Goal: Transaction & Acquisition: Subscribe to service/newsletter

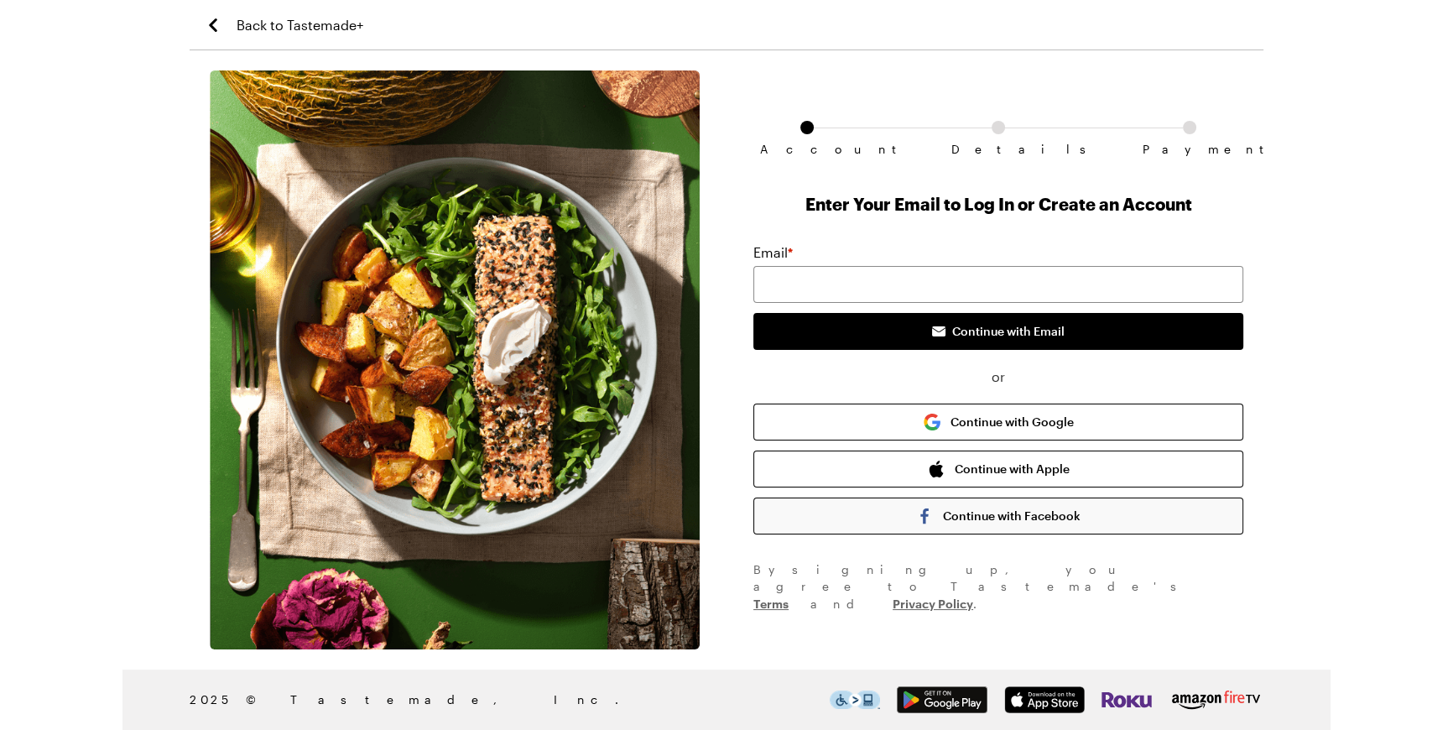
click at [983, 534] on button "Continue with Facebook" at bounding box center [998, 515] width 490 height 37
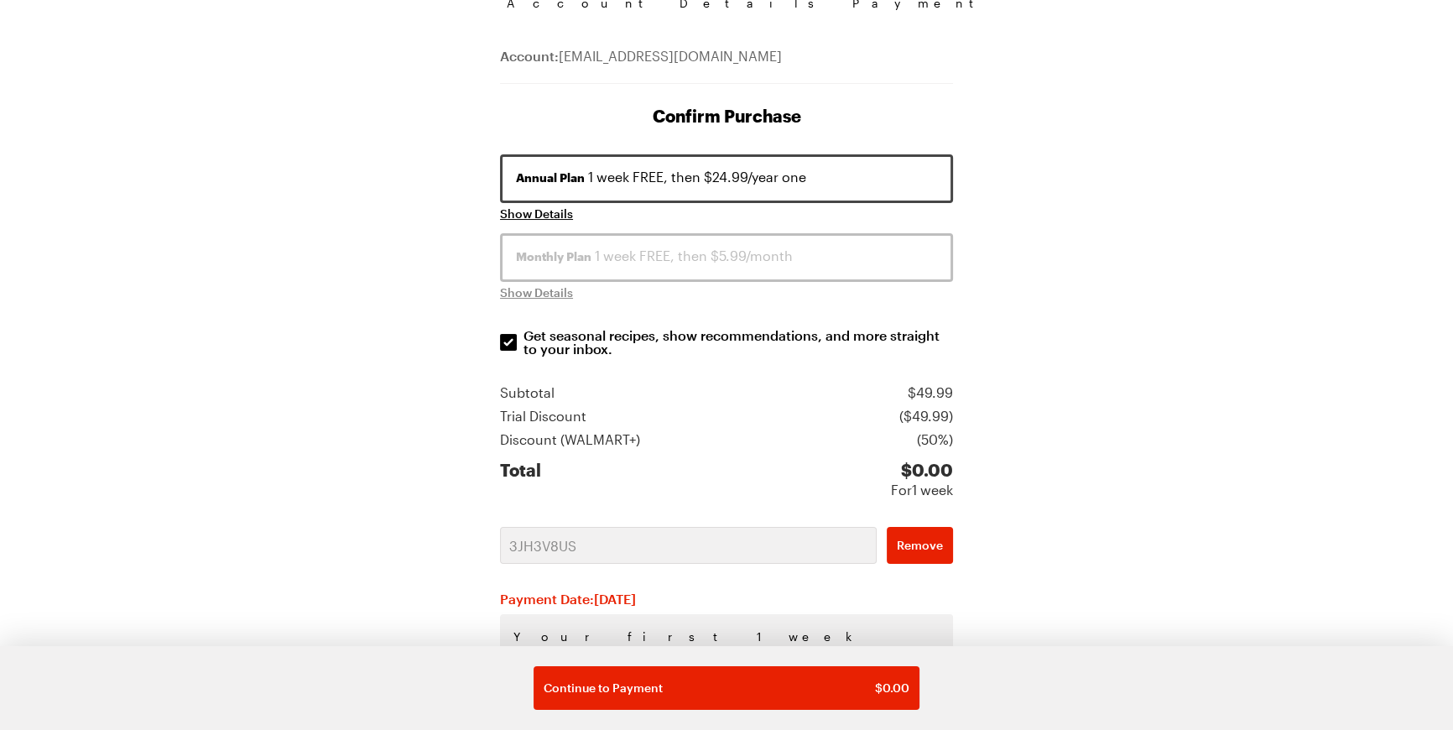
scroll to position [152, 0]
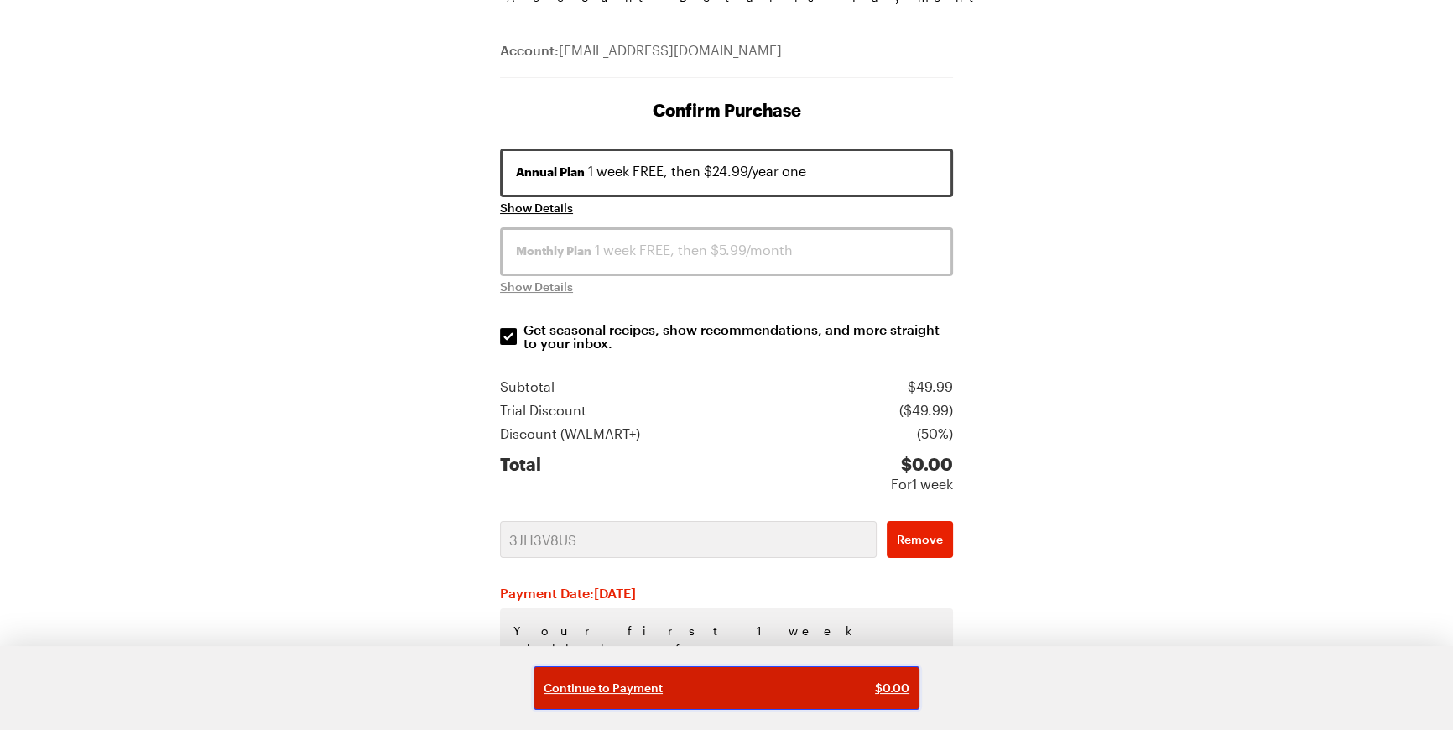
click at [756, 680] on div "Continue to Payment $ 0.00" at bounding box center [727, 688] width 366 height 17
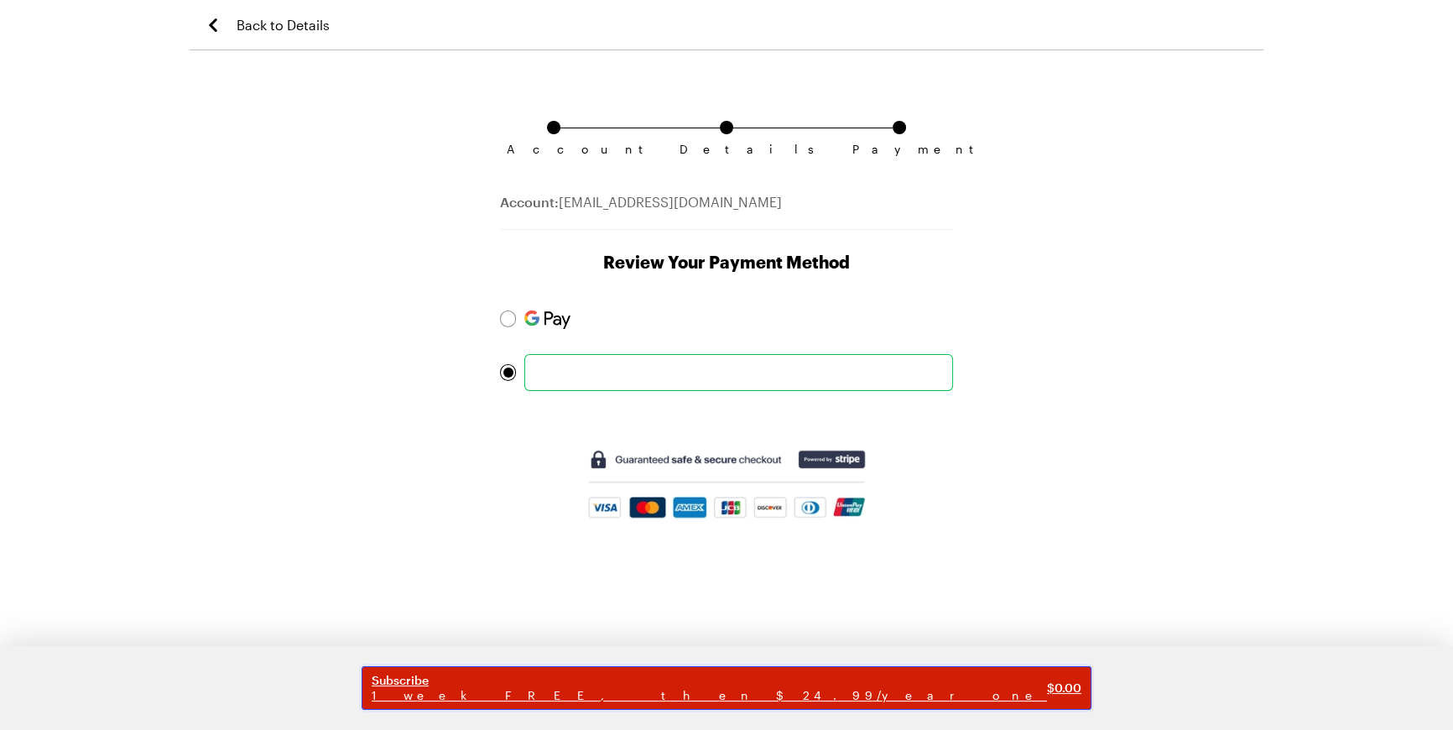
click at [774, 688] on span "1 week FREE, then $24.99/year one" at bounding box center [709, 695] width 675 height 15
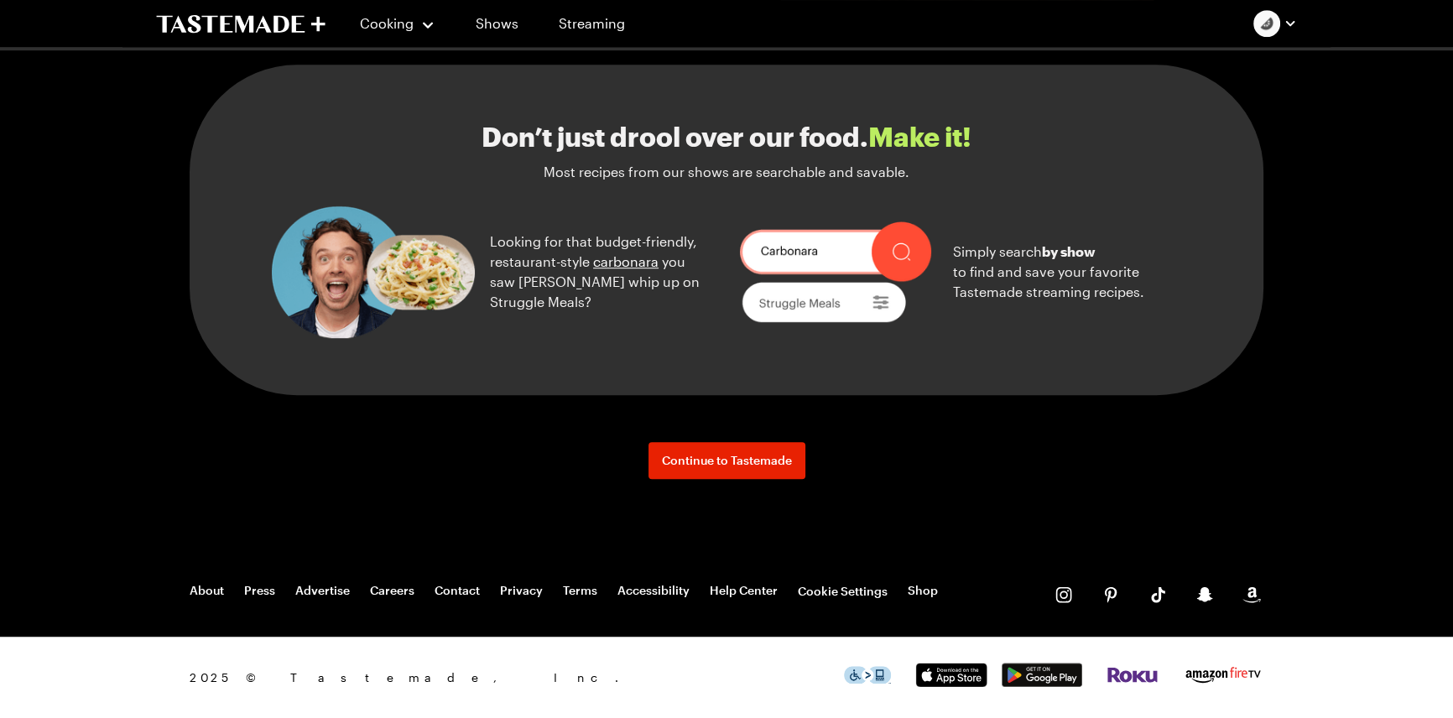
scroll to position [1906, 0]
click at [740, 469] on span "Continue to Tastemade" at bounding box center [727, 460] width 130 height 17
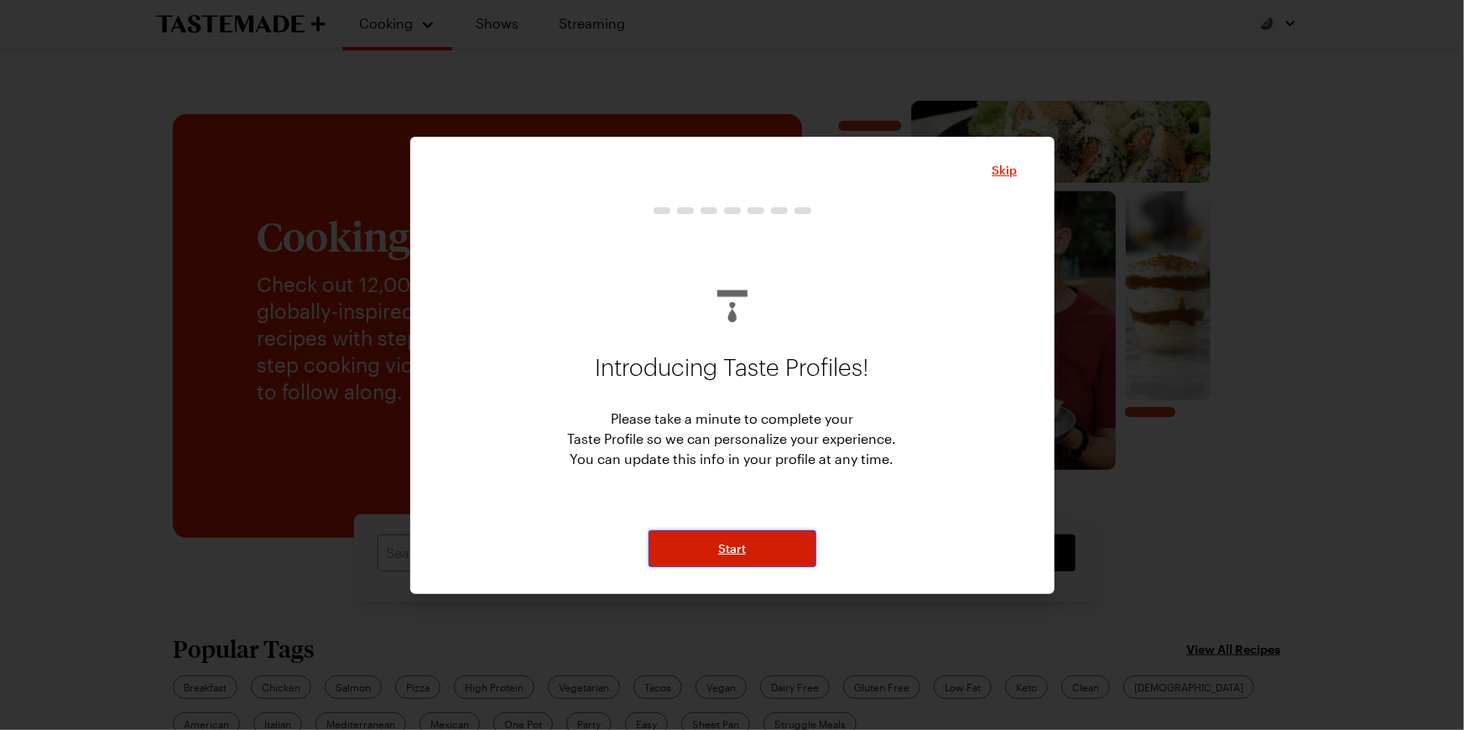
click at [764, 551] on button "Start" at bounding box center [732, 548] width 168 height 37
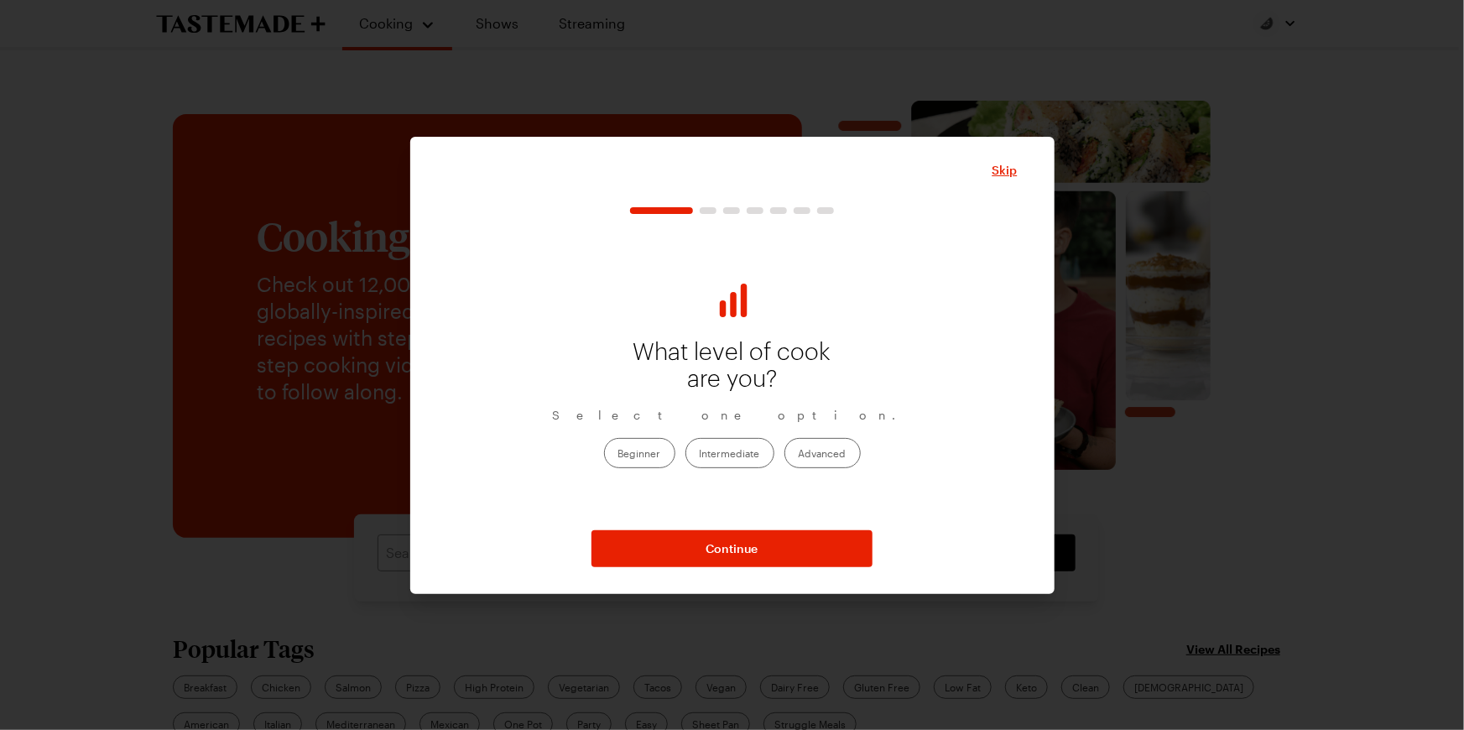
click at [737, 468] on label "Intermediate" at bounding box center [729, 453] width 89 height 30
click at [700, 455] on input "Intermediate" at bounding box center [700, 455] width 0 height 0
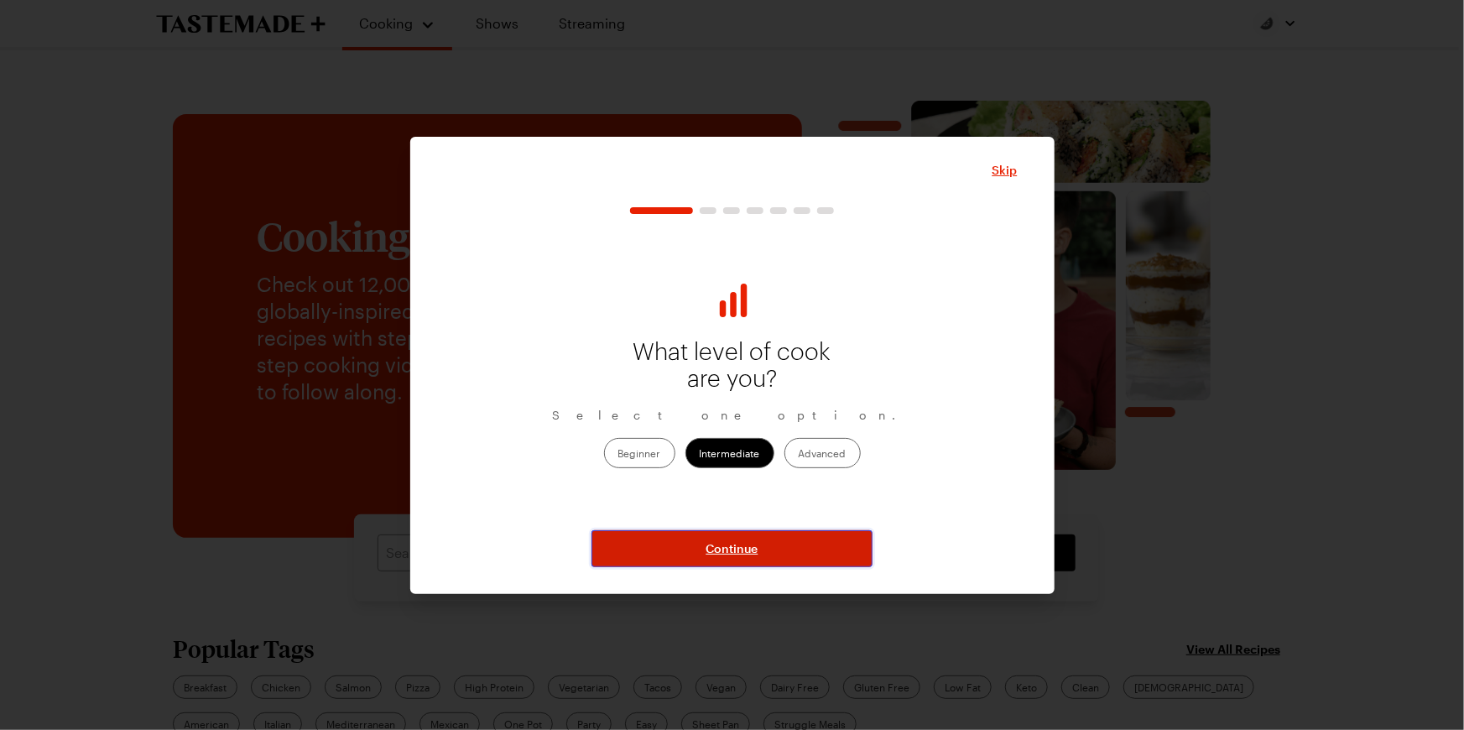
click at [742, 546] on span "Continue" at bounding box center [732, 548] width 52 height 17
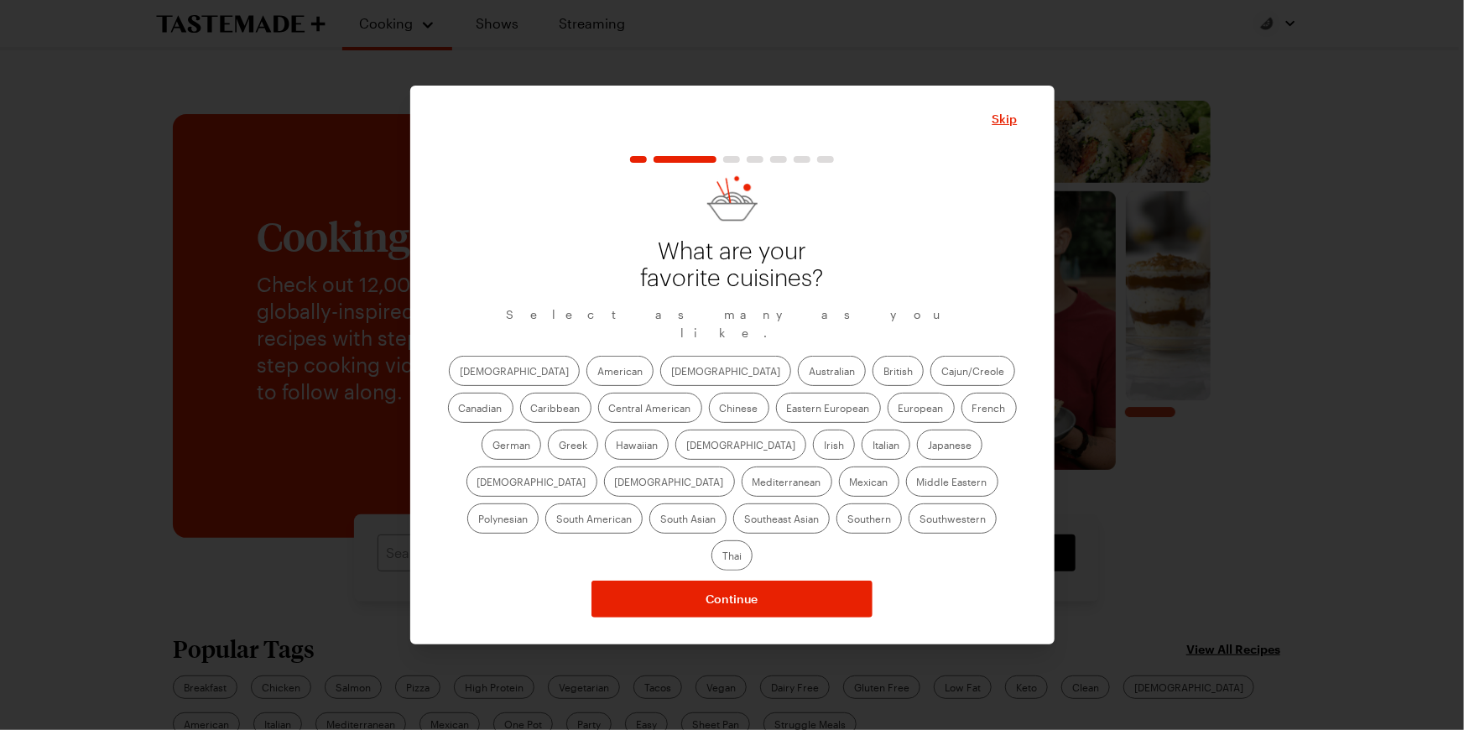
click at [586, 378] on label "American" at bounding box center [619, 371] width 67 height 30
click at [597, 372] on input "American" at bounding box center [597, 372] width 0 height 0
click at [660, 386] on label "Asian" at bounding box center [725, 371] width 131 height 30
click at [671, 372] on input "Asian" at bounding box center [671, 372] width 0 height 0
click at [709, 423] on label "Chinese" at bounding box center [739, 408] width 60 height 30
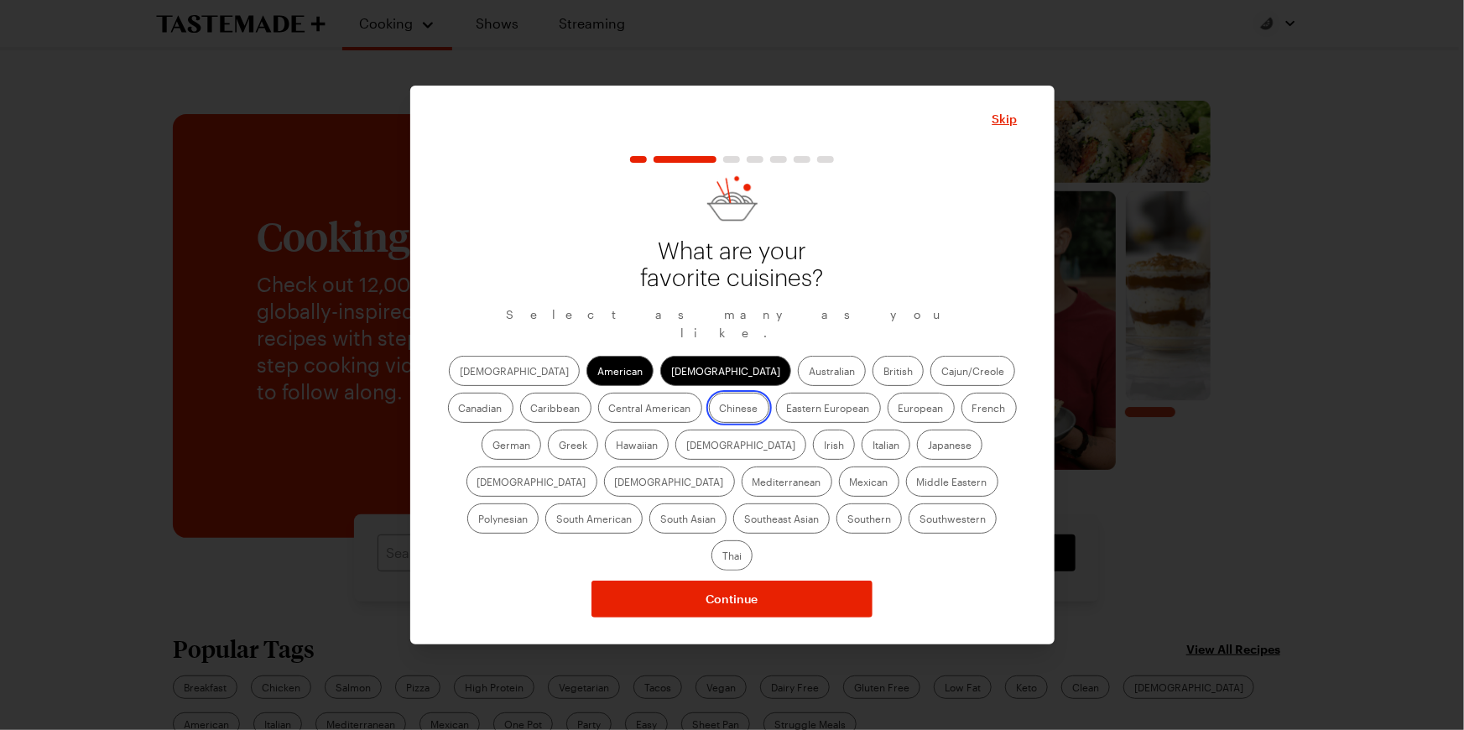
click at [720, 409] on input "Chinese" at bounding box center [720, 409] width 0 height 0
click at [675, 460] on label "Indian" at bounding box center [740, 445] width 131 height 30
click at [686, 446] on input "Indian" at bounding box center [686, 446] width 0 height 0
click at [862, 460] on label "Italian" at bounding box center [886, 445] width 49 height 30
click at [872, 446] on input "Italian" at bounding box center [872, 446] width 0 height 0
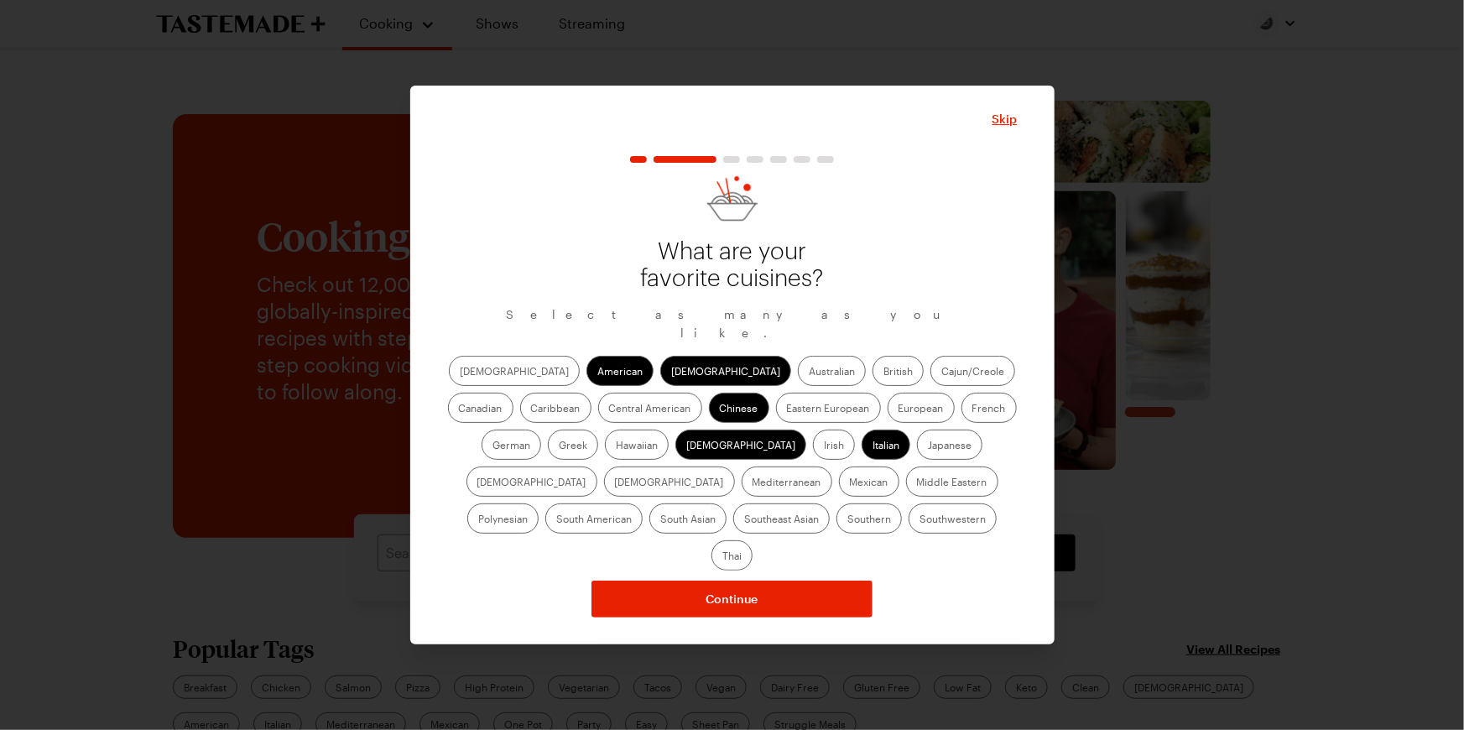
click at [735, 478] on label "Korean" at bounding box center [669, 481] width 131 height 30
click at [615, 483] on input "Korean" at bounding box center [615, 483] width 0 height 0
click at [836, 534] on label "Southern" at bounding box center [868, 518] width 65 height 30
click at [847, 520] on input "Southern" at bounding box center [847, 520] width 0 height 0
click at [909, 534] on label "Southwestern" at bounding box center [953, 518] width 88 height 30
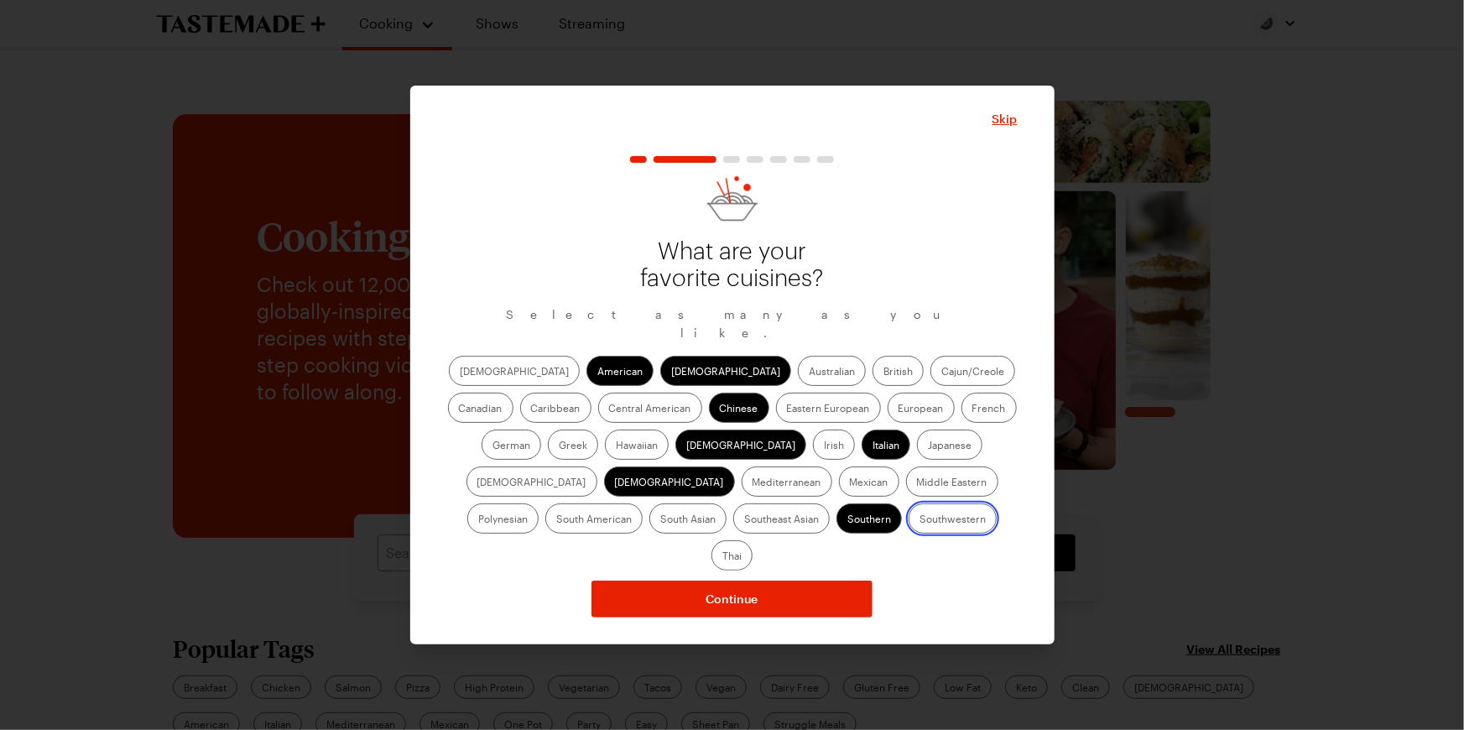
click at [919, 520] on input "Southwestern" at bounding box center [919, 520] width 0 height 0
click at [839, 497] on label "Mexican" at bounding box center [869, 481] width 60 height 30
click at [850, 483] on input "Mexican" at bounding box center [850, 483] width 0 height 0
click at [909, 534] on label "Southwestern" at bounding box center [953, 518] width 88 height 30
click at [919, 520] on input "Southwestern" at bounding box center [919, 520] width 0 height 0
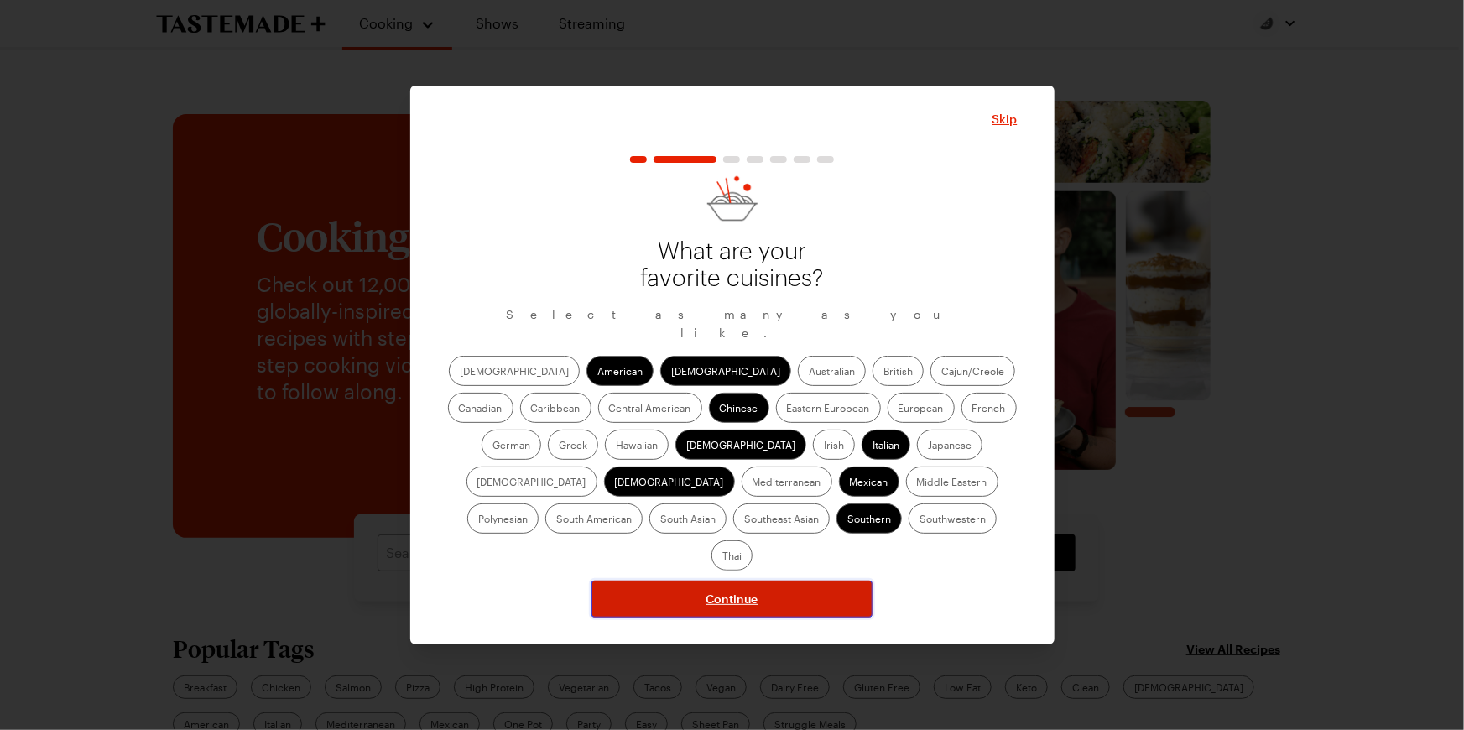
click at [773, 603] on button "Continue" at bounding box center [731, 599] width 281 height 37
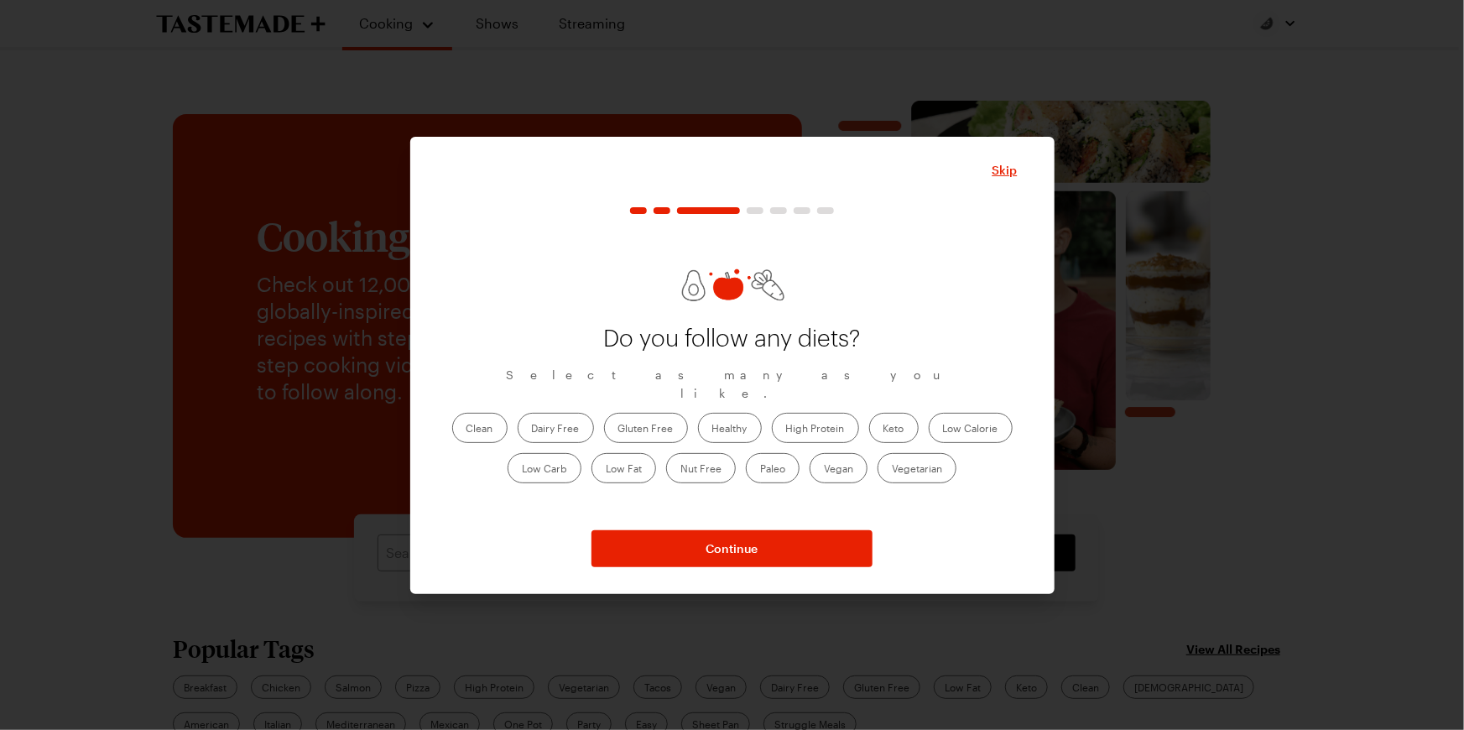
click at [518, 422] on label "Dairy Free" at bounding box center [556, 428] width 76 height 30
click at [532, 430] on Free "Dairy Free" at bounding box center [532, 430] width 0 height 0
click at [518, 418] on label "Dairy Free" at bounding box center [556, 428] width 76 height 30
click at [532, 430] on Free "Dairy Free" at bounding box center [532, 430] width 0 height 0
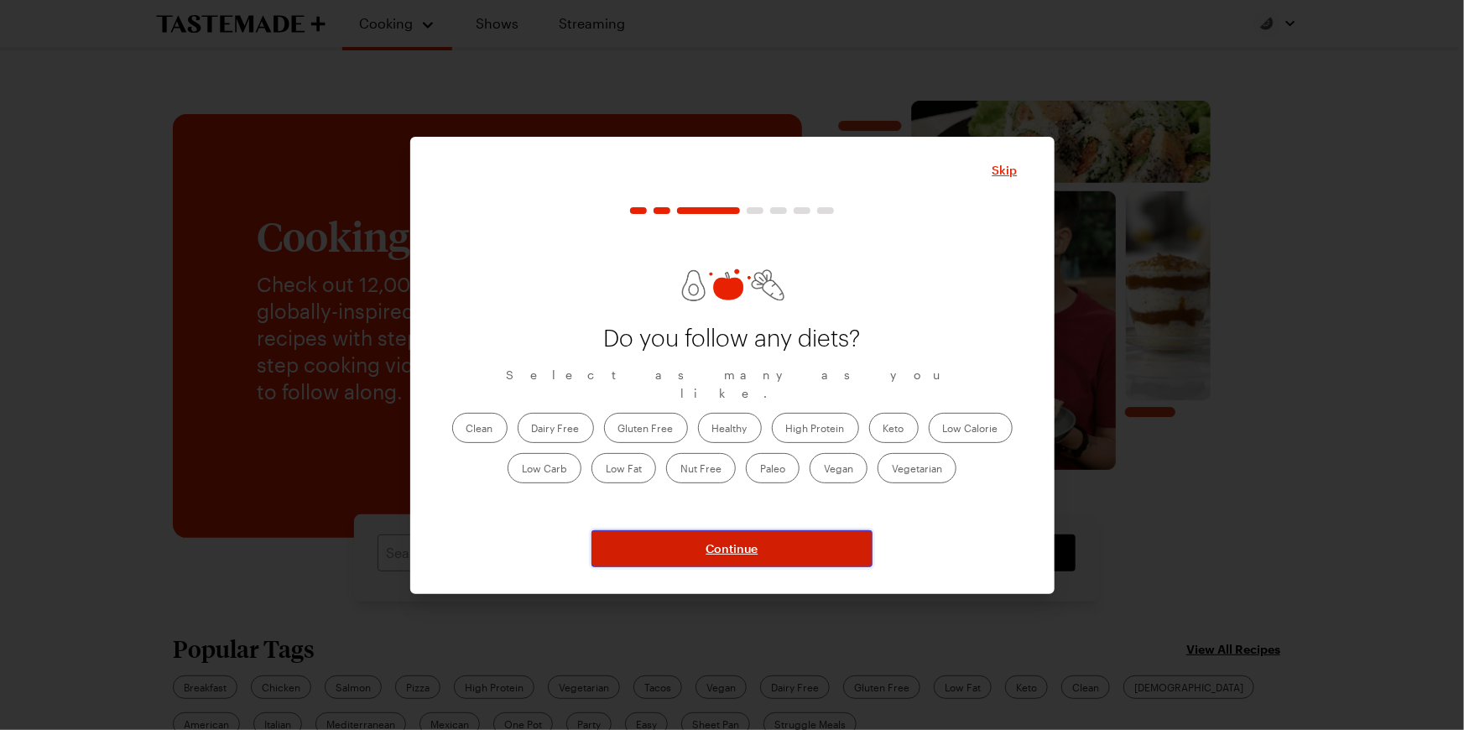
click at [718, 557] on span "Continue" at bounding box center [732, 548] width 52 height 17
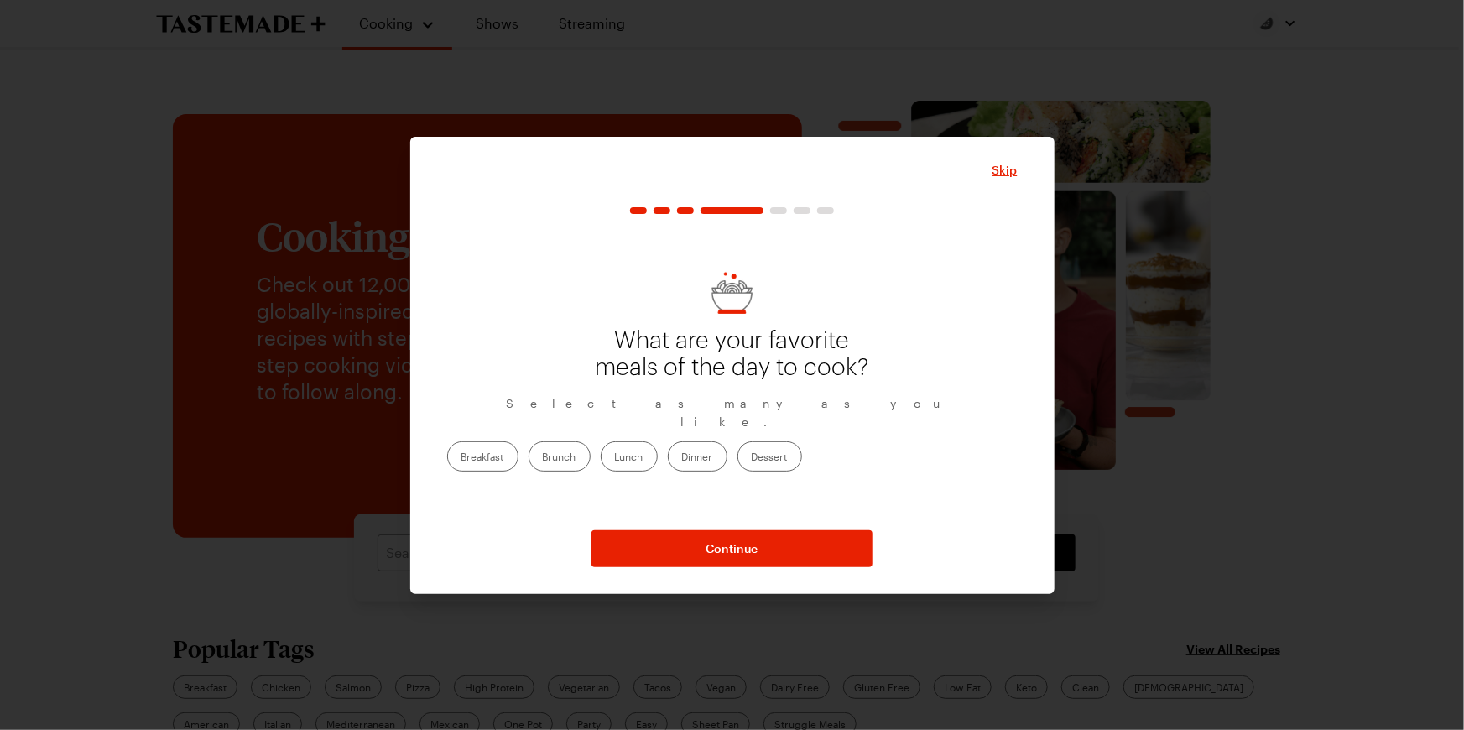
click at [727, 471] on label "Dinner" at bounding box center [698, 456] width 60 height 30
click at [682, 458] on input "Dinner" at bounding box center [682, 458] width 0 height 0
click at [518, 467] on label "Breakfast" at bounding box center [482, 456] width 71 height 30
click at [461, 458] on input "Breakfast" at bounding box center [461, 458] width 0 height 0
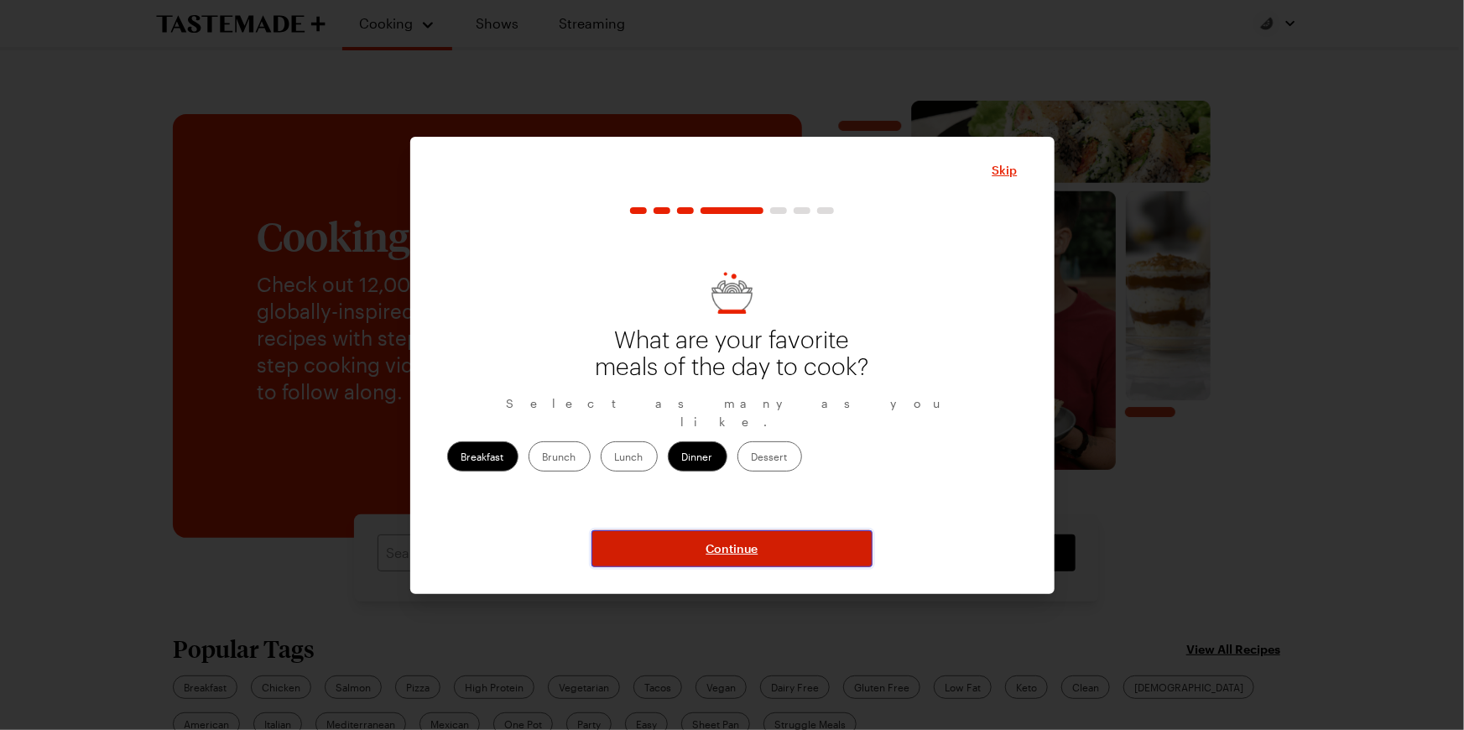
click at [758, 557] on span "Continue" at bounding box center [732, 548] width 52 height 17
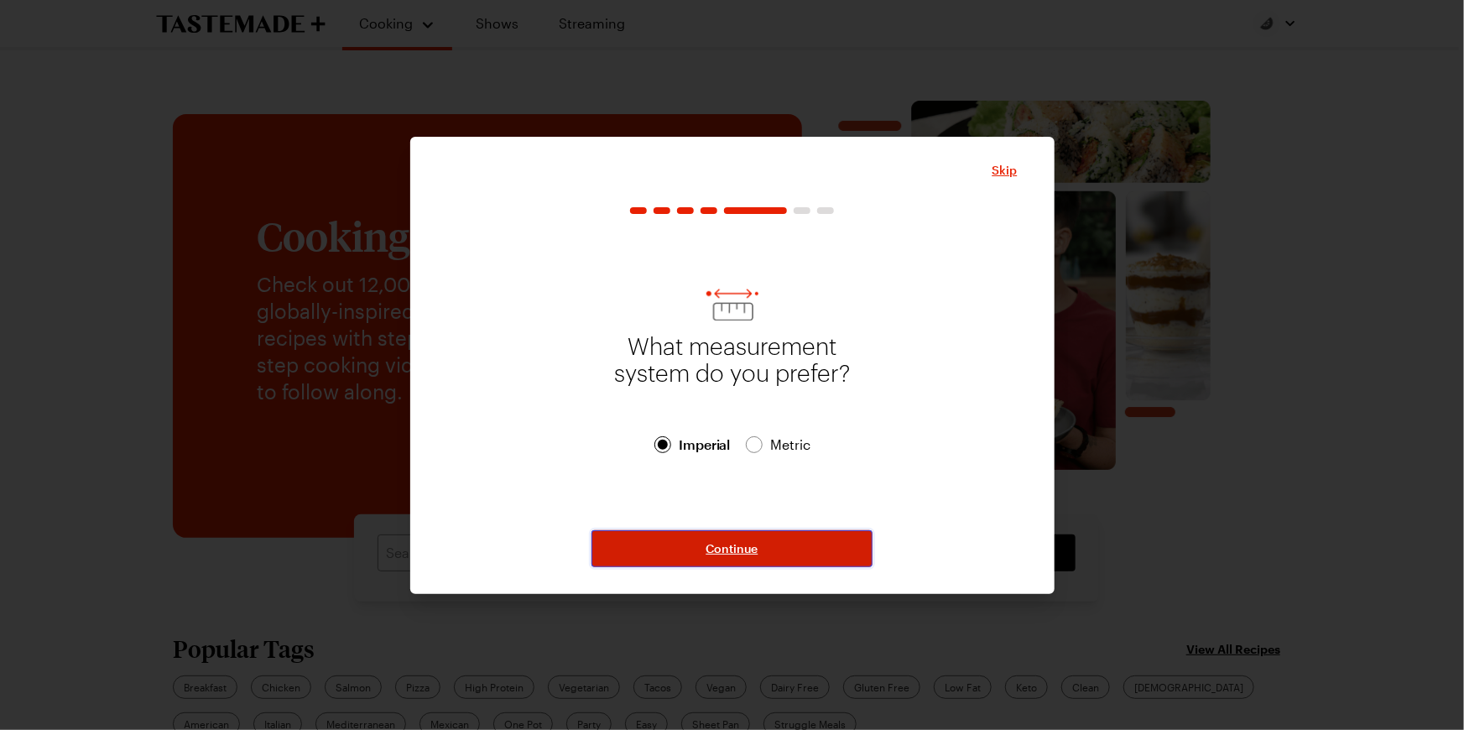
click at [711, 555] on span "Continue" at bounding box center [732, 548] width 52 height 17
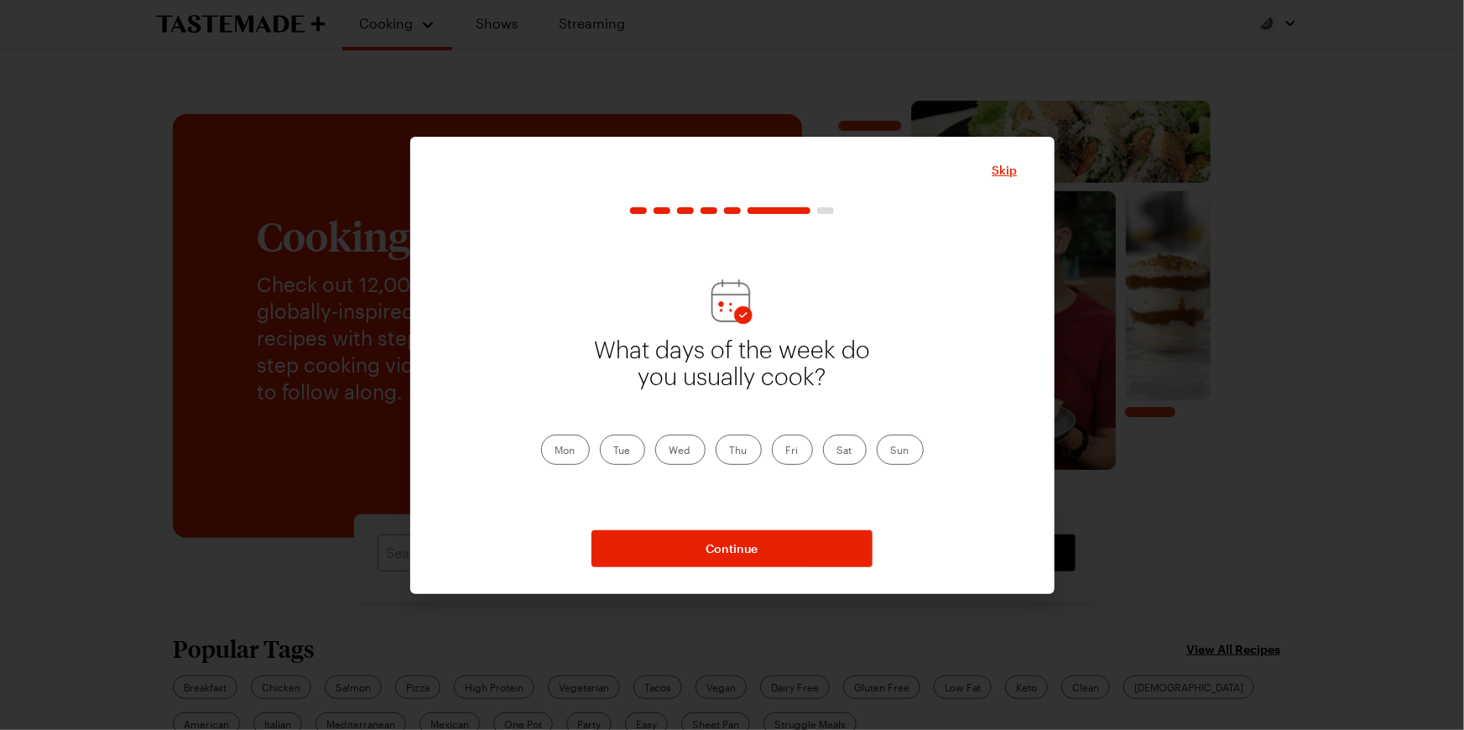
click at [600, 465] on label "Tue" at bounding box center [622, 450] width 45 height 30
click at [614, 451] on input "Tue" at bounding box center [614, 451] width 0 height 0
click at [808, 465] on label "Fri" at bounding box center [792, 450] width 41 height 30
click at [786, 451] on input "Fri" at bounding box center [786, 451] width 0 height 0
click at [659, 465] on label "Wed" at bounding box center [680, 450] width 50 height 30
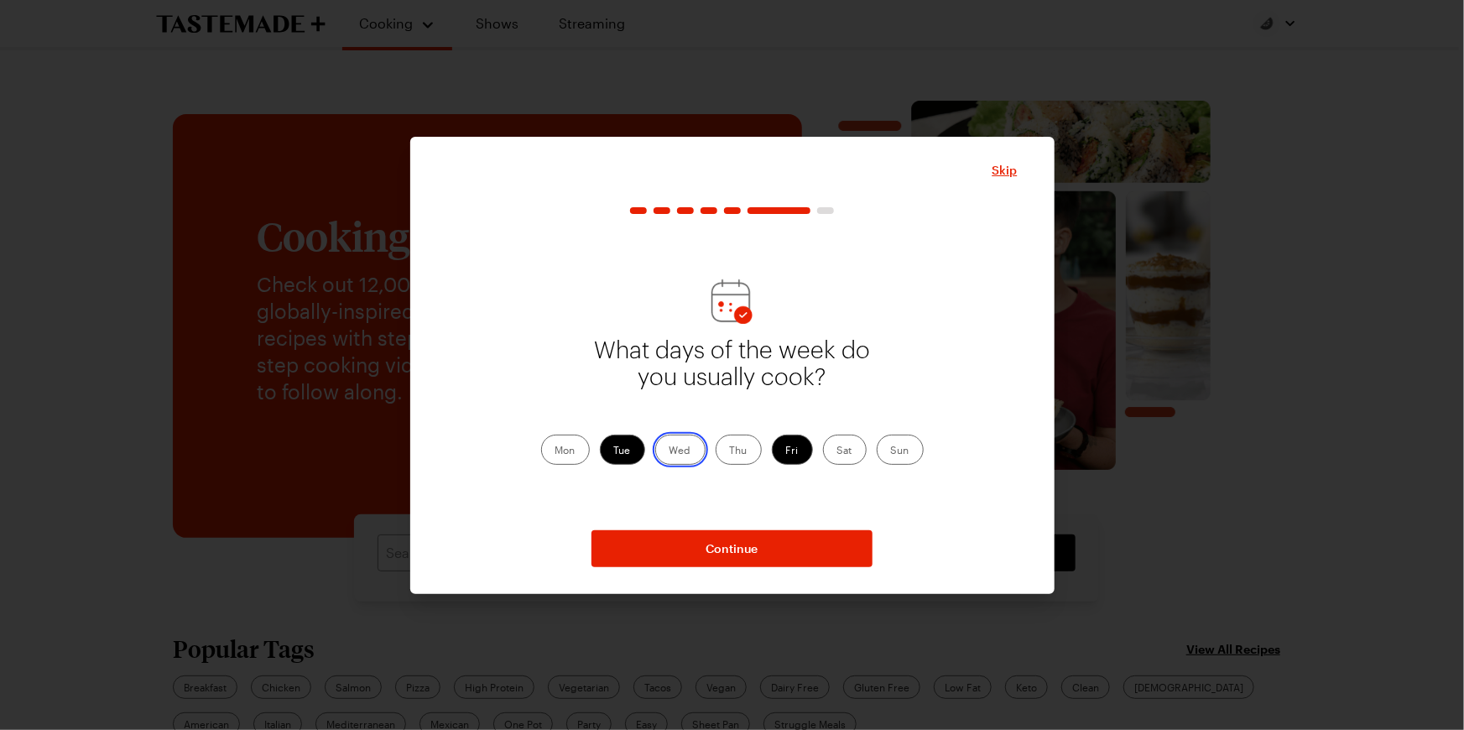
click at [669, 451] on input "Wed" at bounding box center [669, 451] width 0 height 0
click at [924, 465] on label "Sun" at bounding box center [900, 450] width 47 height 30
click at [891, 451] on input "Sun" at bounding box center [891, 451] width 0 height 0
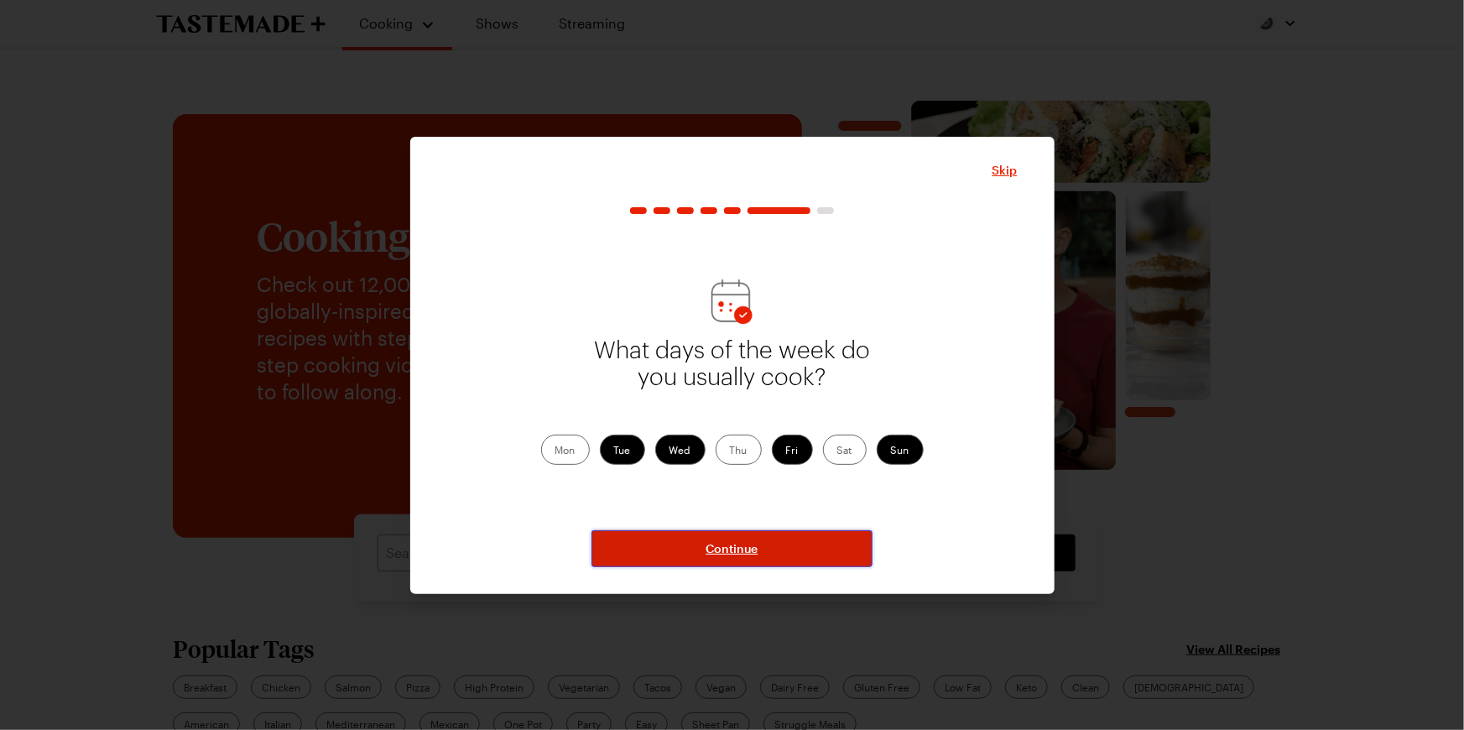
click at [758, 557] on span "Continue" at bounding box center [732, 548] width 52 height 17
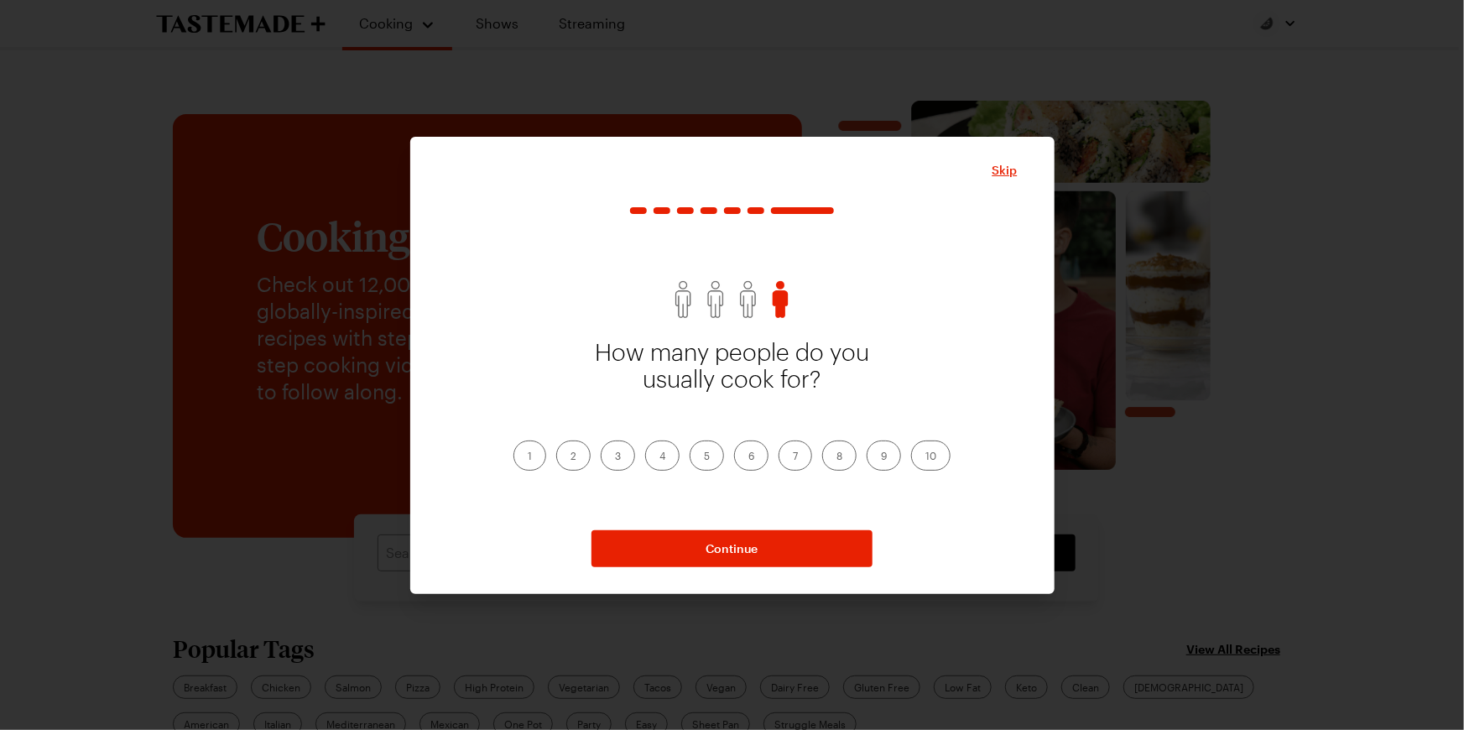
click at [601, 471] on label "3" at bounding box center [618, 455] width 34 height 30
click at [615, 457] on input "3" at bounding box center [615, 457] width 0 height 0
click at [556, 471] on label "2" at bounding box center [573, 455] width 34 height 30
click at [570, 457] on input "2" at bounding box center [570, 457] width 0 height 0
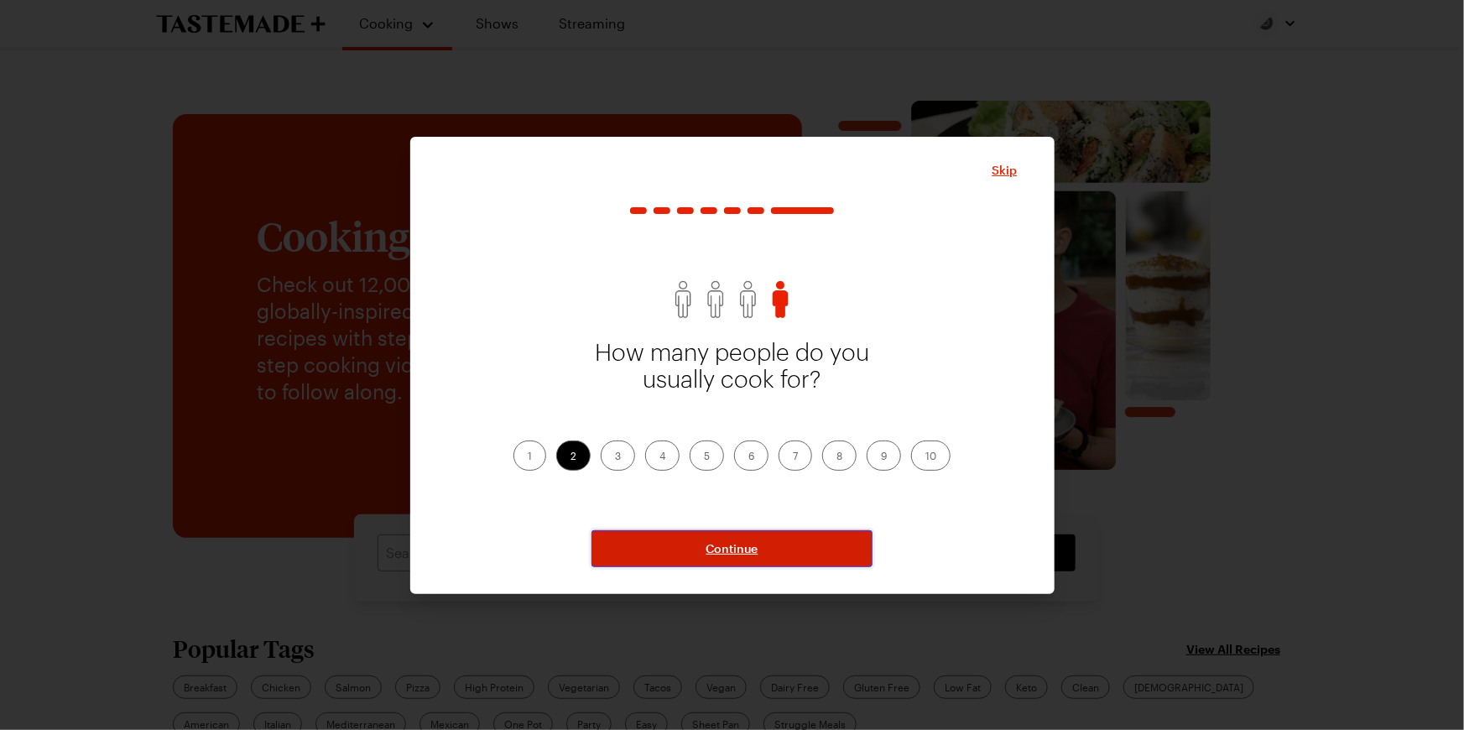
click at [729, 557] on span "Continue" at bounding box center [732, 548] width 52 height 17
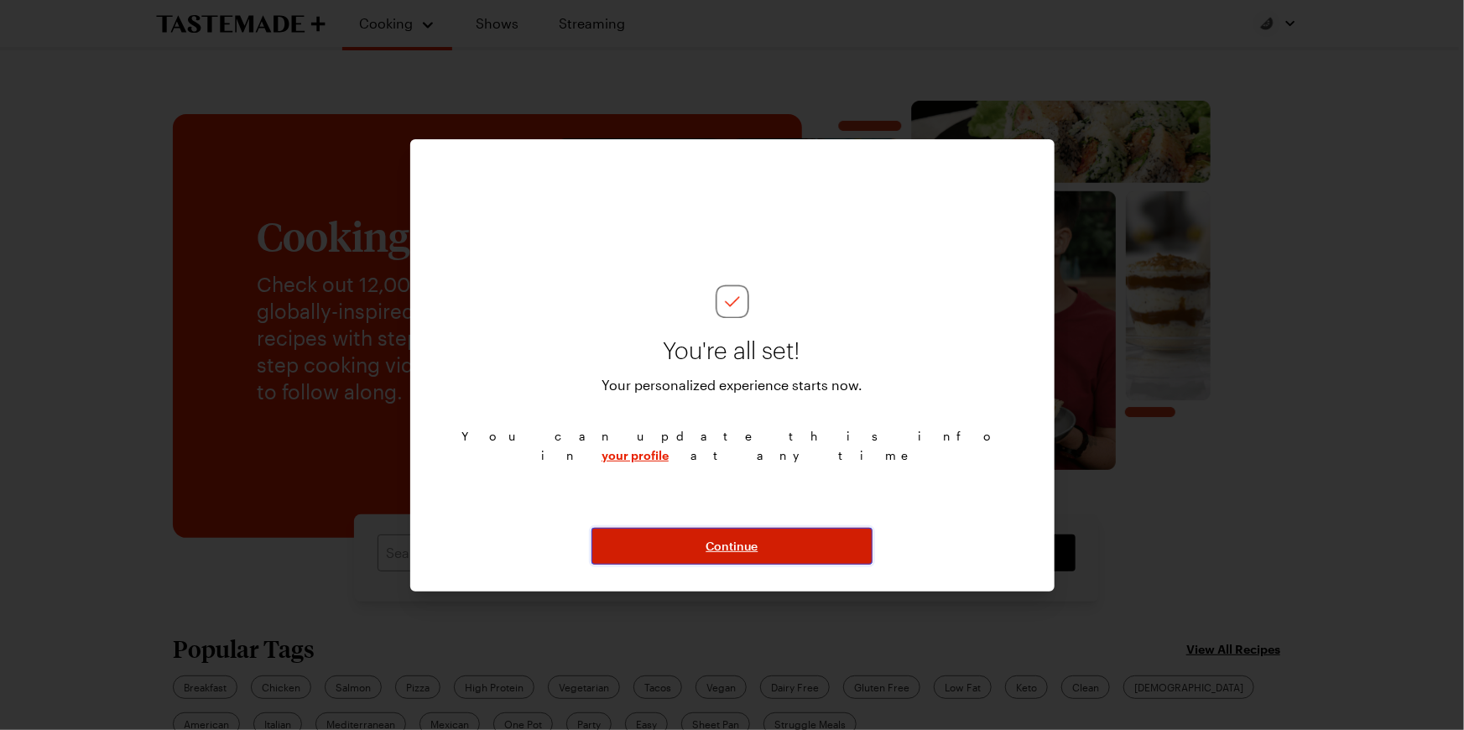
click at [711, 547] on span "Continue" at bounding box center [732, 546] width 52 height 17
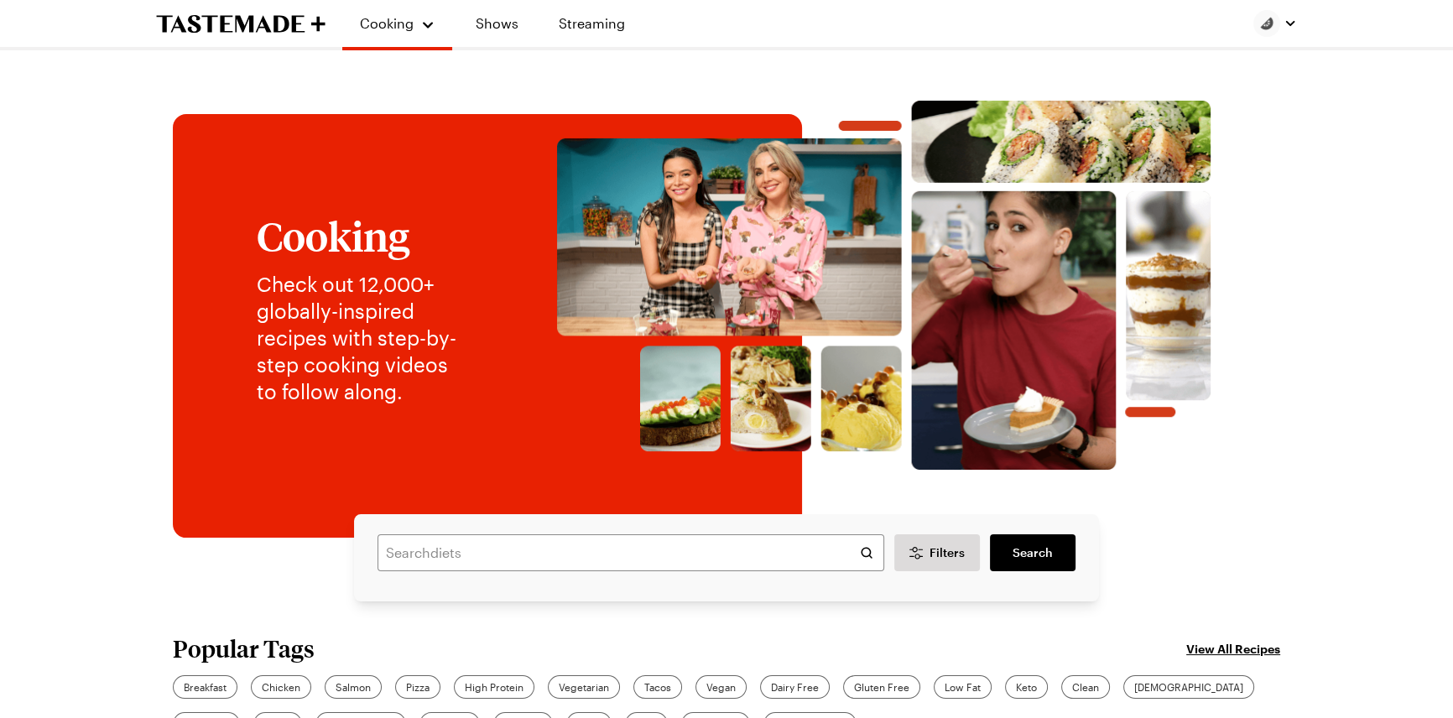
click at [1253, 32] on div at bounding box center [1275, 23] width 44 height 27
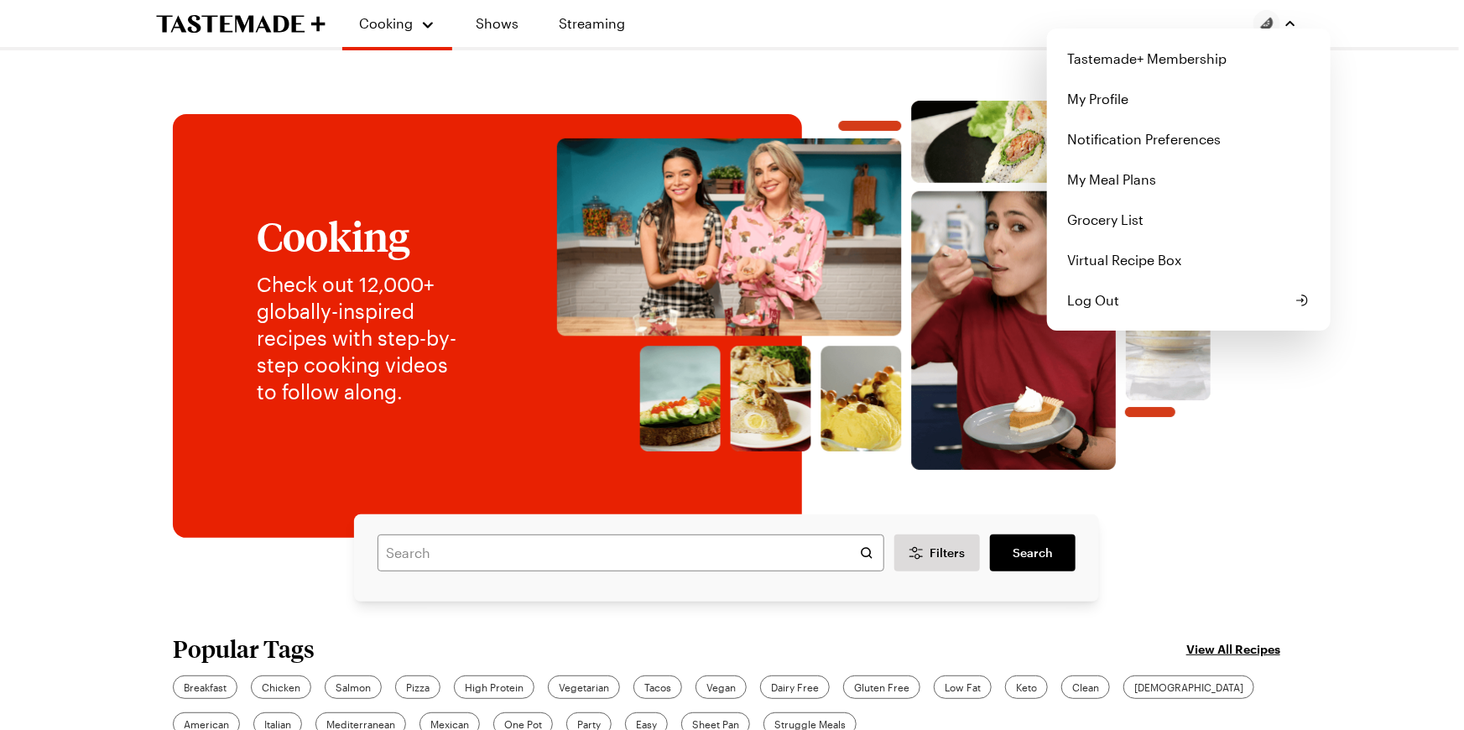
click at [1249, 32] on div "Tastemade+ Membership My Profile Notification Preferences My Meal Plans Grocery…" at bounding box center [1189, 180] width 284 height 302
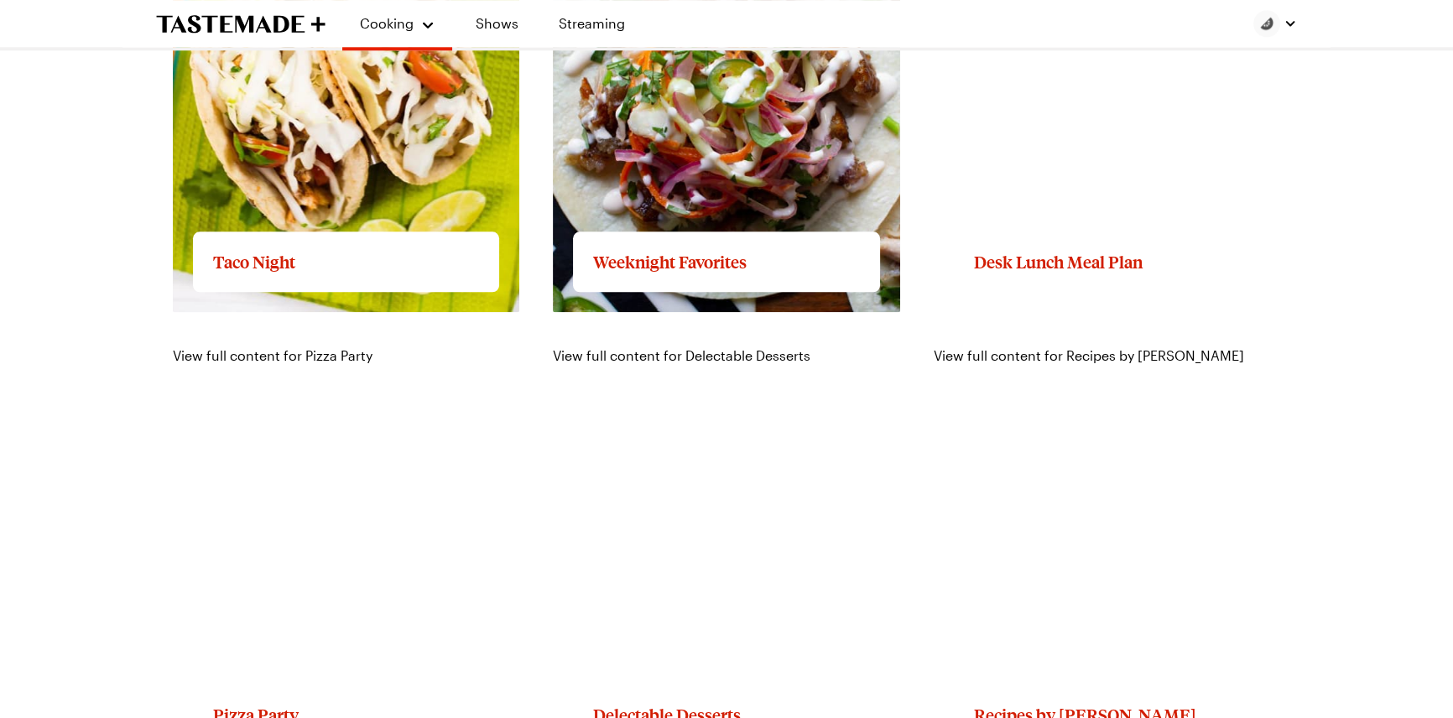
scroll to position [2364, 0]
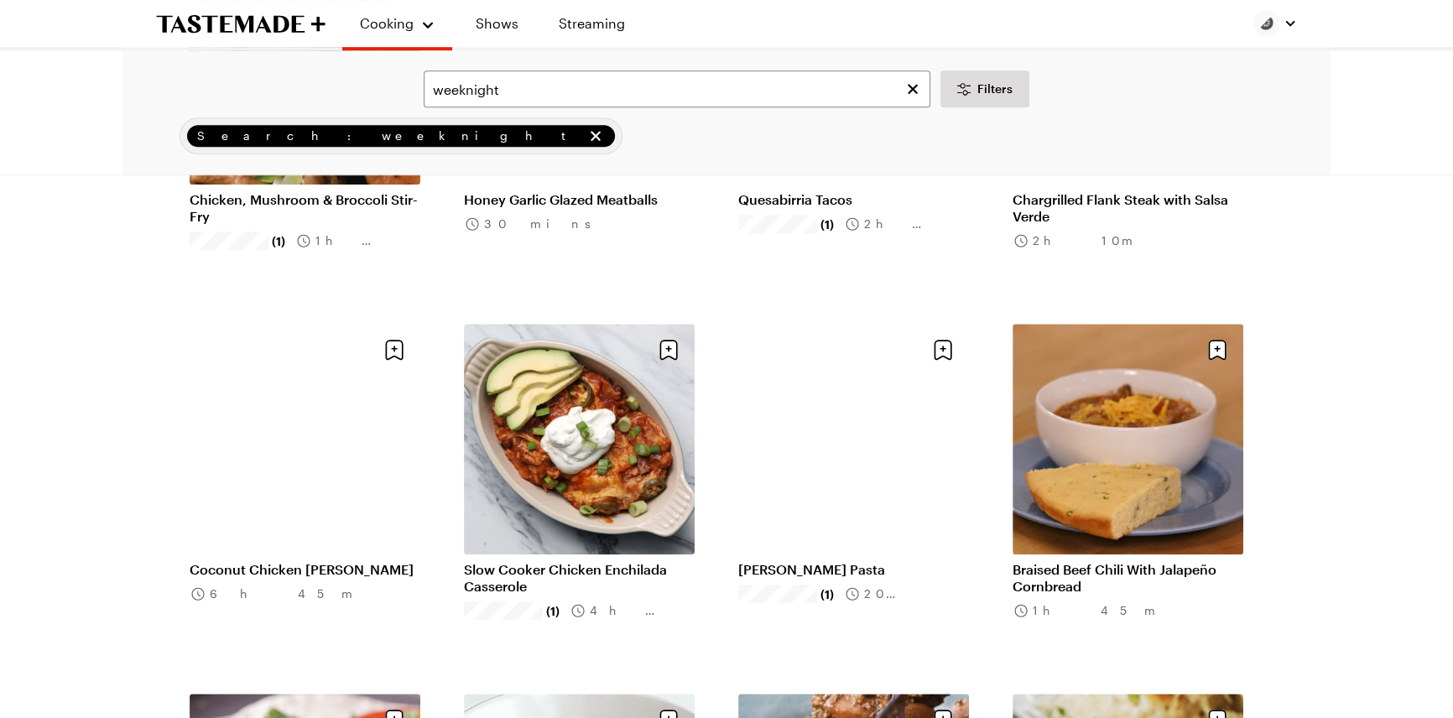
scroll to position [1525, 0]
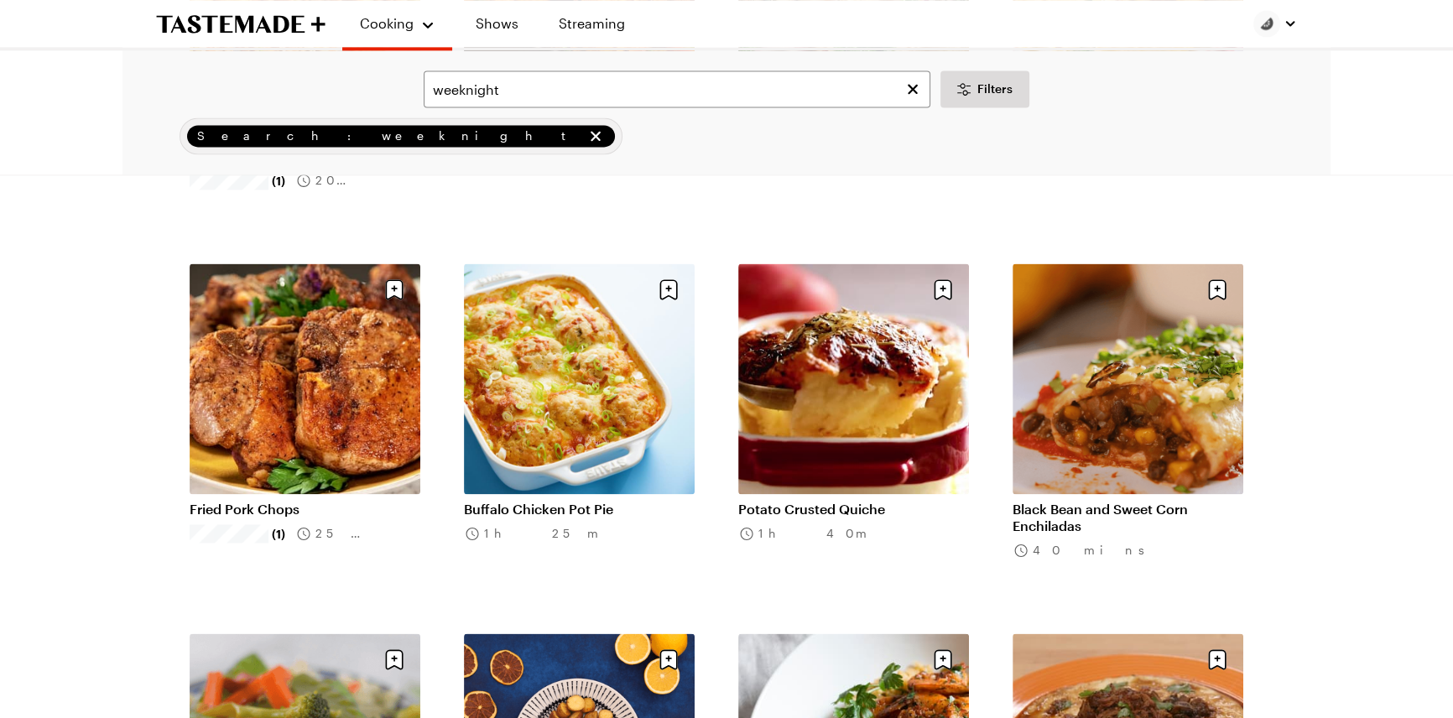
scroll to position [3127, 0]
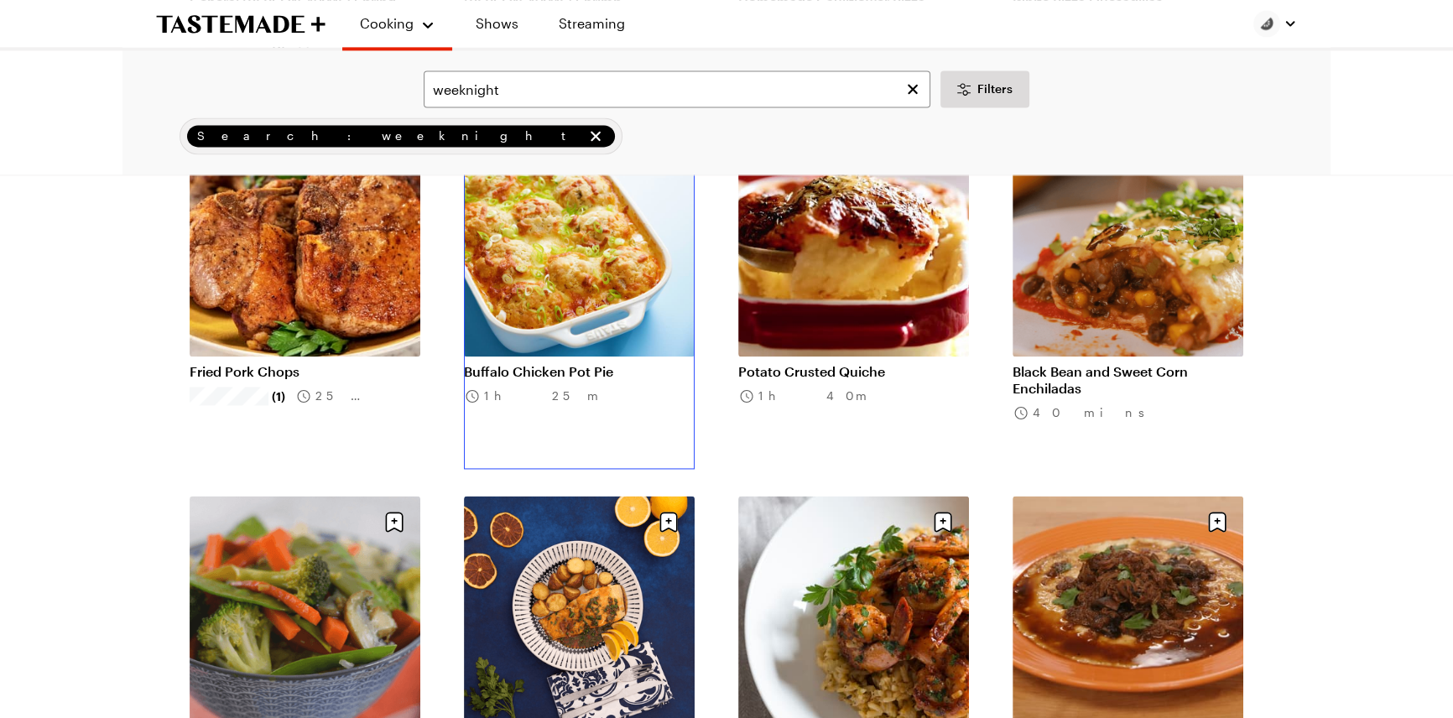
click at [607, 380] on link "Buffalo Chicken Pot Pie" at bounding box center [579, 371] width 231 height 17
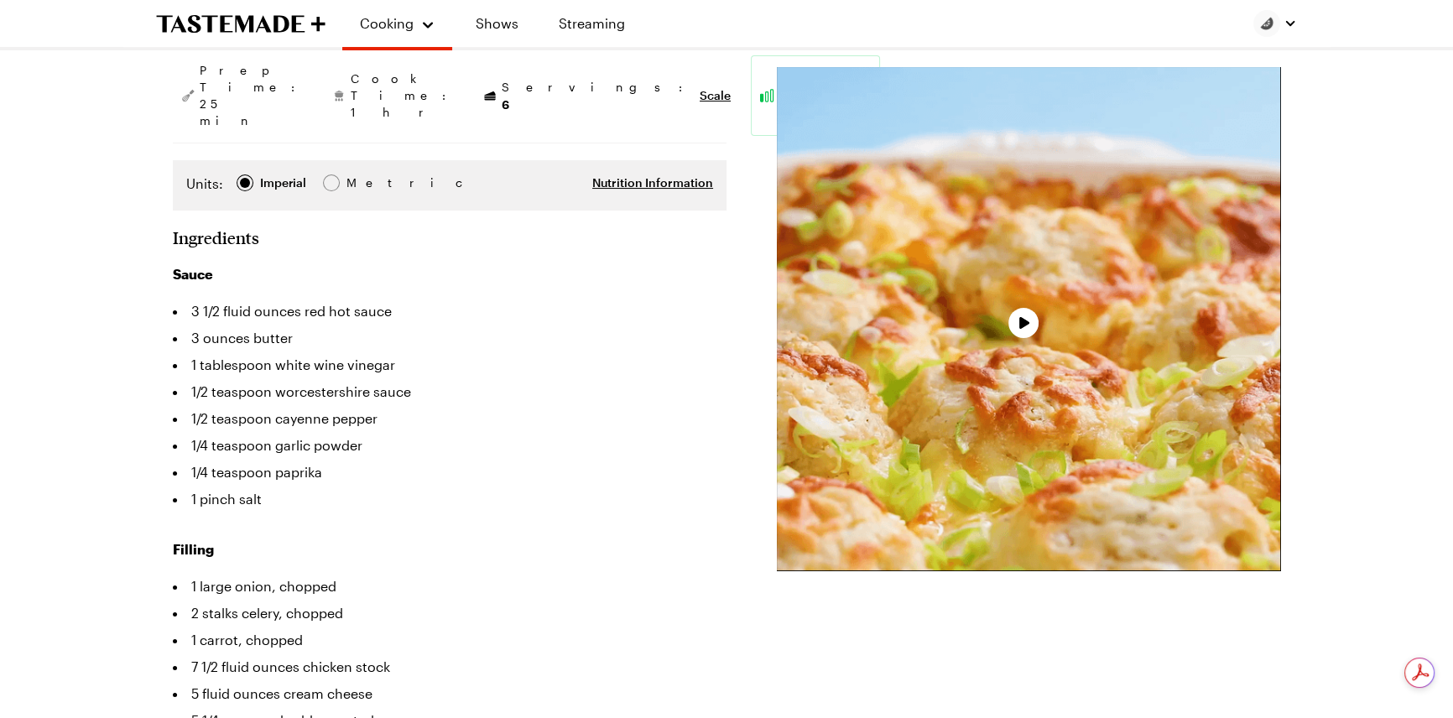
scroll to position [305, 0]
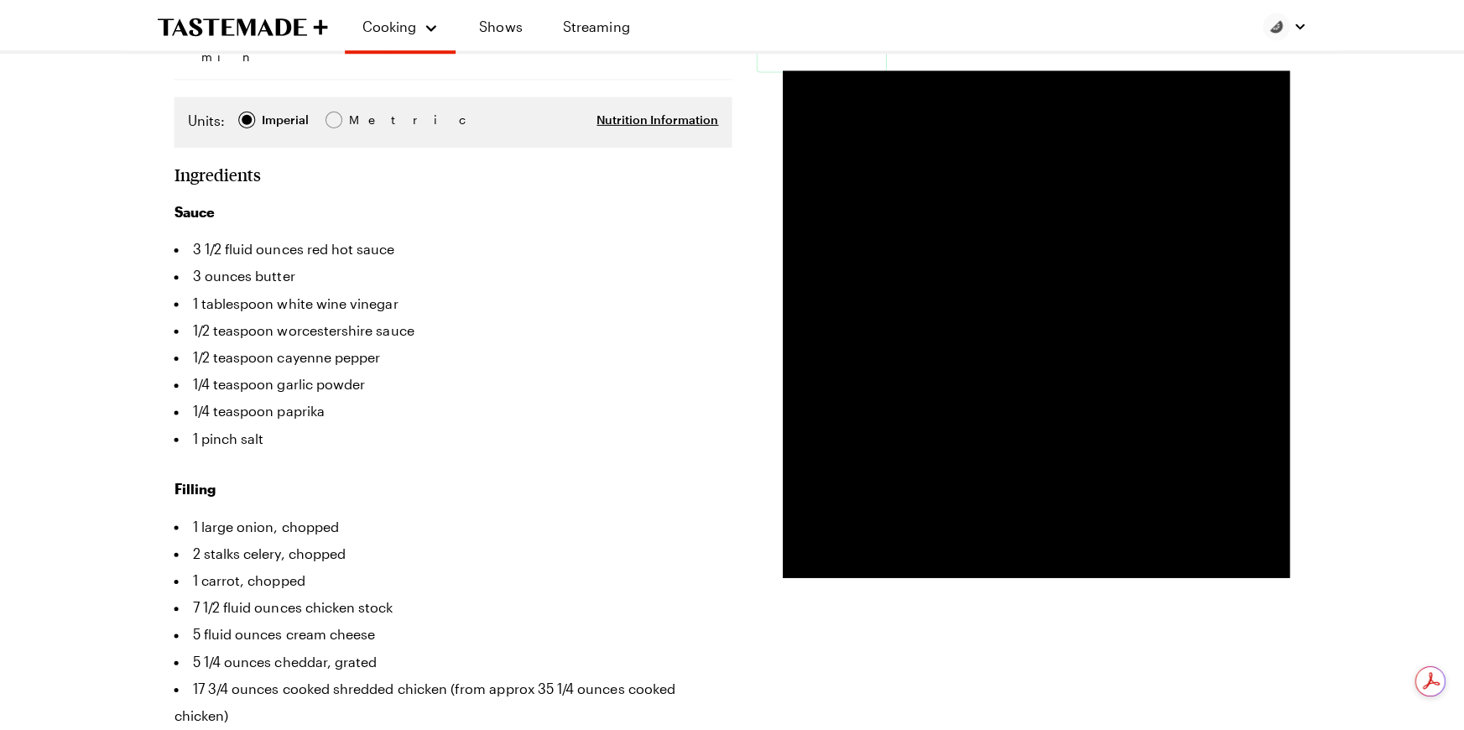
scroll to position [3127, 0]
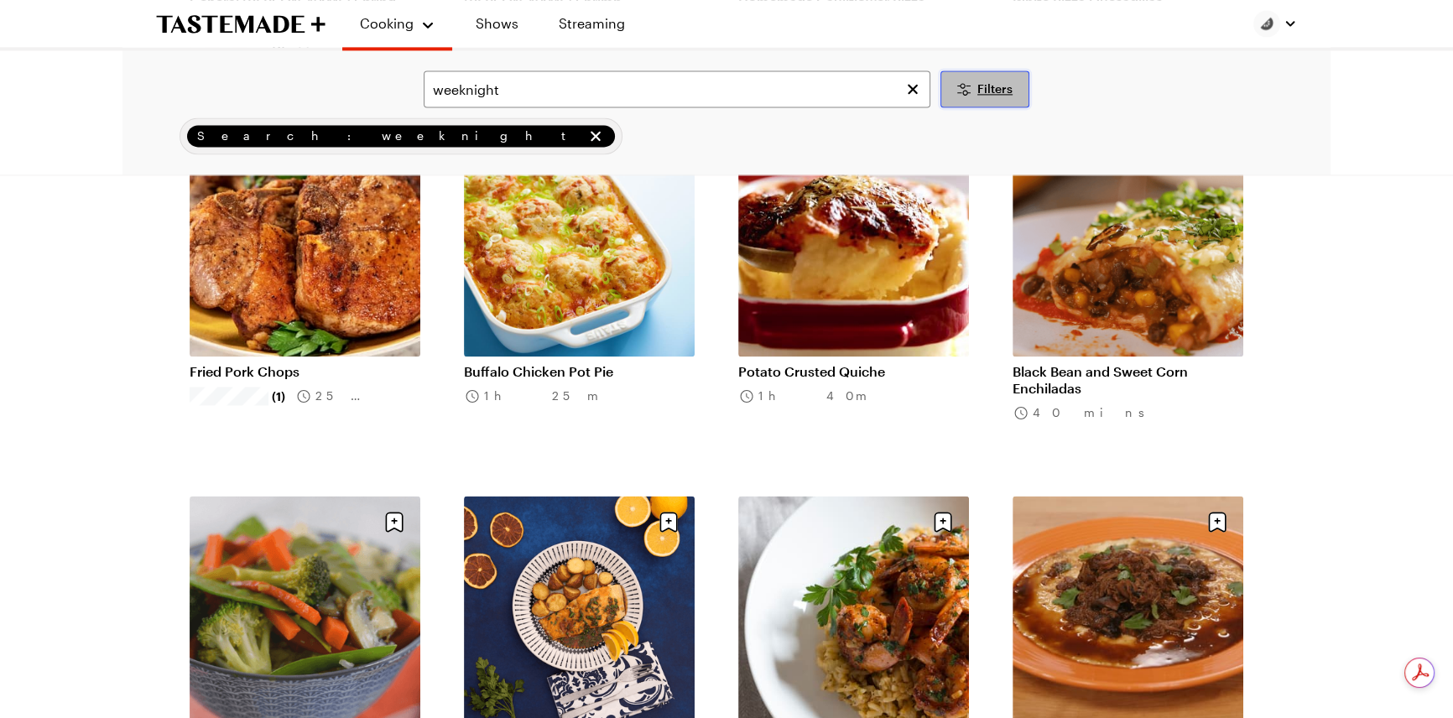
click at [1001, 97] on span "Filters" at bounding box center [994, 89] width 35 height 17
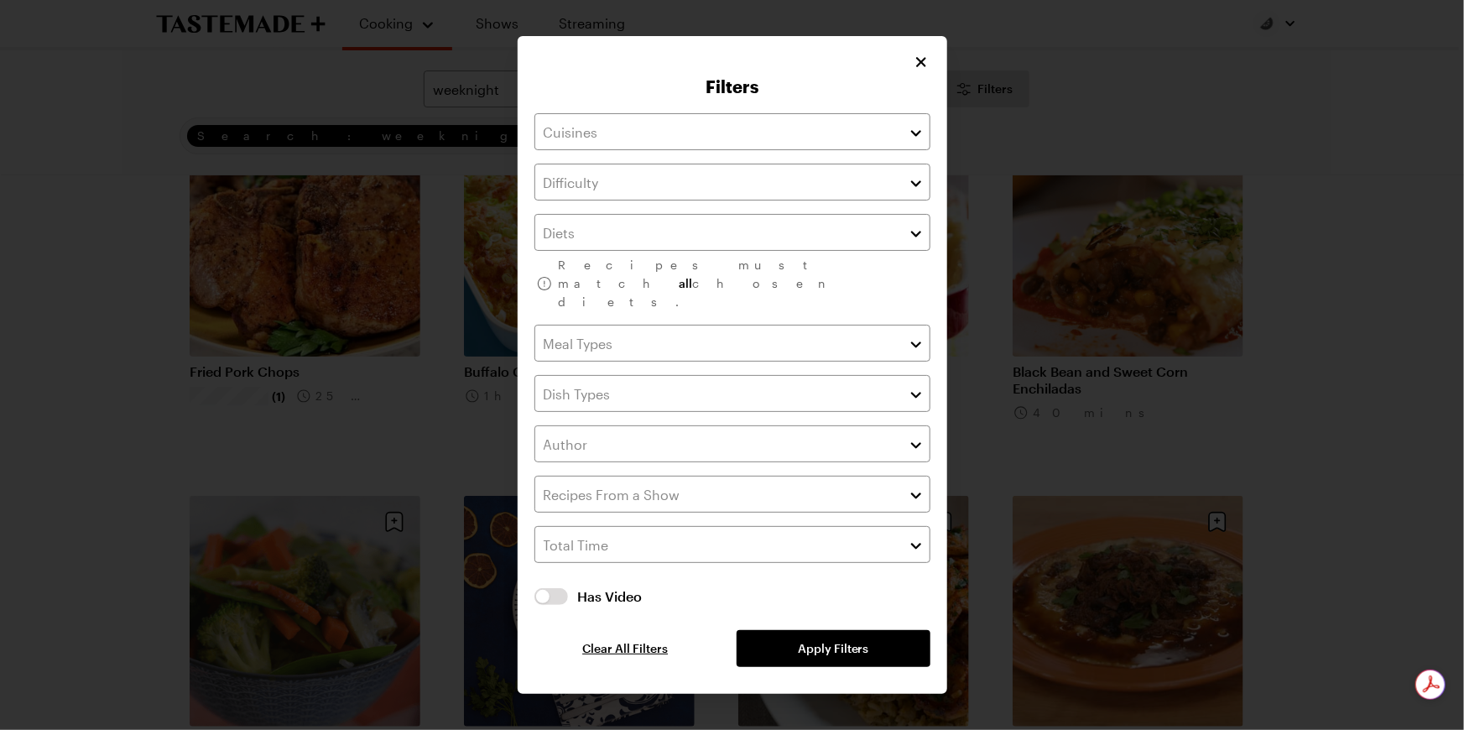
scroll to position [0, 0]
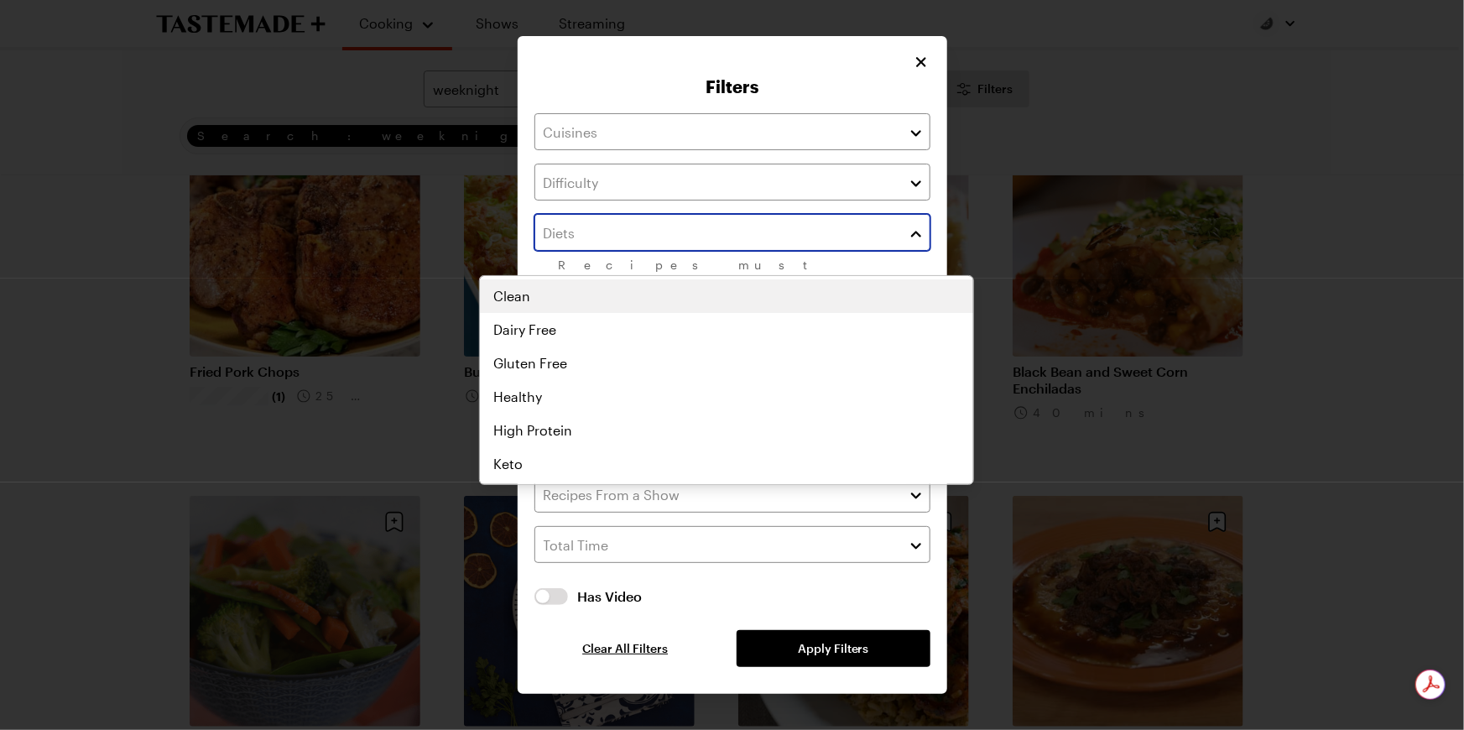
click at [924, 242] on button "button" at bounding box center [916, 232] width 15 height 20
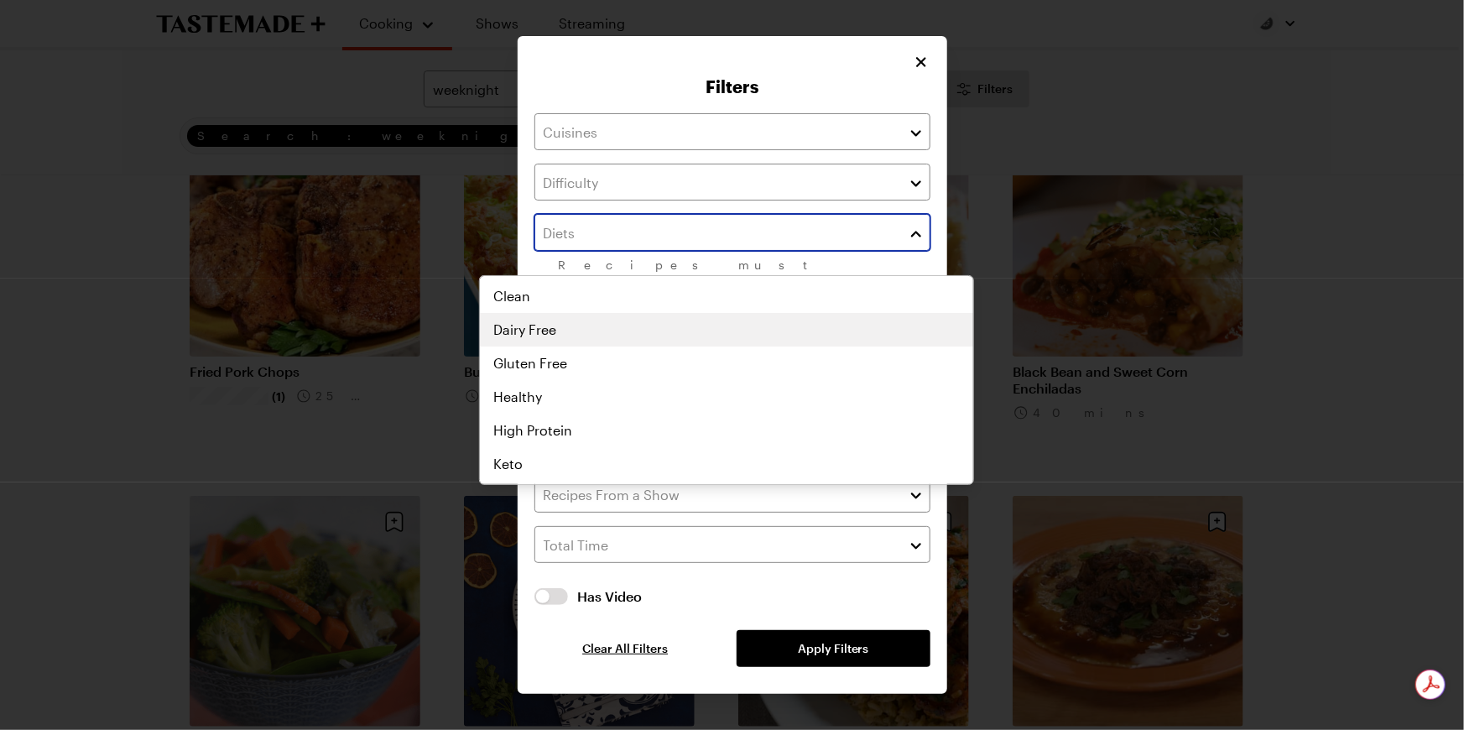
click at [670, 332] on div "Clean Dairy Free Gluten Free Healthy High Protein Keto Low Calorie Low Carb Low…" at bounding box center [726, 379] width 493 height 201
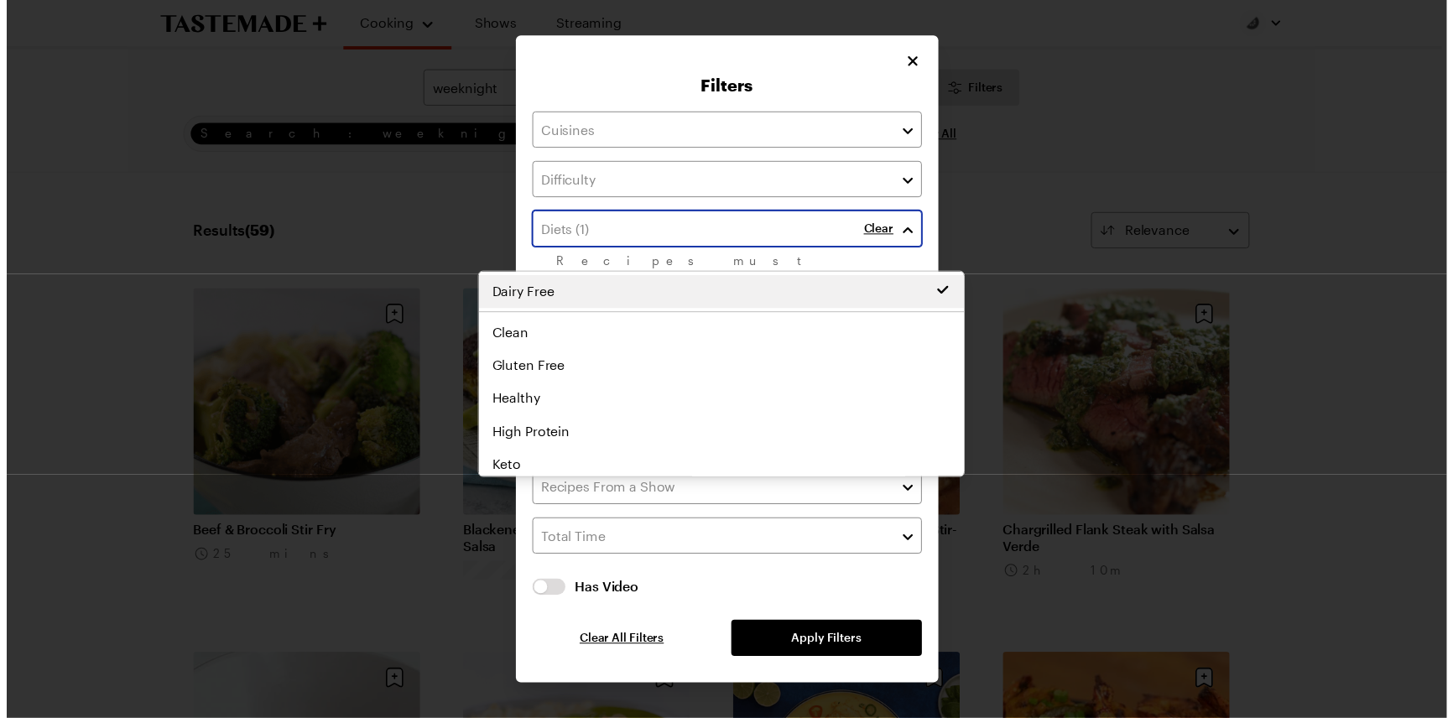
scroll to position [48, 0]
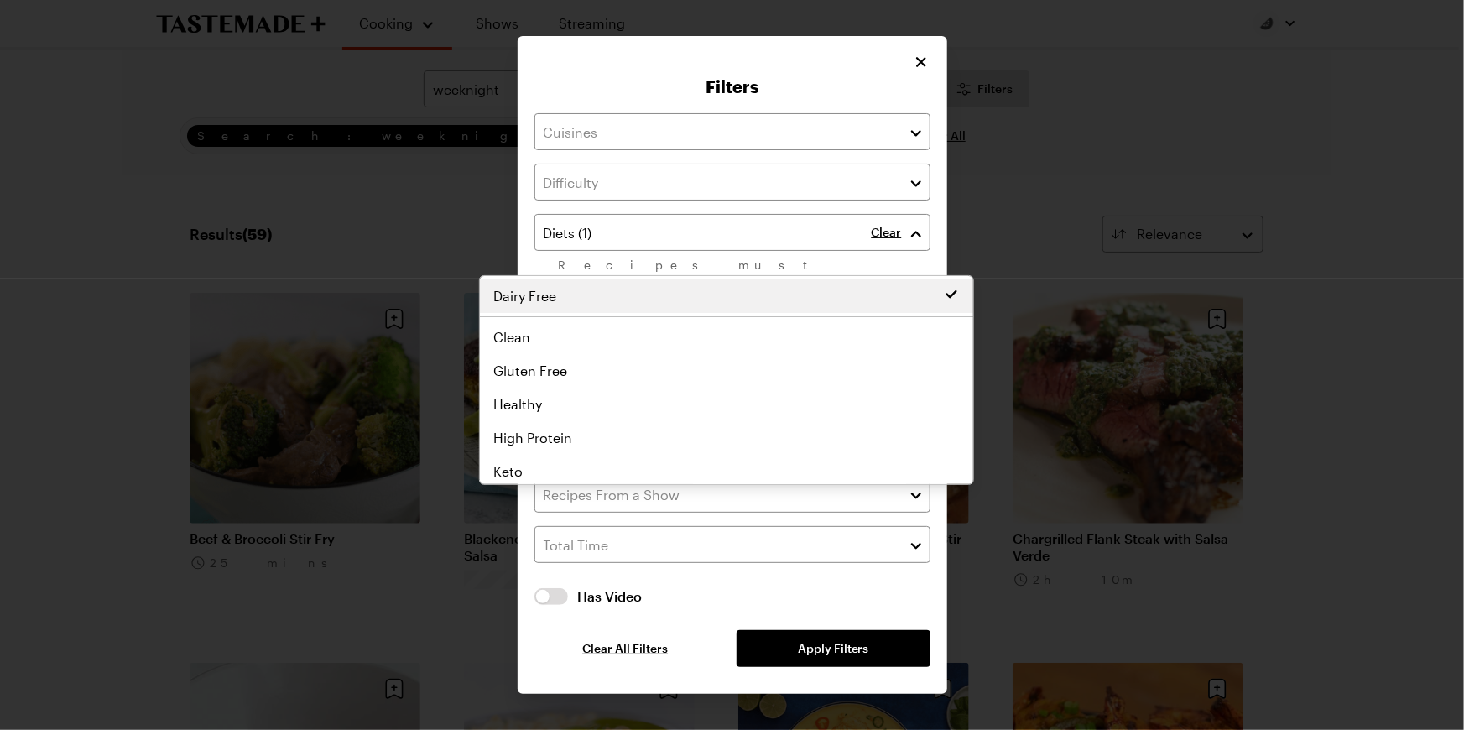
click at [862, 667] on div "Clear Recipes must match all chosen diets. Has Video Has Video Clear All Filter…" at bounding box center [732, 390] width 396 height 554
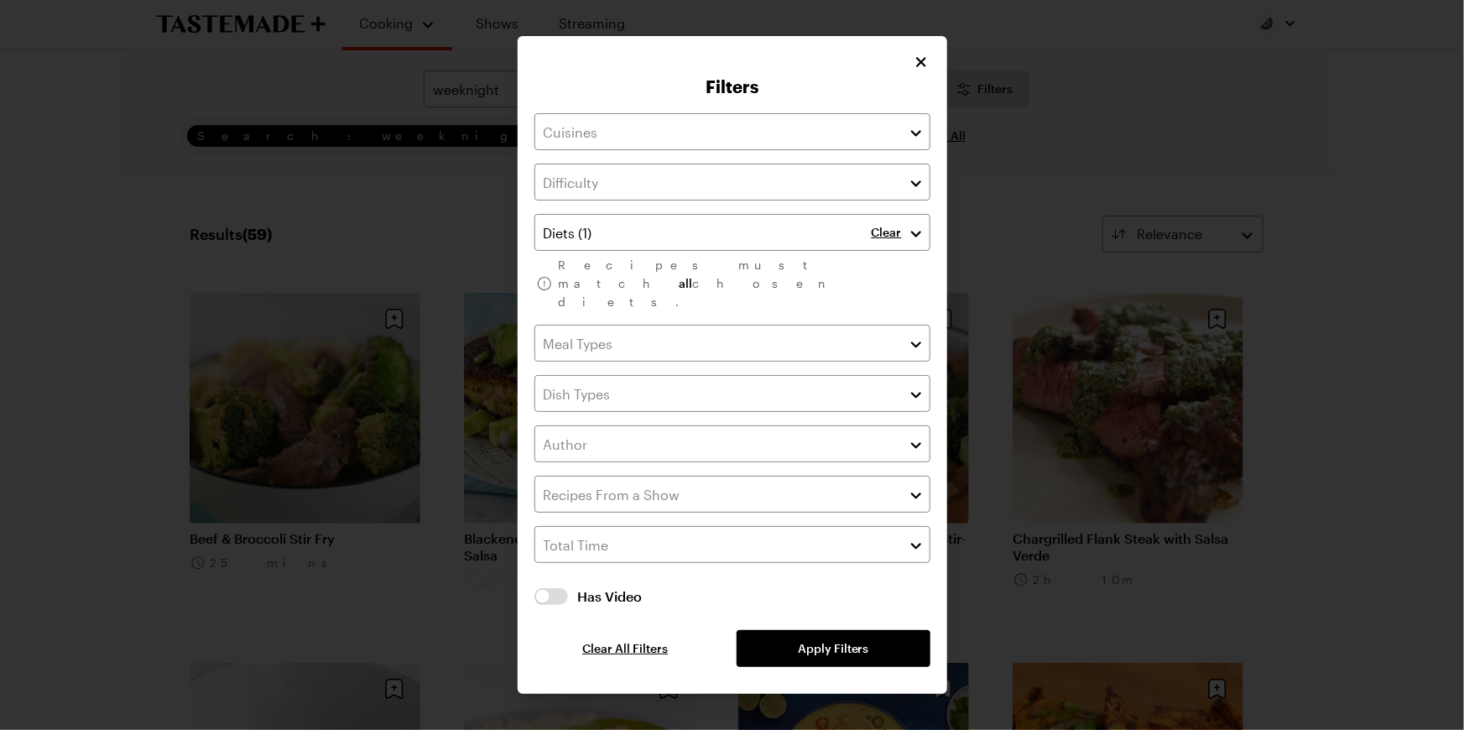
click at [1192, 103] on div at bounding box center [732, 365] width 1464 height 730
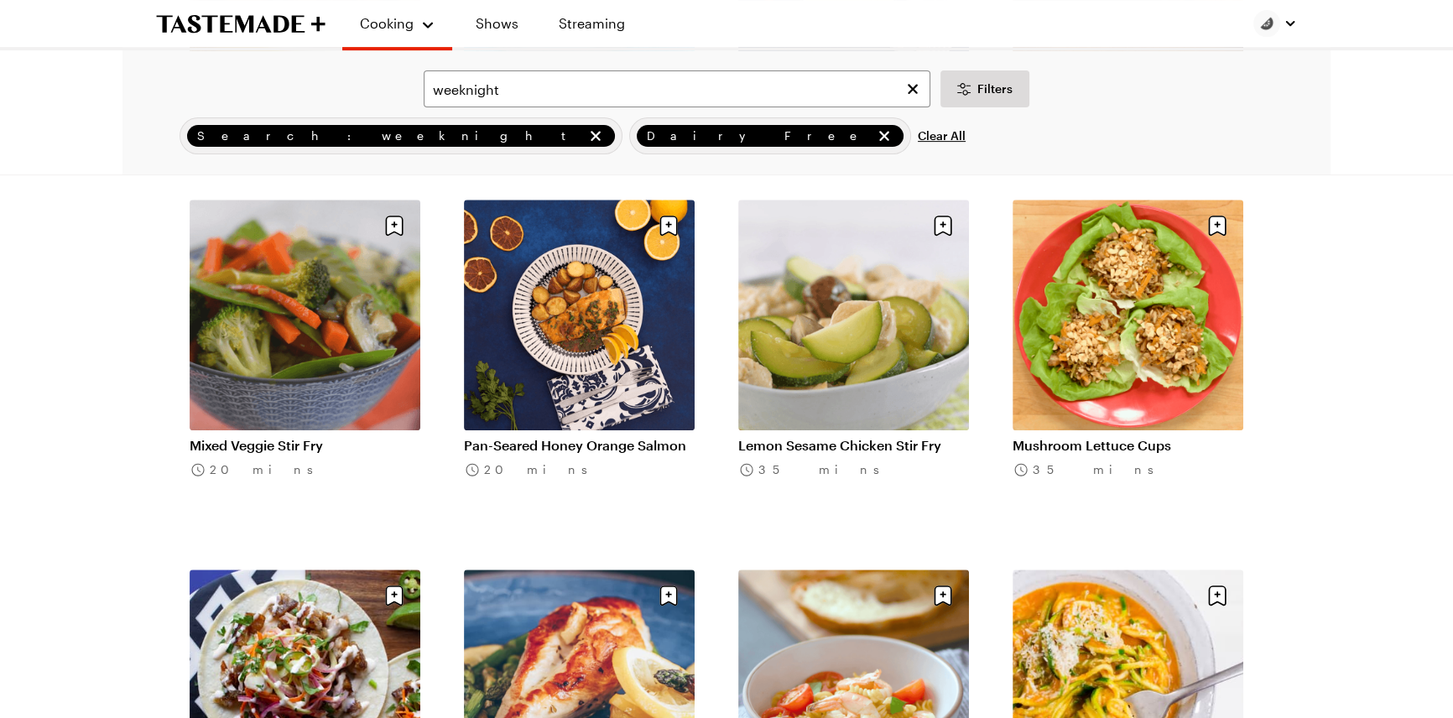
scroll to position [839, 0]
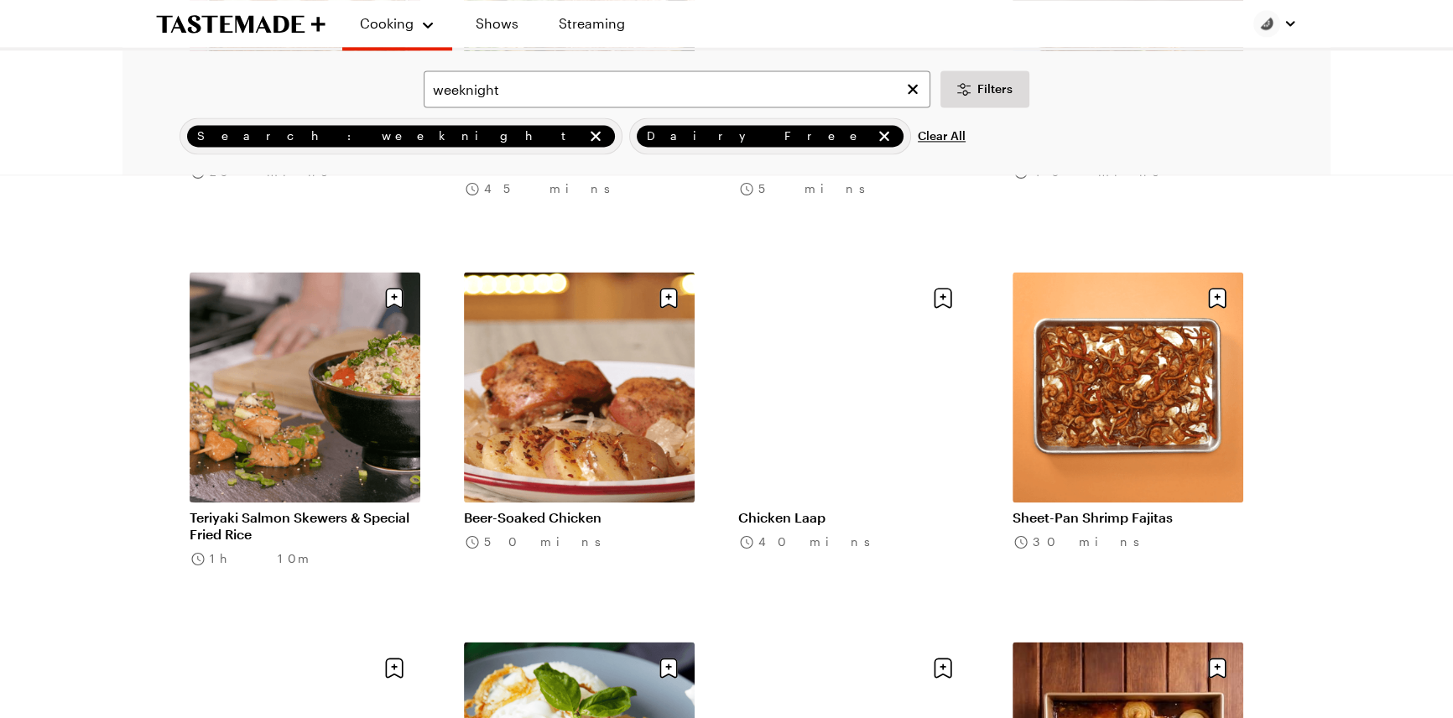
scroll to position [2898, 0]
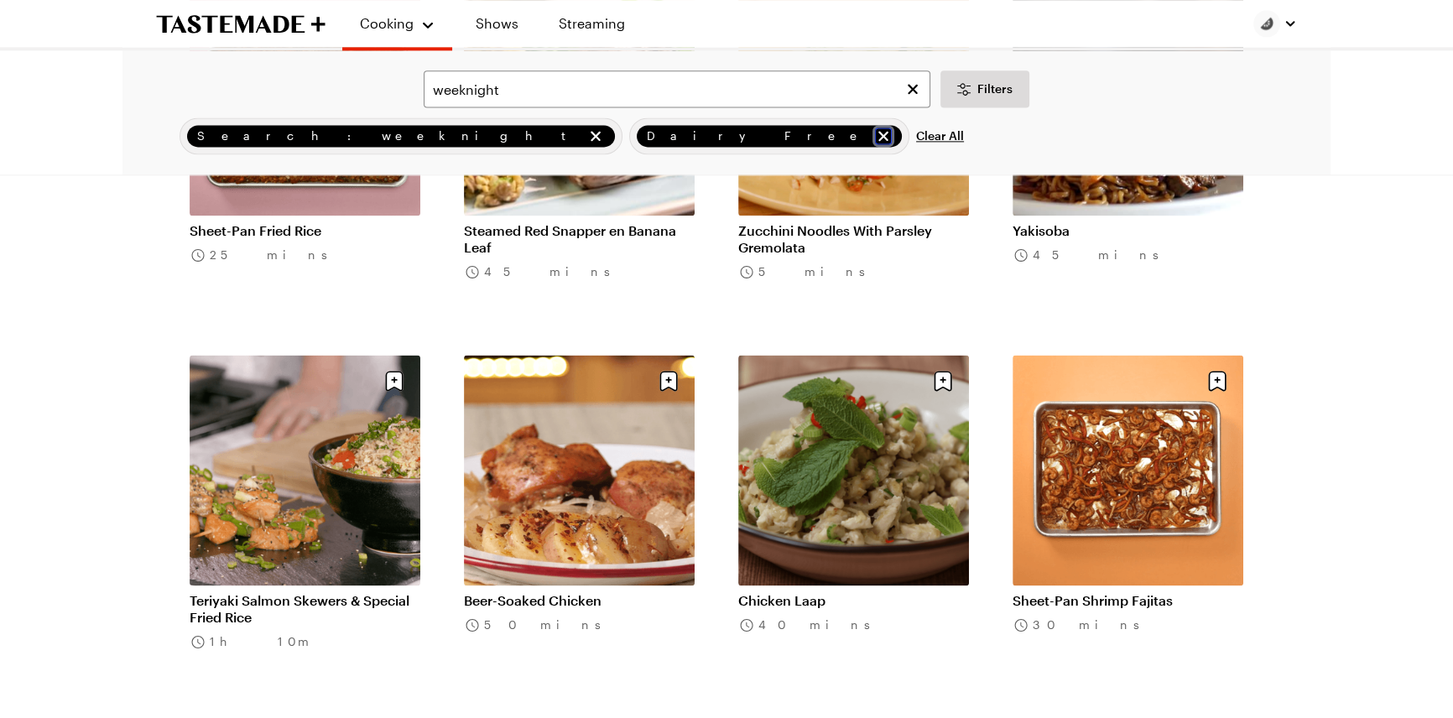
click at [875, 144] on icon "remove Dairy Free" at bounding box center [883, 136] width 17 height 17
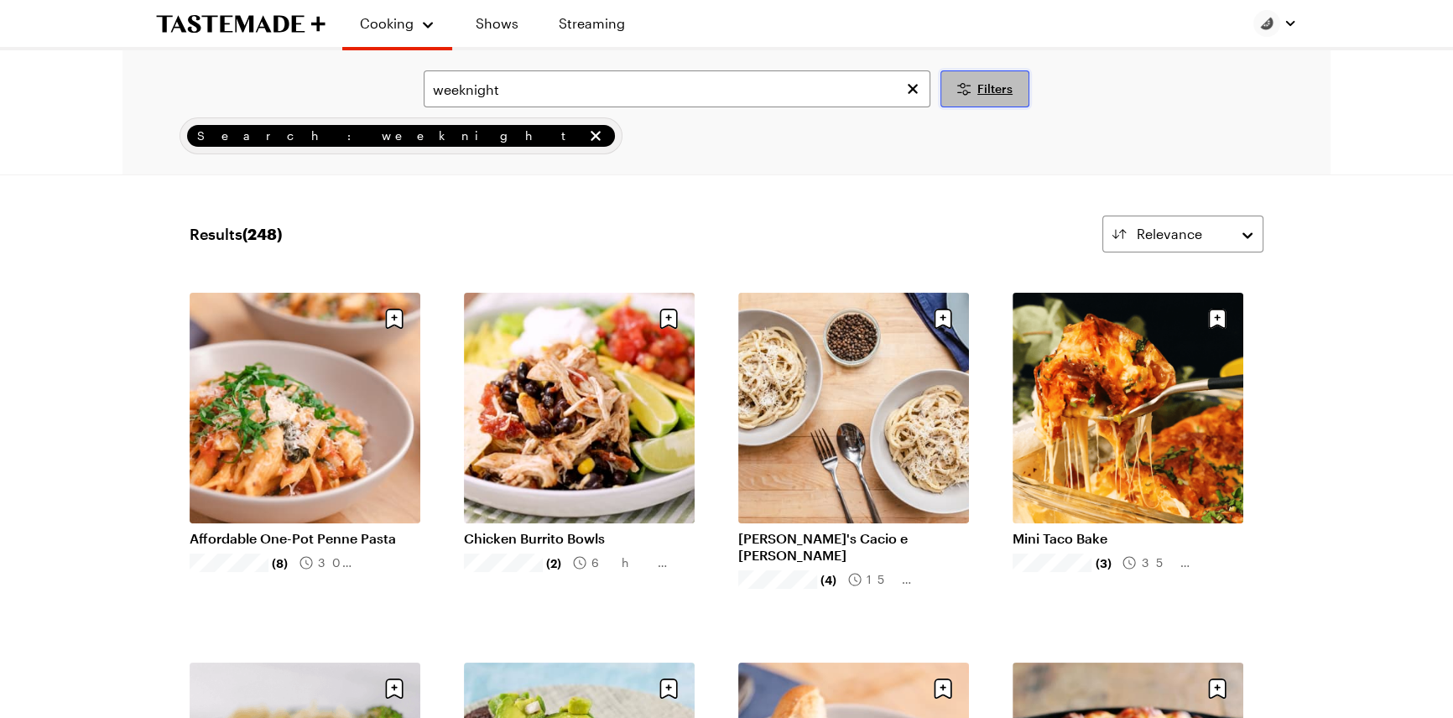
click at [997, 96] on span "Filters" at bounding box center [994, 89] width 35 height 17
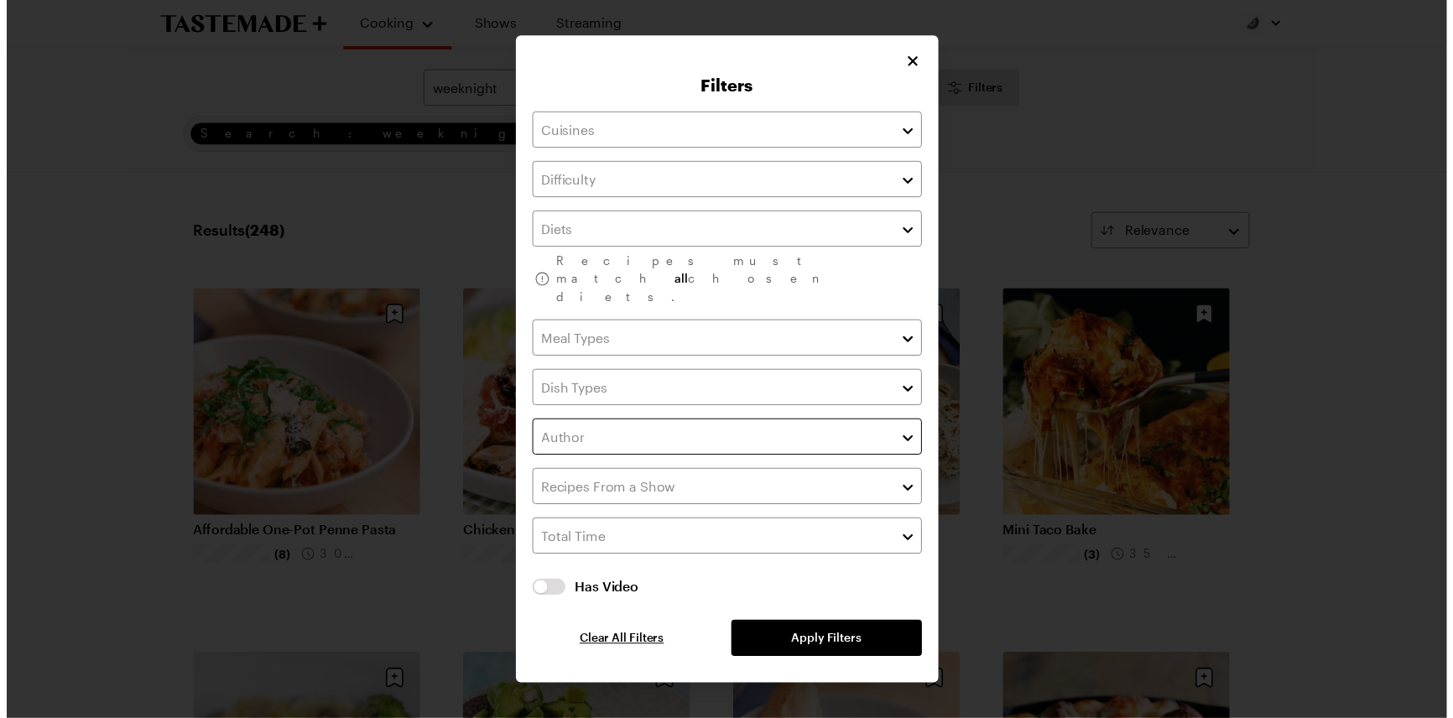
scroll to position [48, 0]
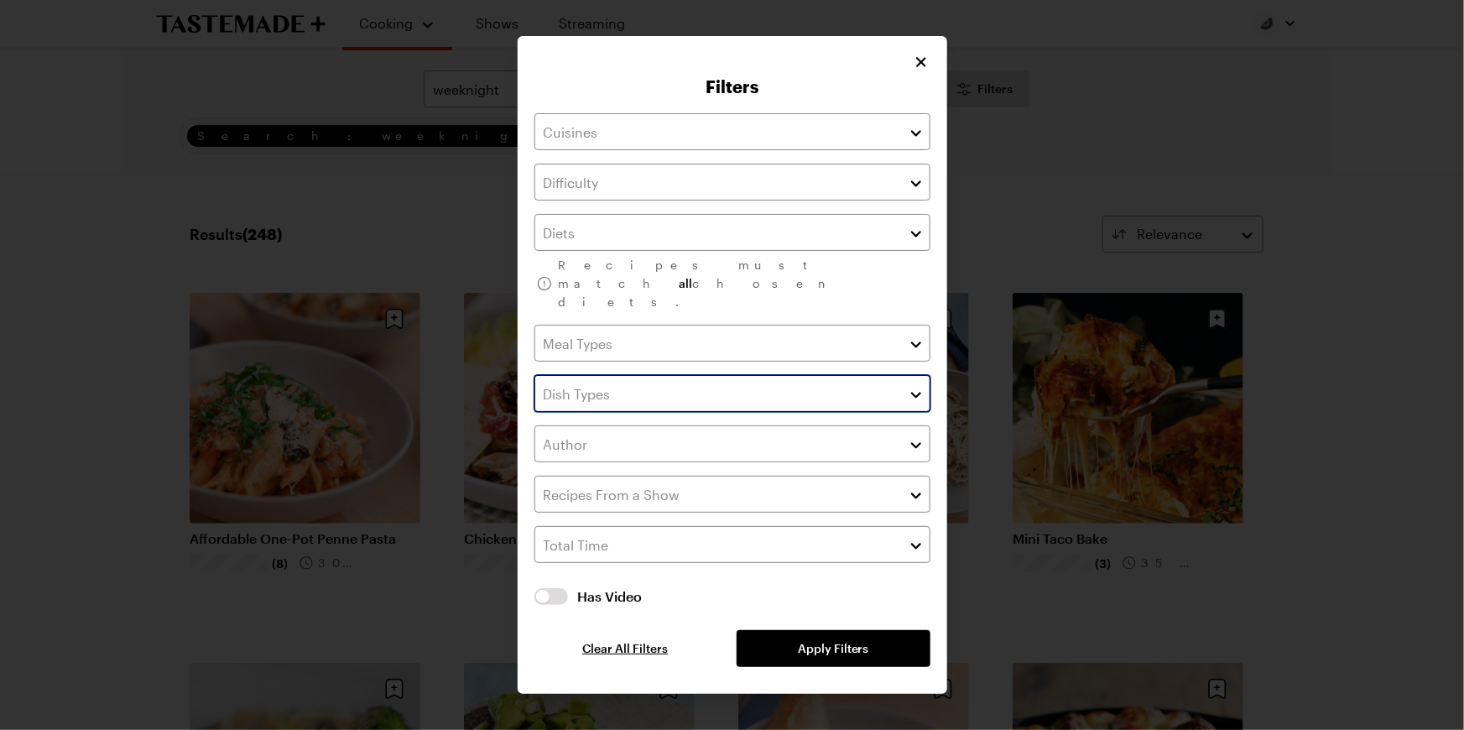
click at [897, 375] on input "text" at bounding box center [732, 393] width 396 height 37
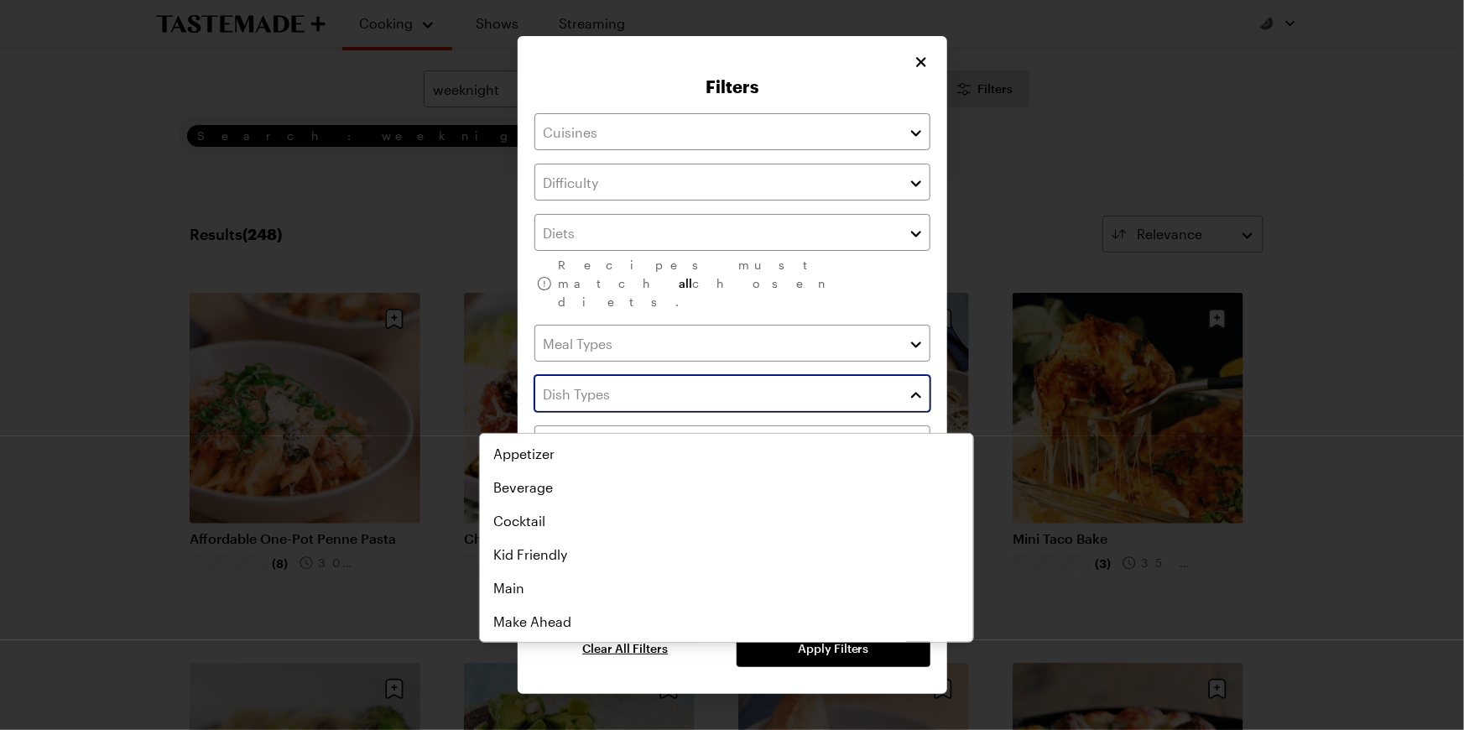
click at [924, 375] on input "text" at bounding box center [732, 393] width 396 height 37
click at [930, 289] on div "Recipes must match all chosen diets. Has Video Has Video Clear All Filters Appl…" at bounding box center [732, 390] width 396 height 554
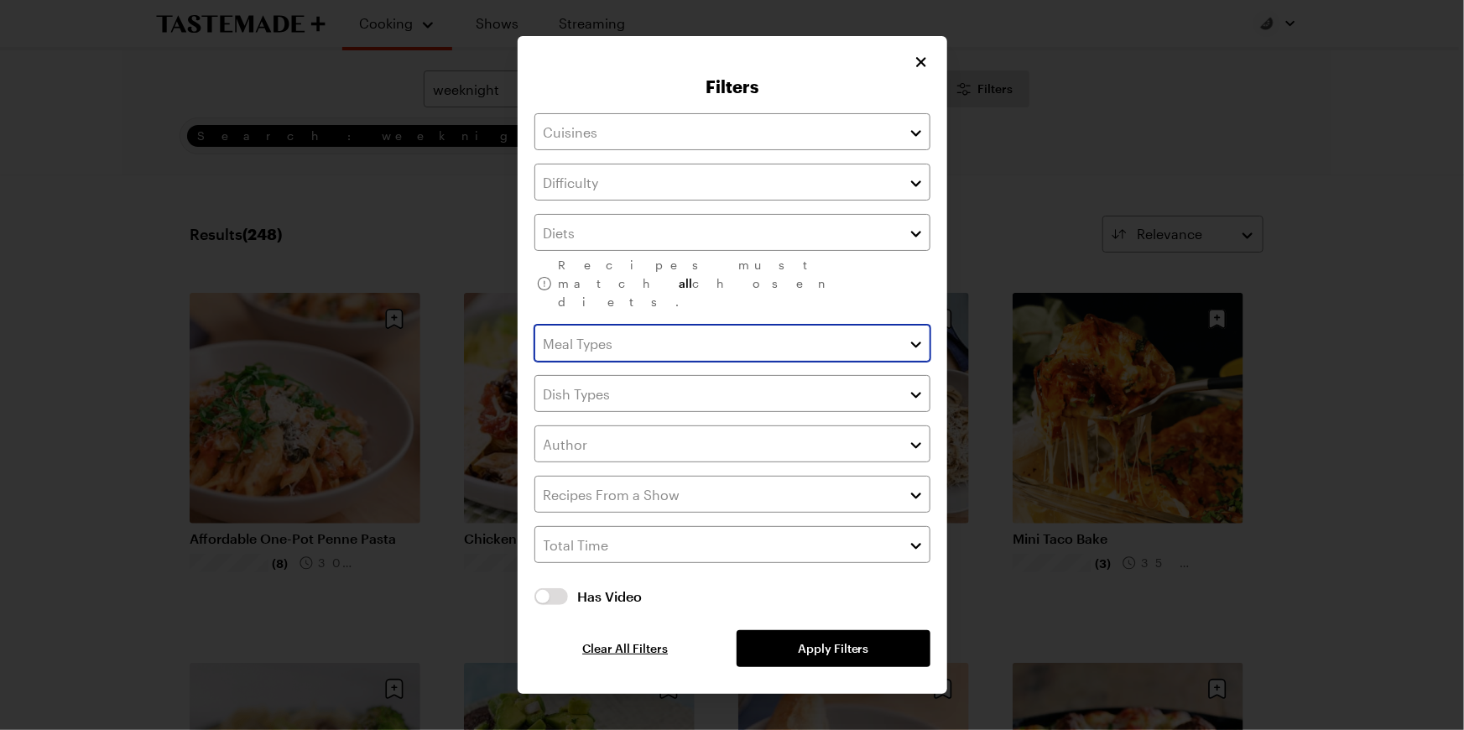
click at [924, 333] on button "button" at bounding box center [916, 343] width 15 height 20
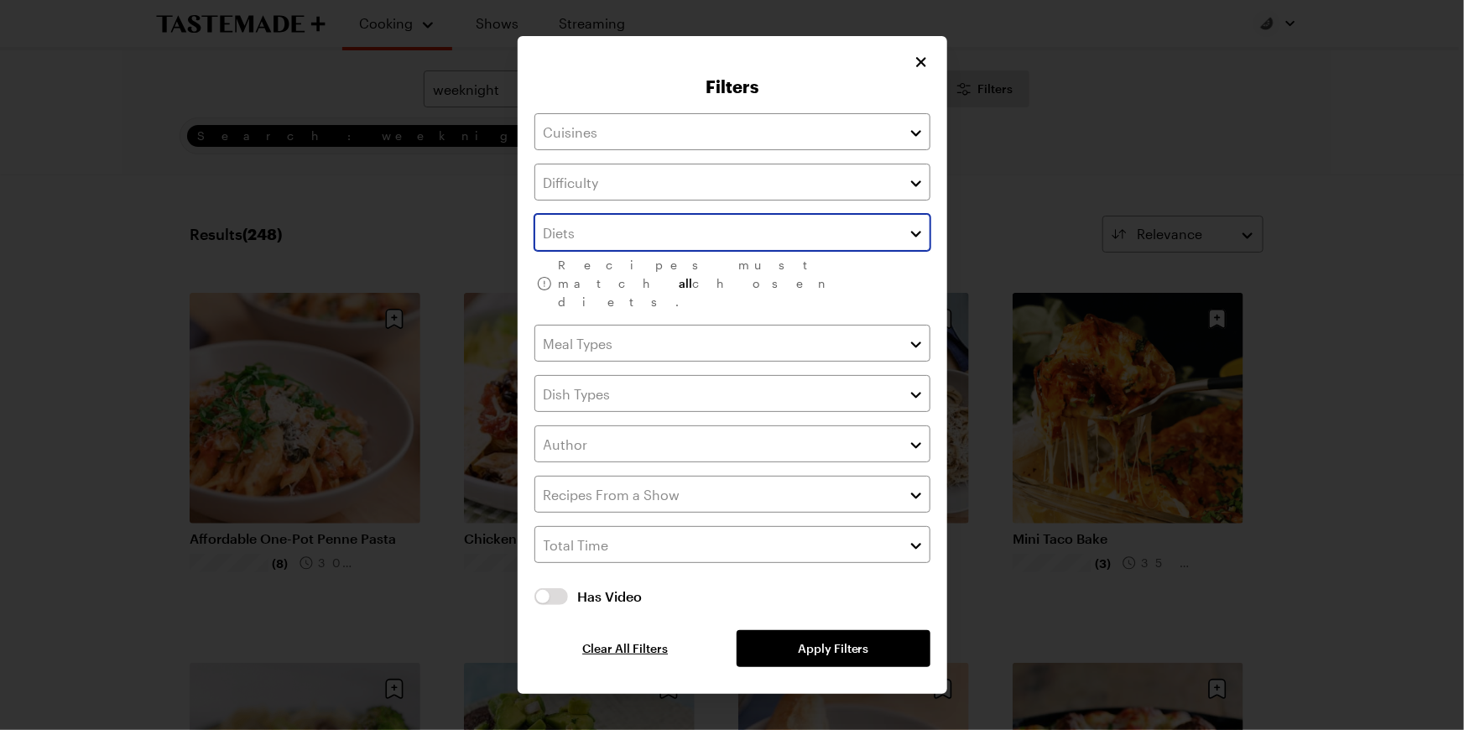
click at [924, 222] on button "button" at bounding box center [916, 232] width 15 height 20
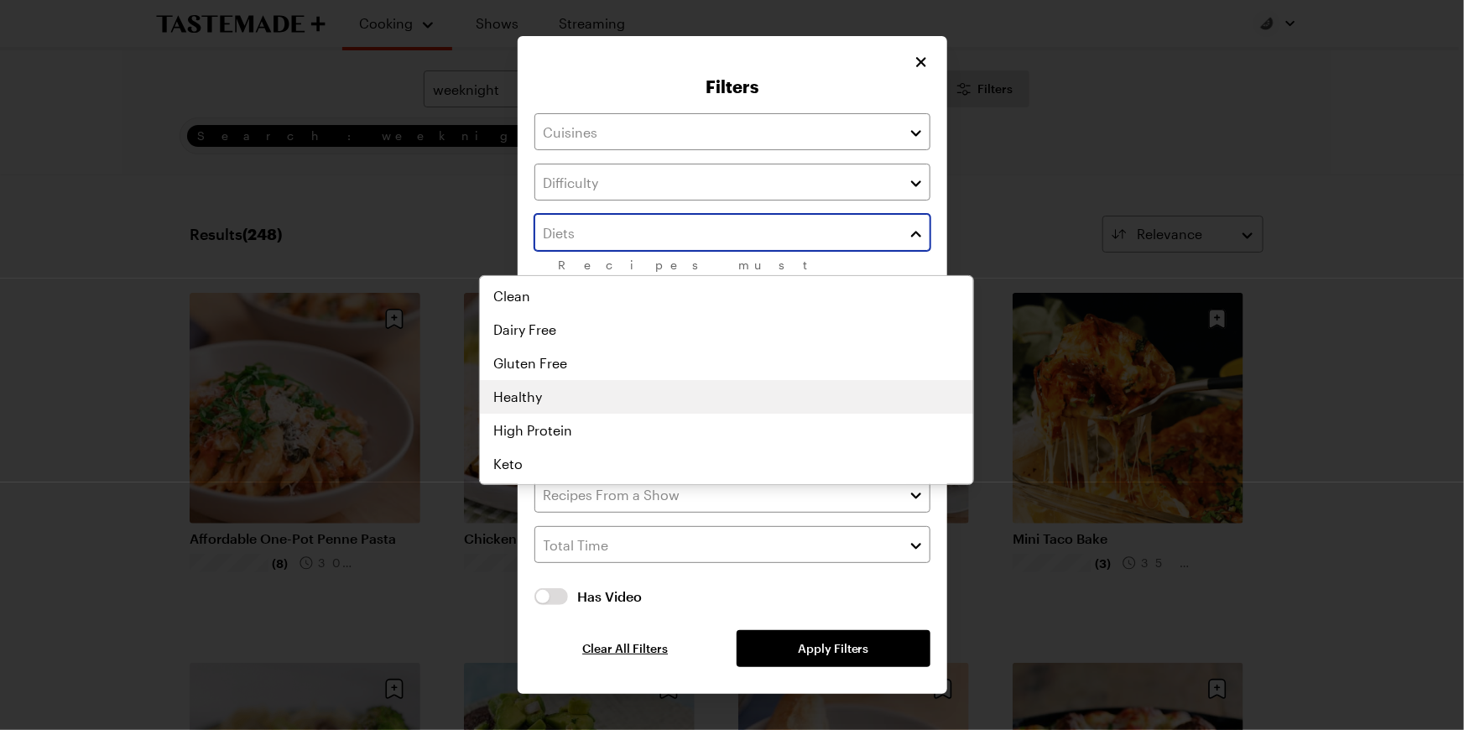
click at [895, 378] on div "Clean Dairy Free Gluten Free Healthy High Protein Keto Low Calorie Low Carb Low…" at bounding box center [726, 379] width 493 height 201
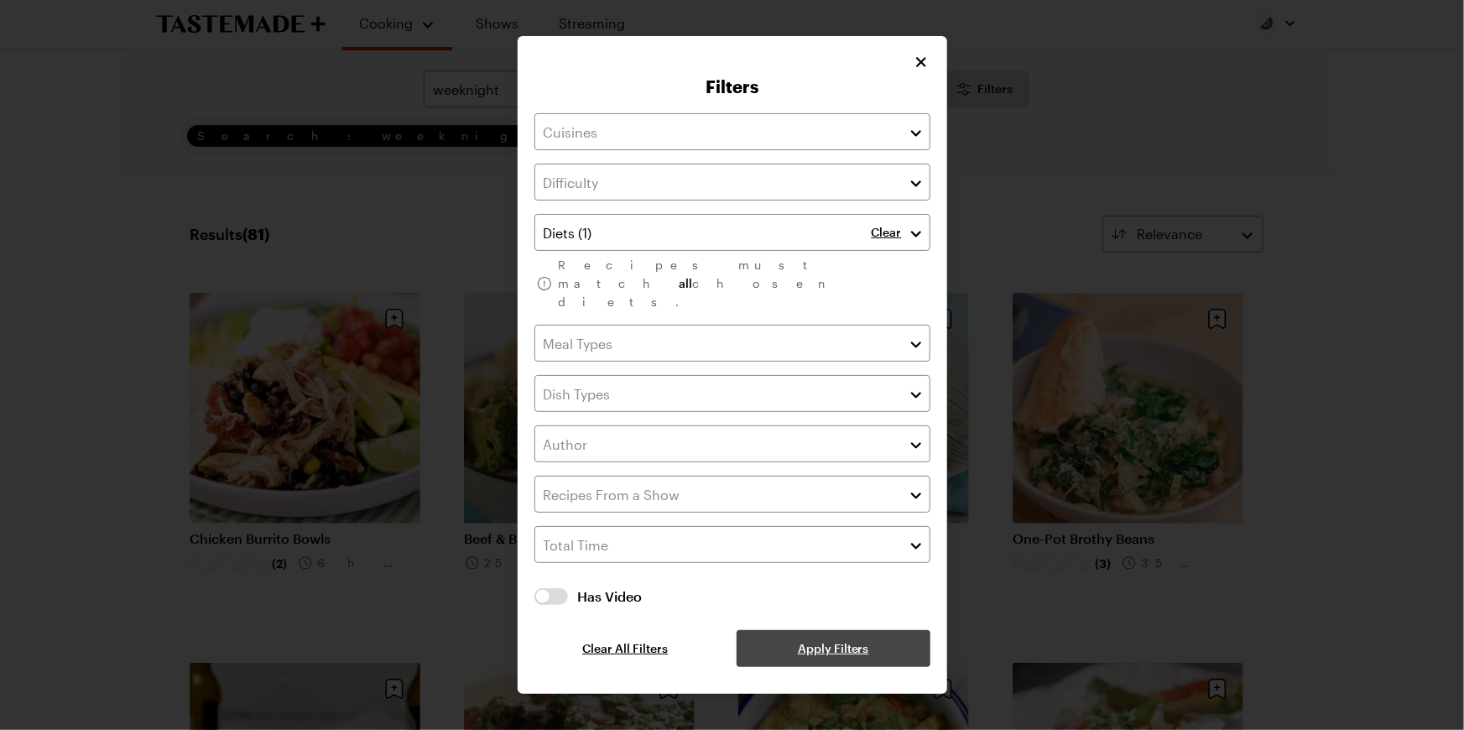
click at [900, 667] on div "Clear Recipes must match all chosen diets. Has Video Has Video Clear All Filter…" at bounding box center [732, 390] width 396 height 554
click at [850, 657] on span "Apply Filters" at bounding box center [833, 648] width 71 height 17
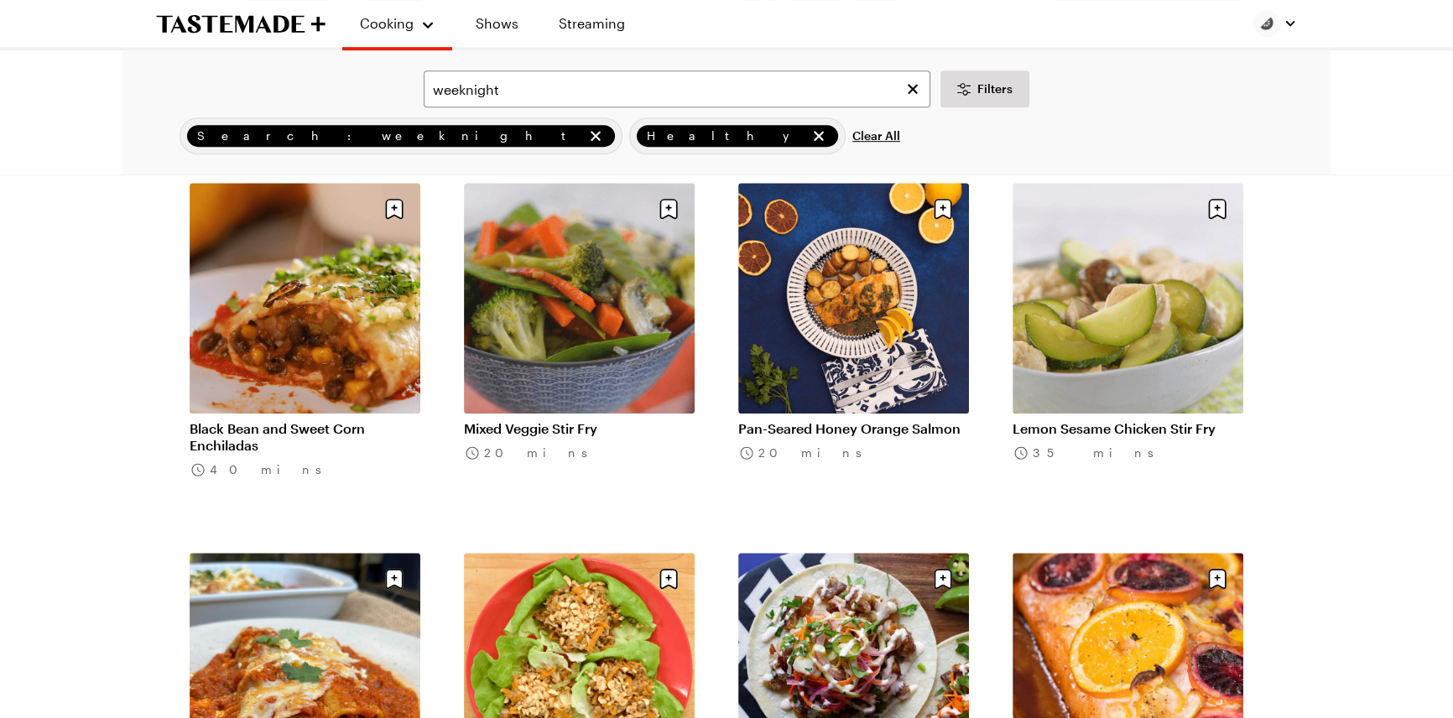
scroll to position [1525, 0]
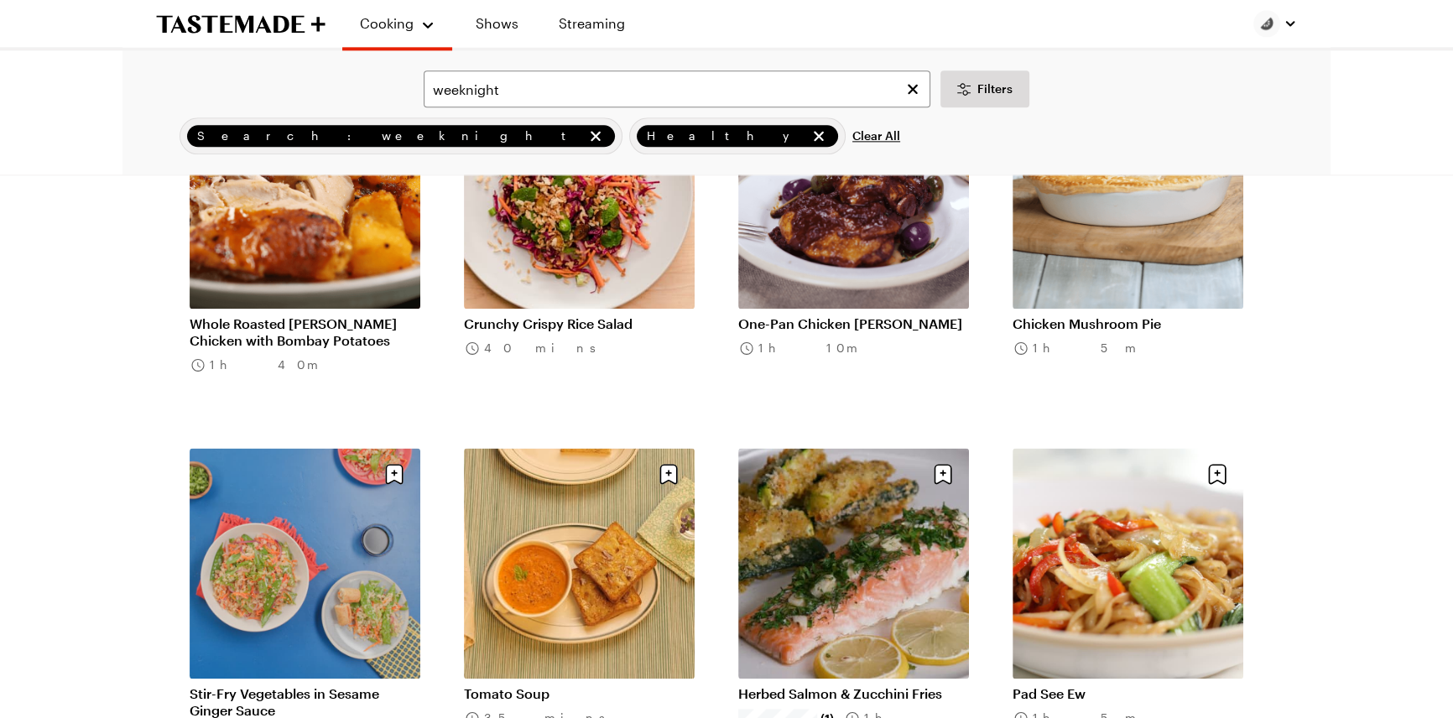
scroll to position [2821, 0]
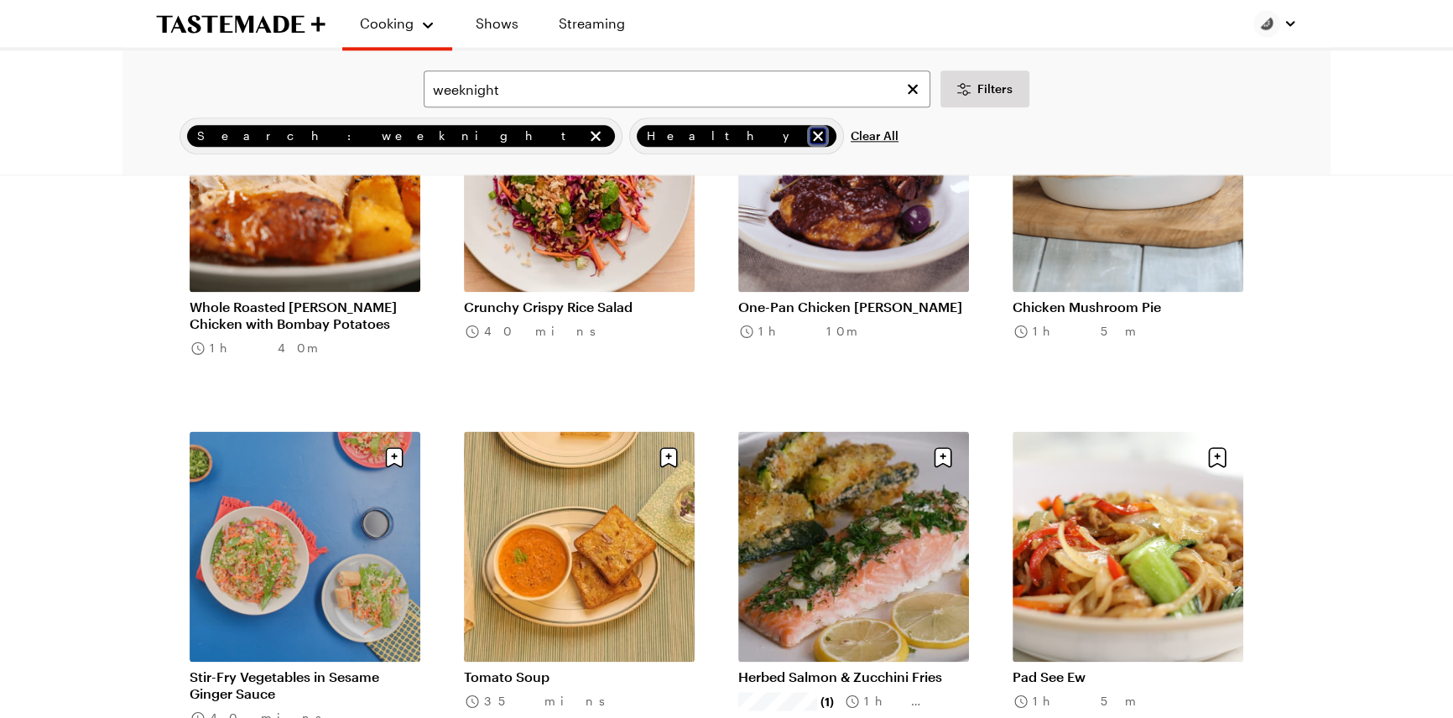
click at [810, 144] on icon "remove Healthy" at bounding box center [818, 136] width 17 height 17
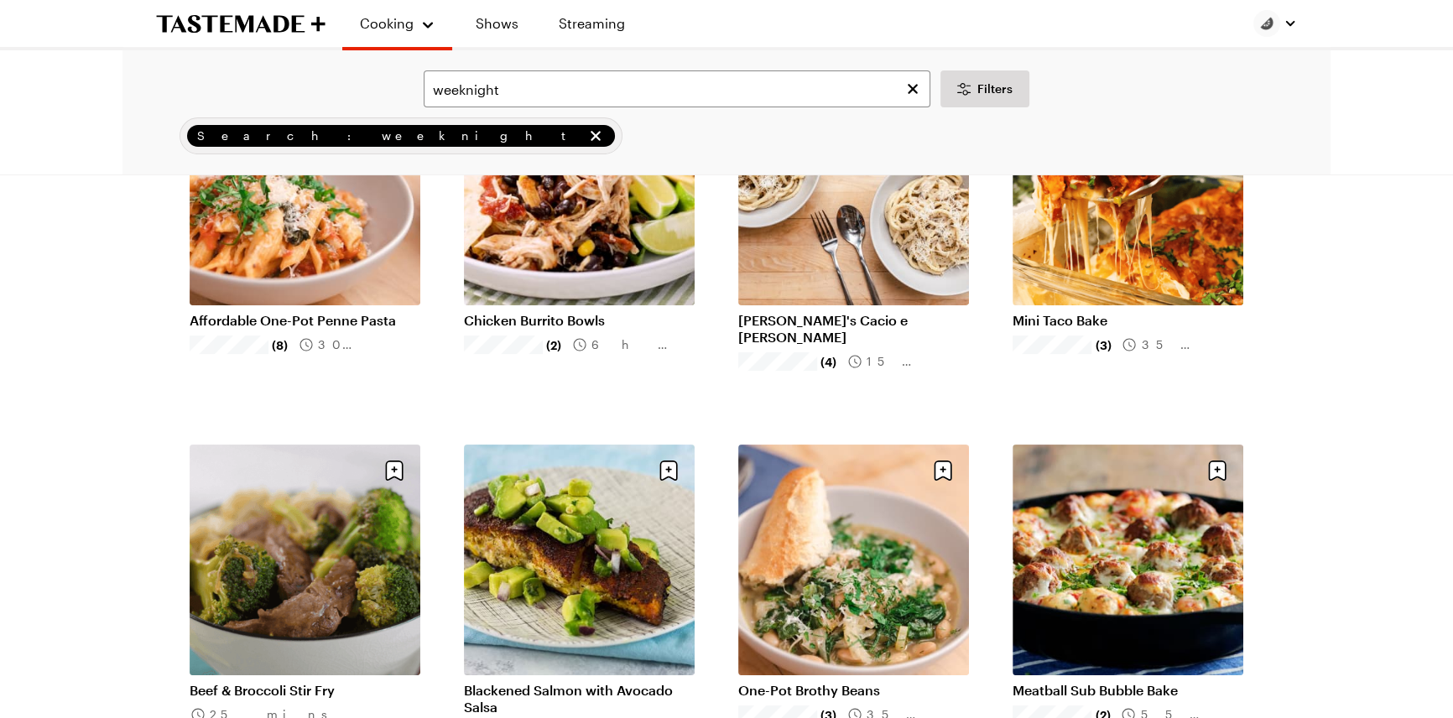
scroll to position [228, 0]
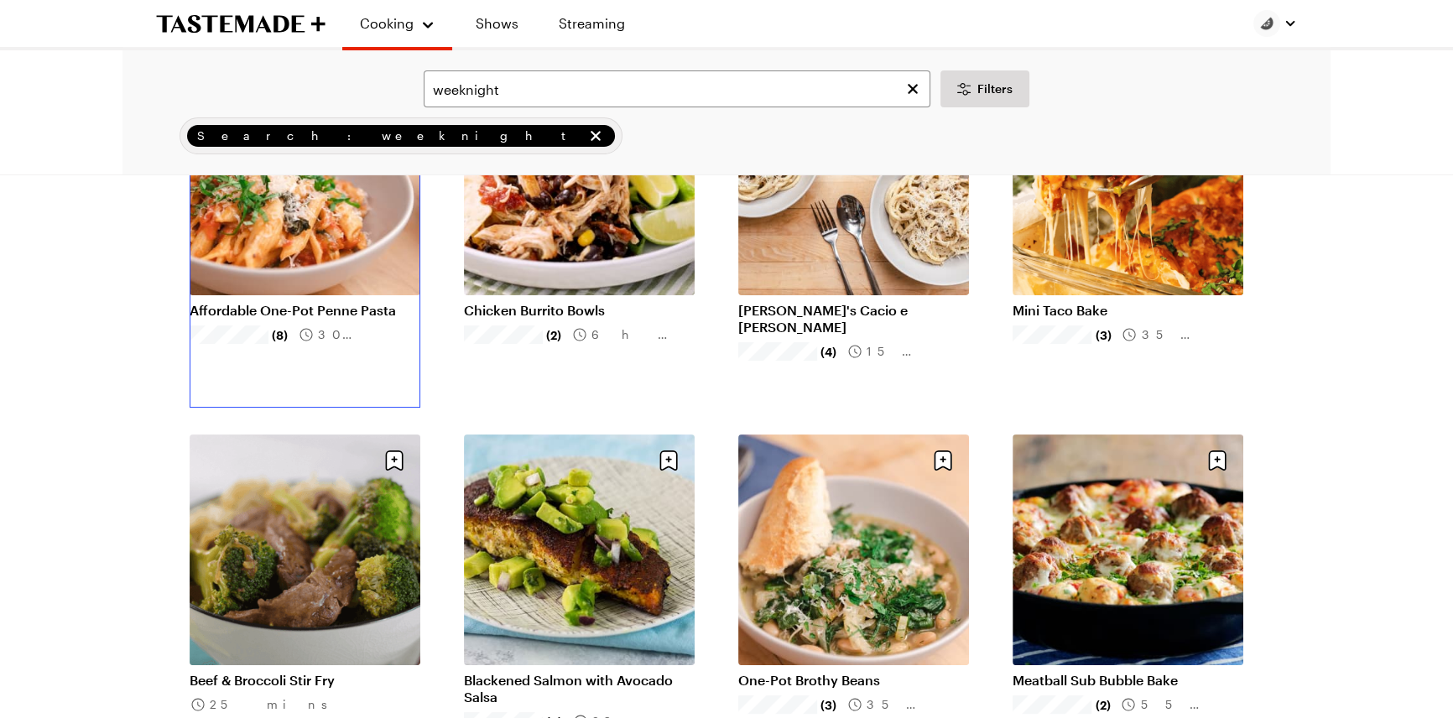
click at [245, 302] on link "Affordable One-Pot Penne Pasta" at bounding box center [305, 310] width 231 height 17
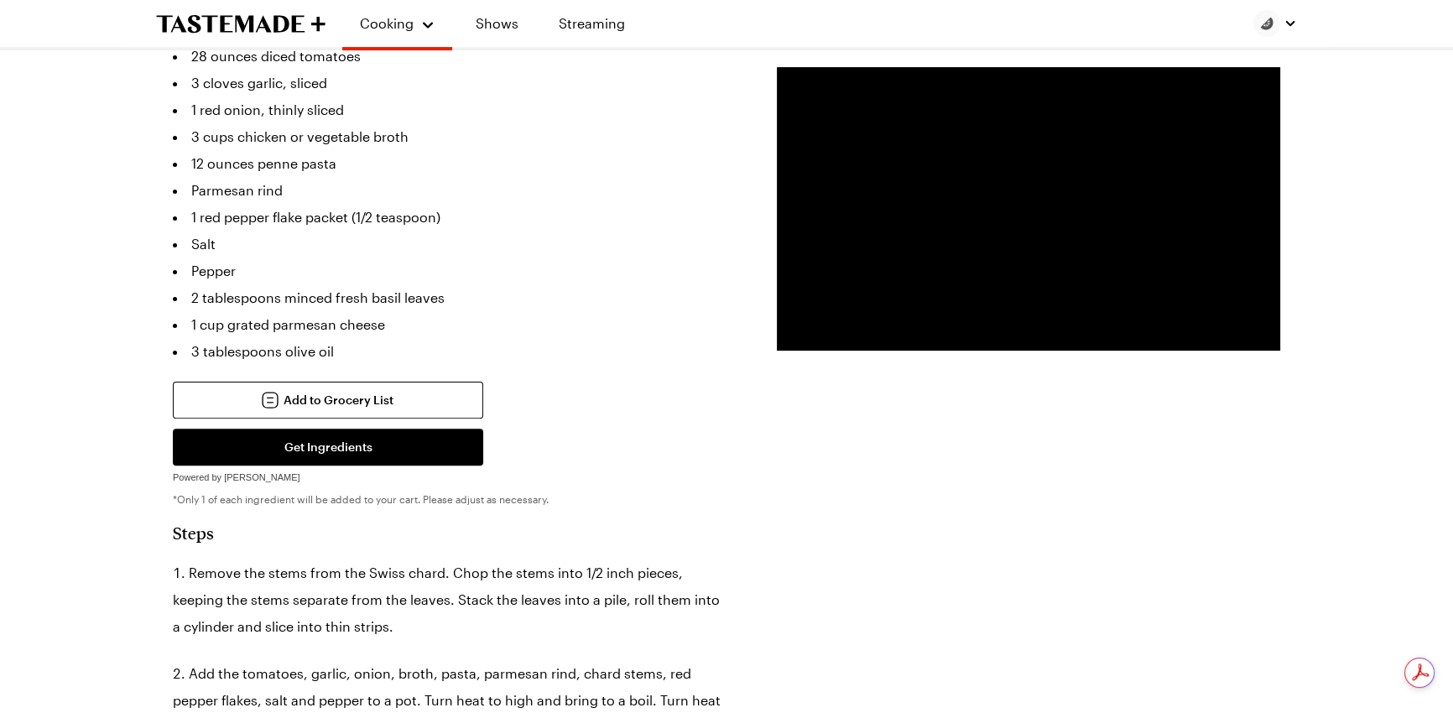
scroll to position [610, 0]
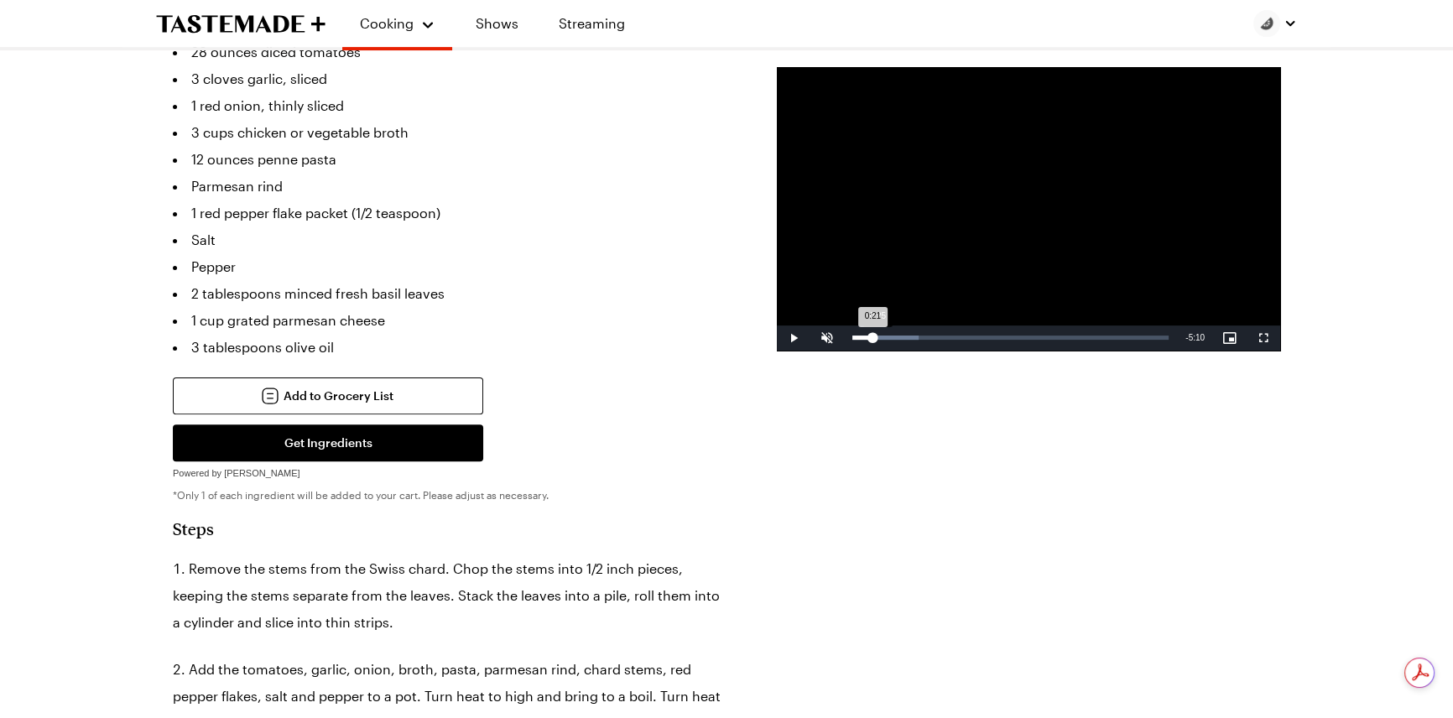
drag, startPoint x: 859, startPoint y: 336, endPoint x: 896, endPoint y: 345, distance: 38.0
click at [896, 345] on div "Loaded : 20.86% 0:25 0:21" at bounding box center [1010, 337] width 333 height 25
drag, startPoint x: 902, startPoint y: 336, endPoint x: 964, endPoint y: 340, distance: 62.2
click at [964, 340] on div "Loaded : 38.87% 2:03 1:59" at bounding box center [1010, 337] width 333 height 25
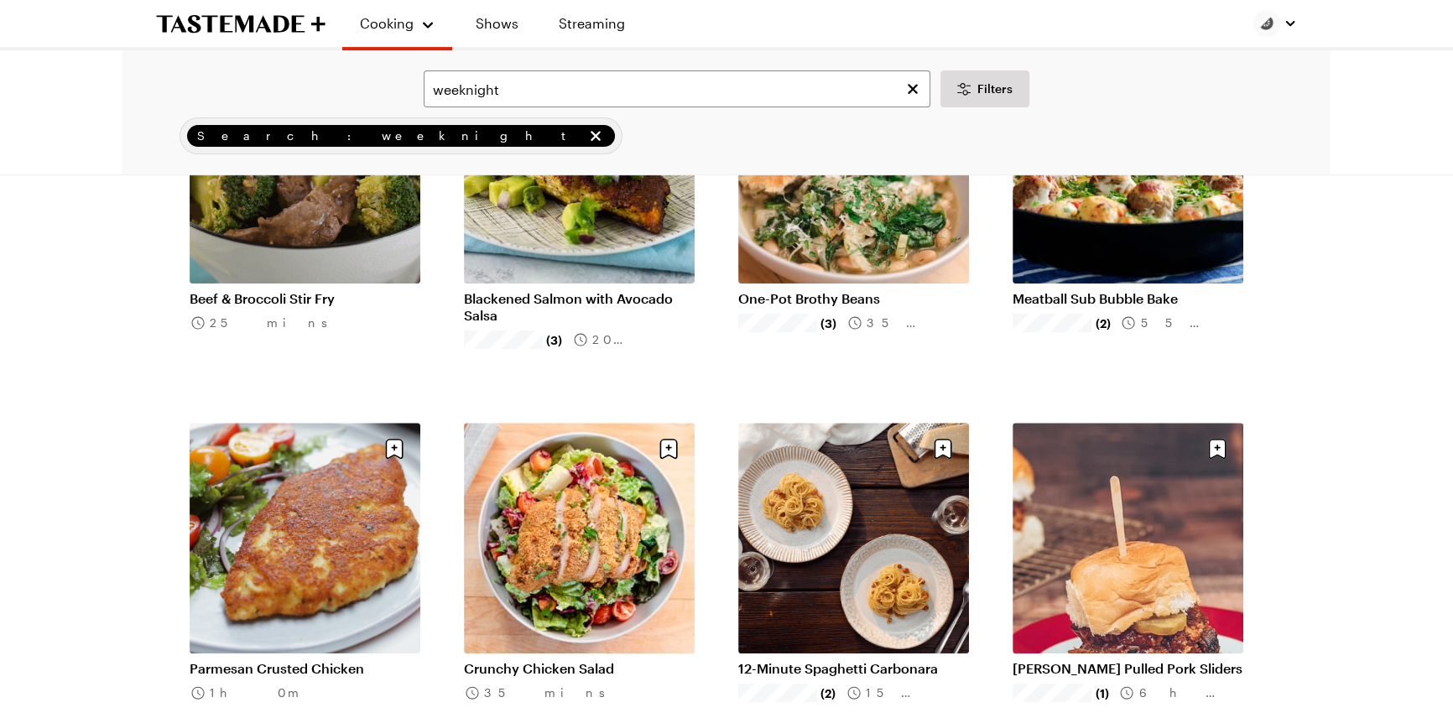
scroll to position [228, 0]
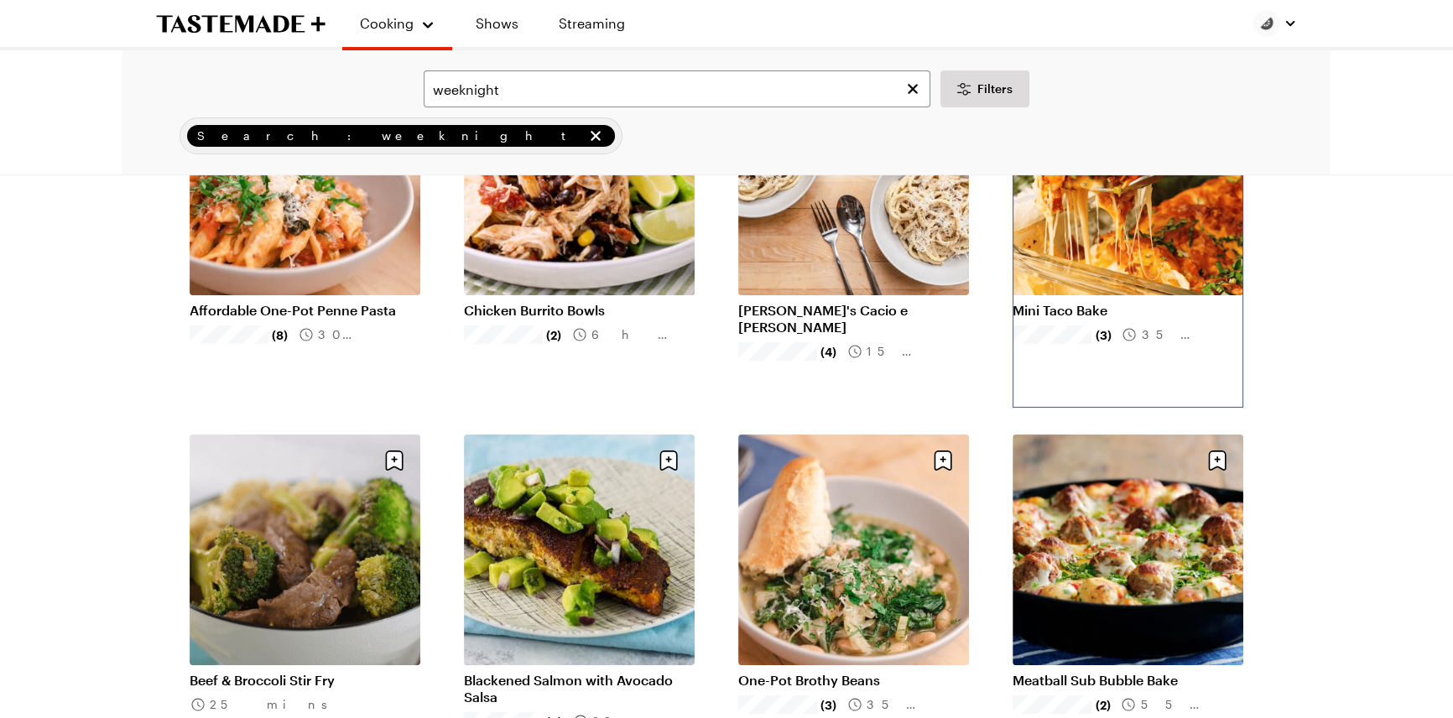
click at [1092, 302] on link "Mini Taco Bake" at bounding box center [1128, 310] width 231 height 17
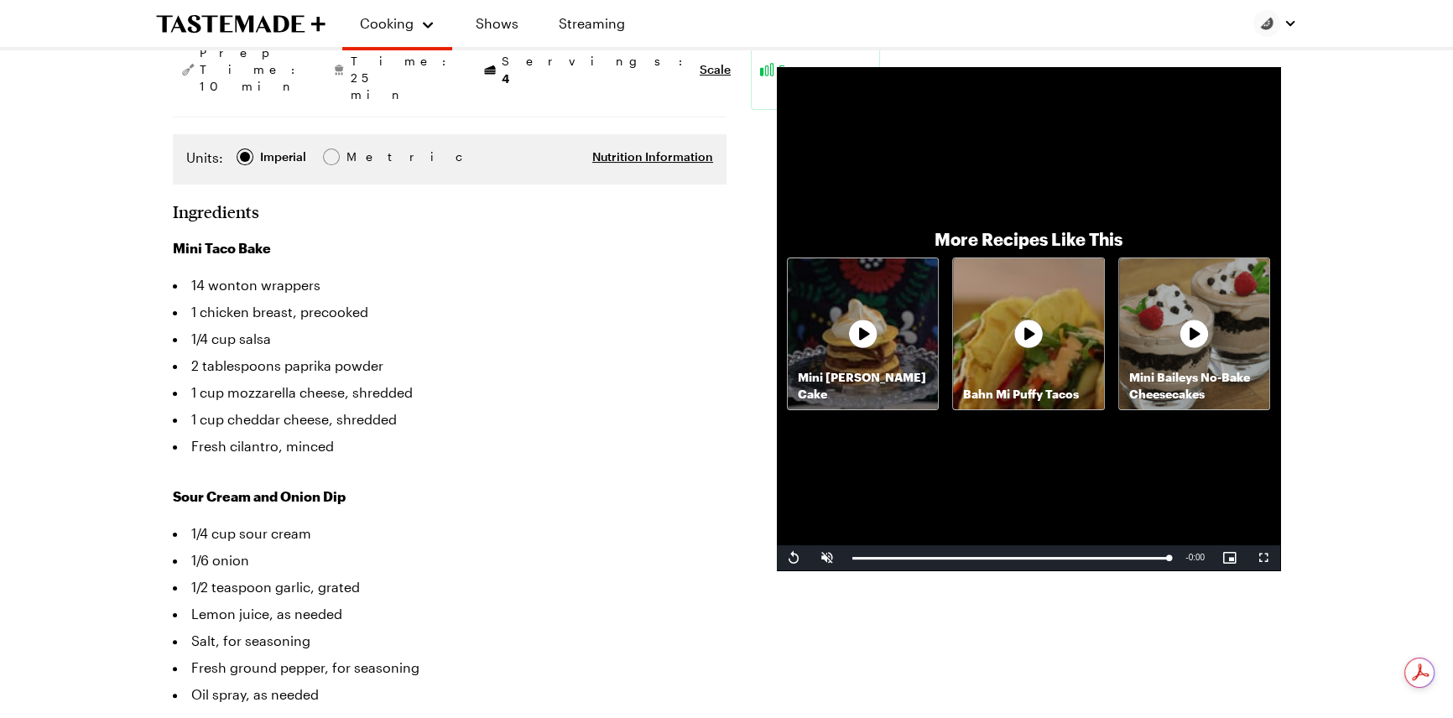
scroll to position [381, 0]
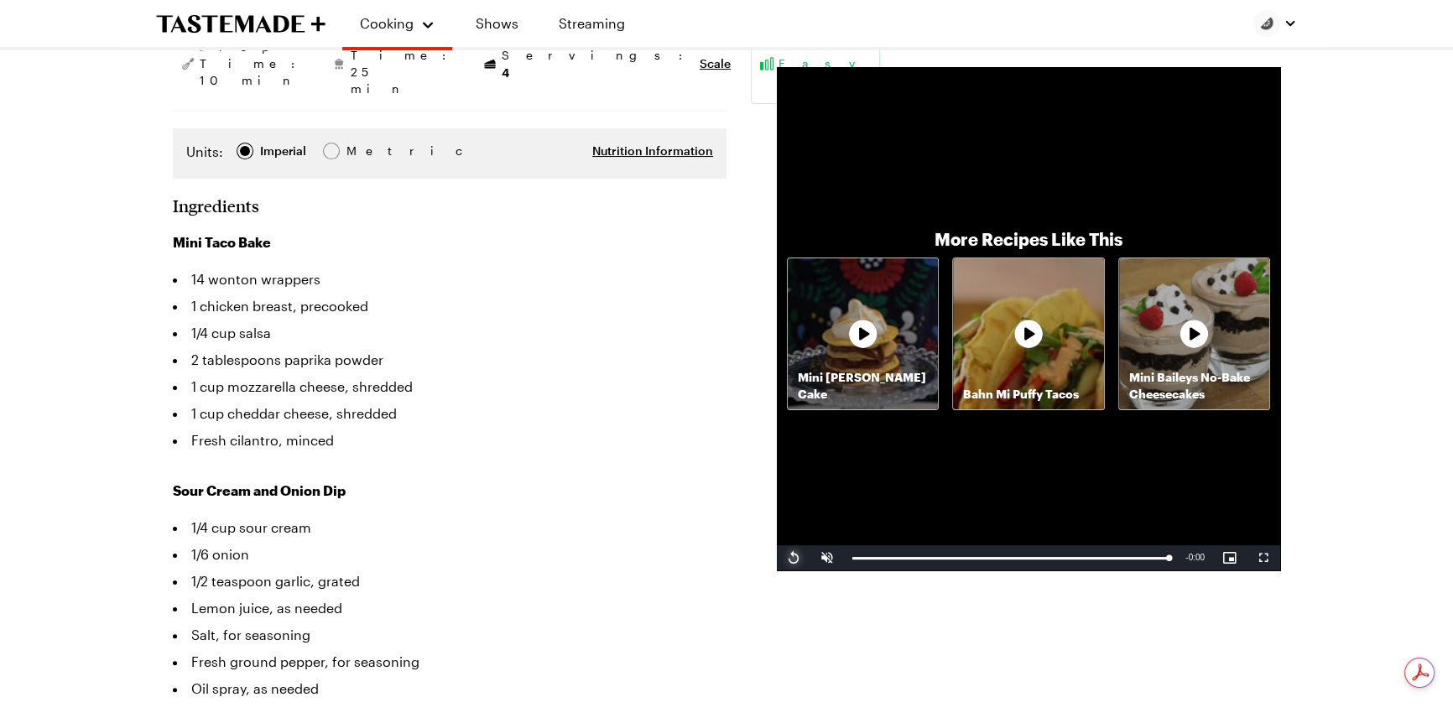
click at [779, 558] on span "Video Player" at bounding box center [794, 558] width 34 height 0
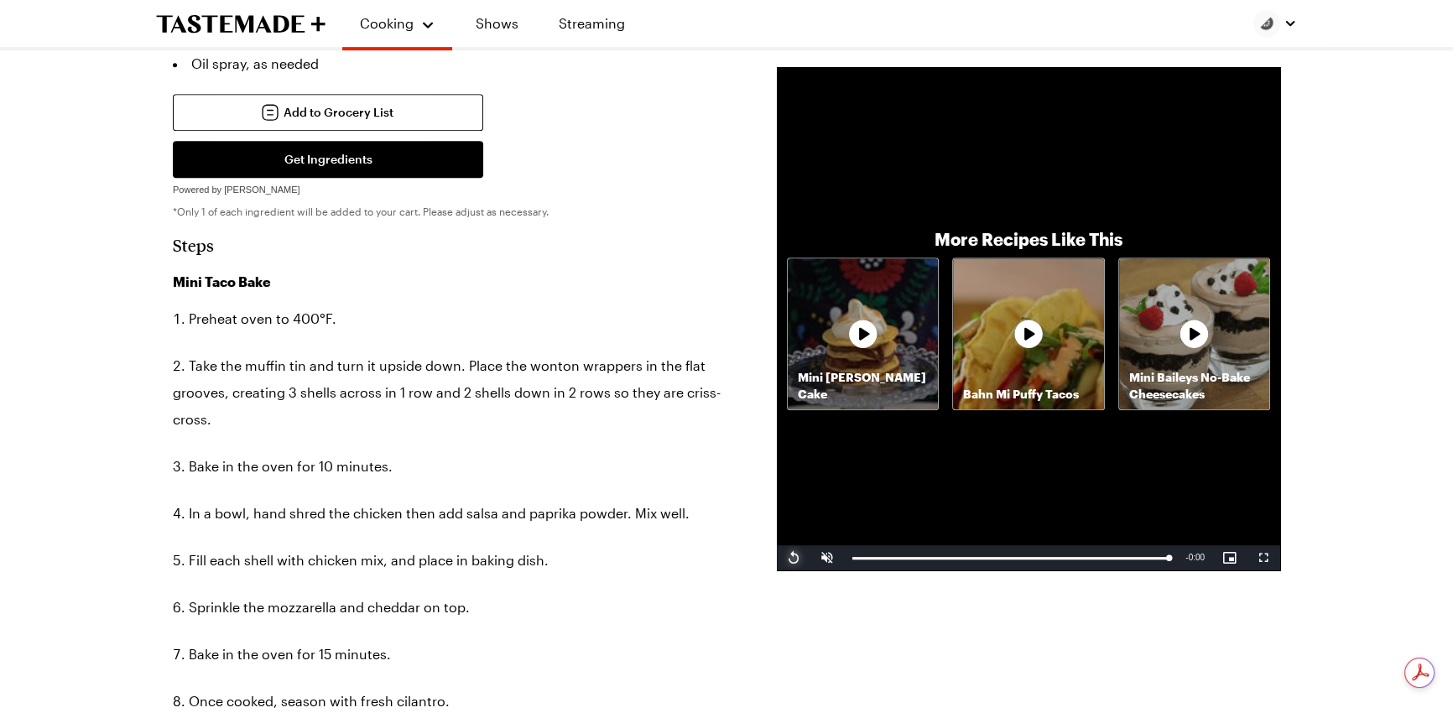
scroll to position [1067, 0]
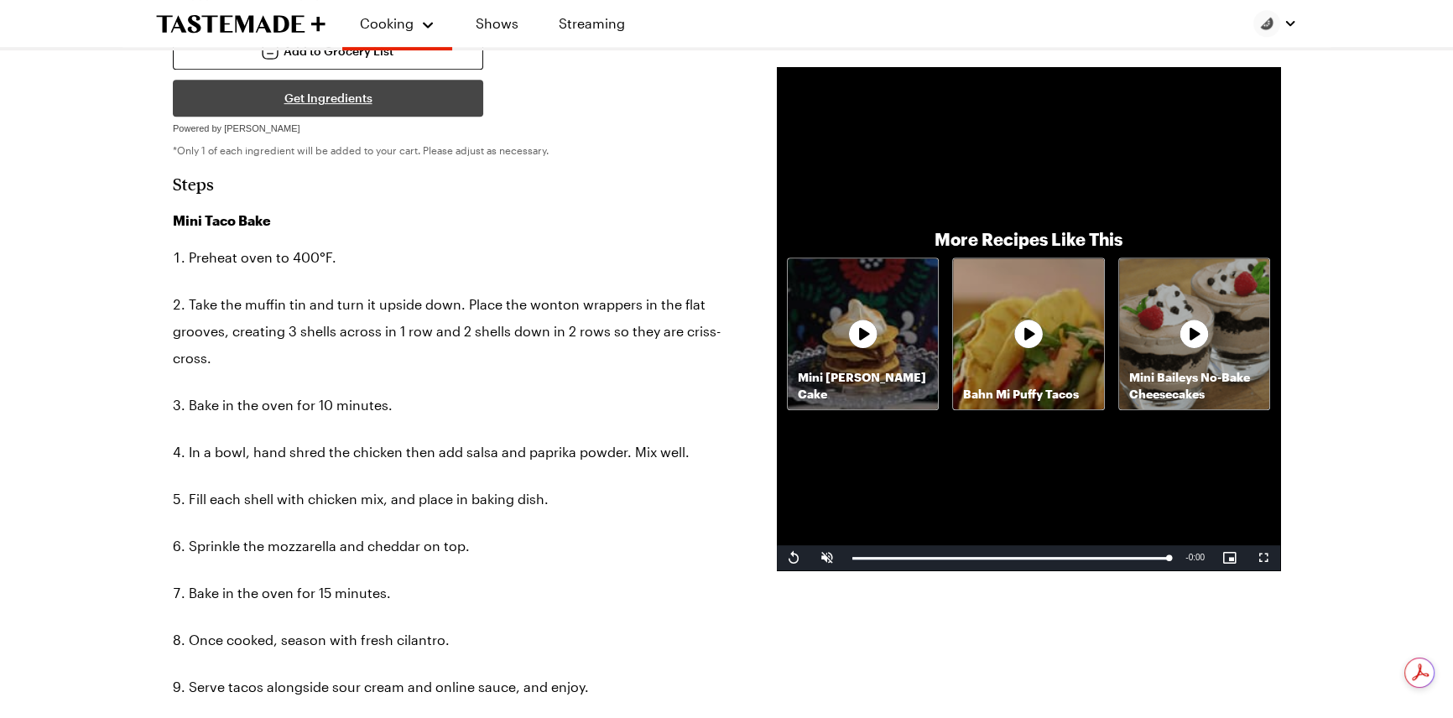
click at [359, 117] on button "Get Ingredients" at bounding box center [328, 98] width 310 height 37
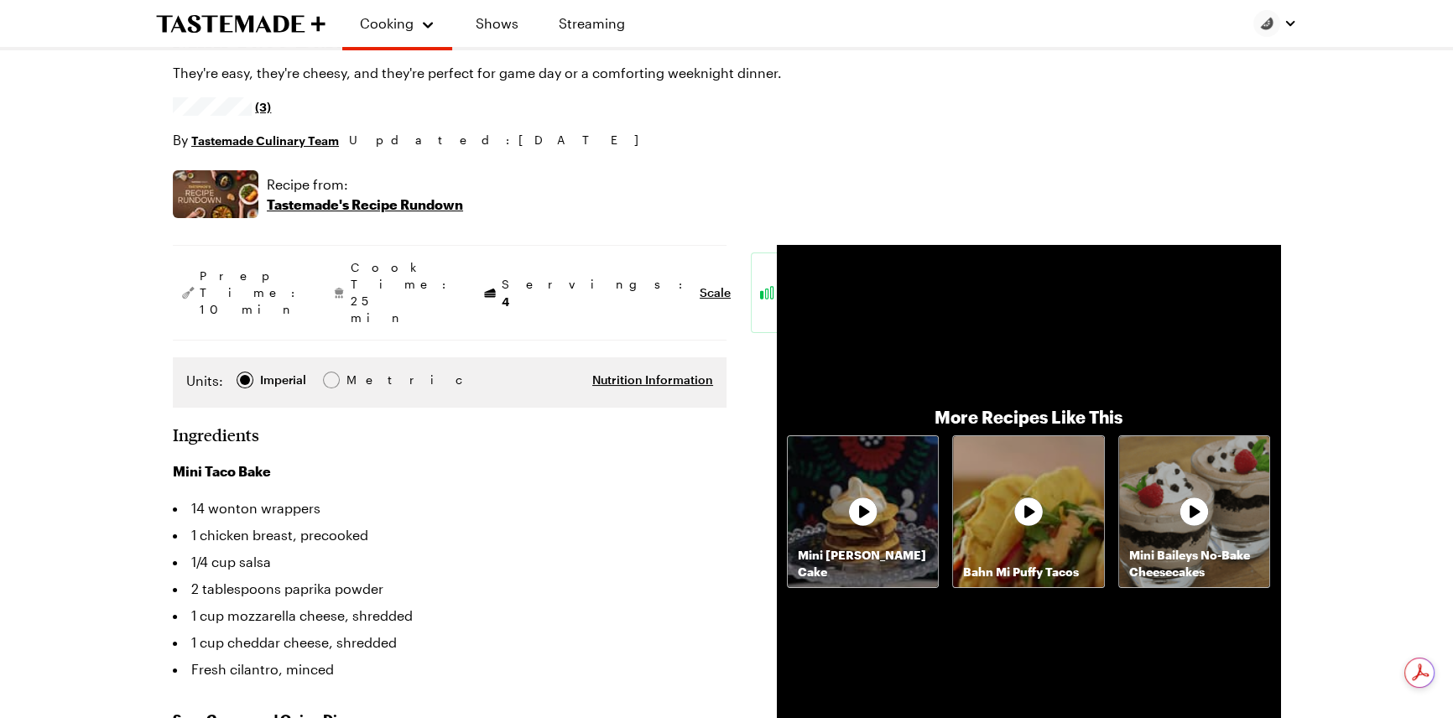
scroll to position [76, 0]
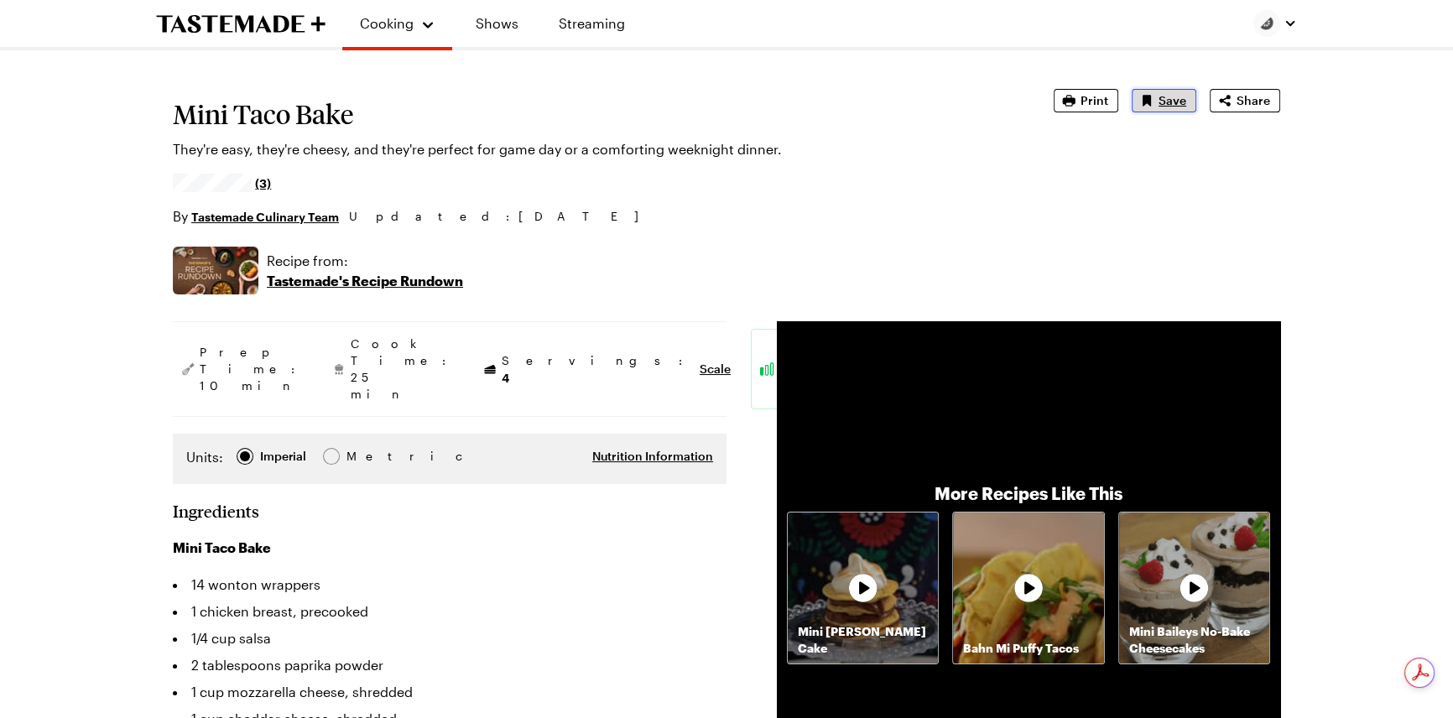
click at [1132, 112] on button "Save" at bounding box center [1164, 100] width 65 height 23
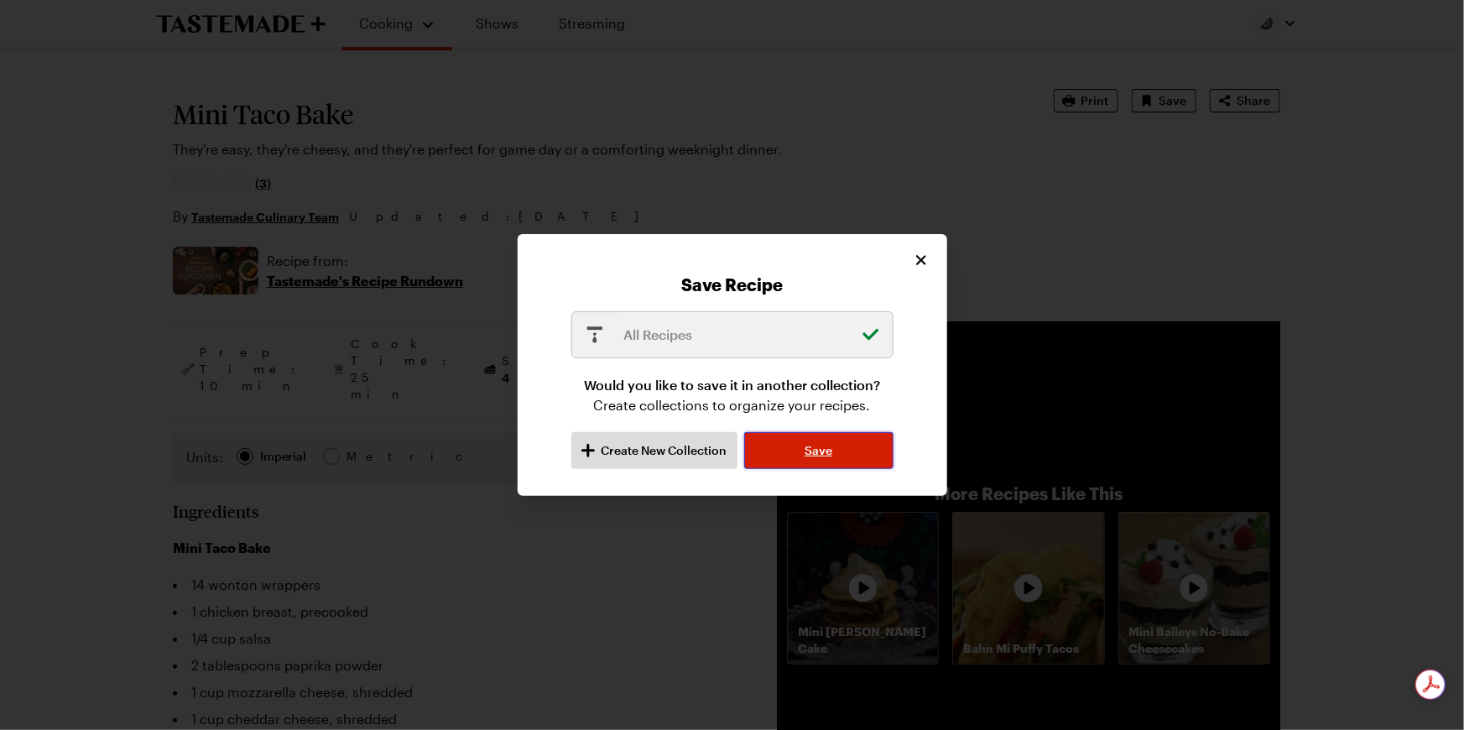
click at [832, 459] on span "Save" at bounding box center [819, 450] width 28 height 17
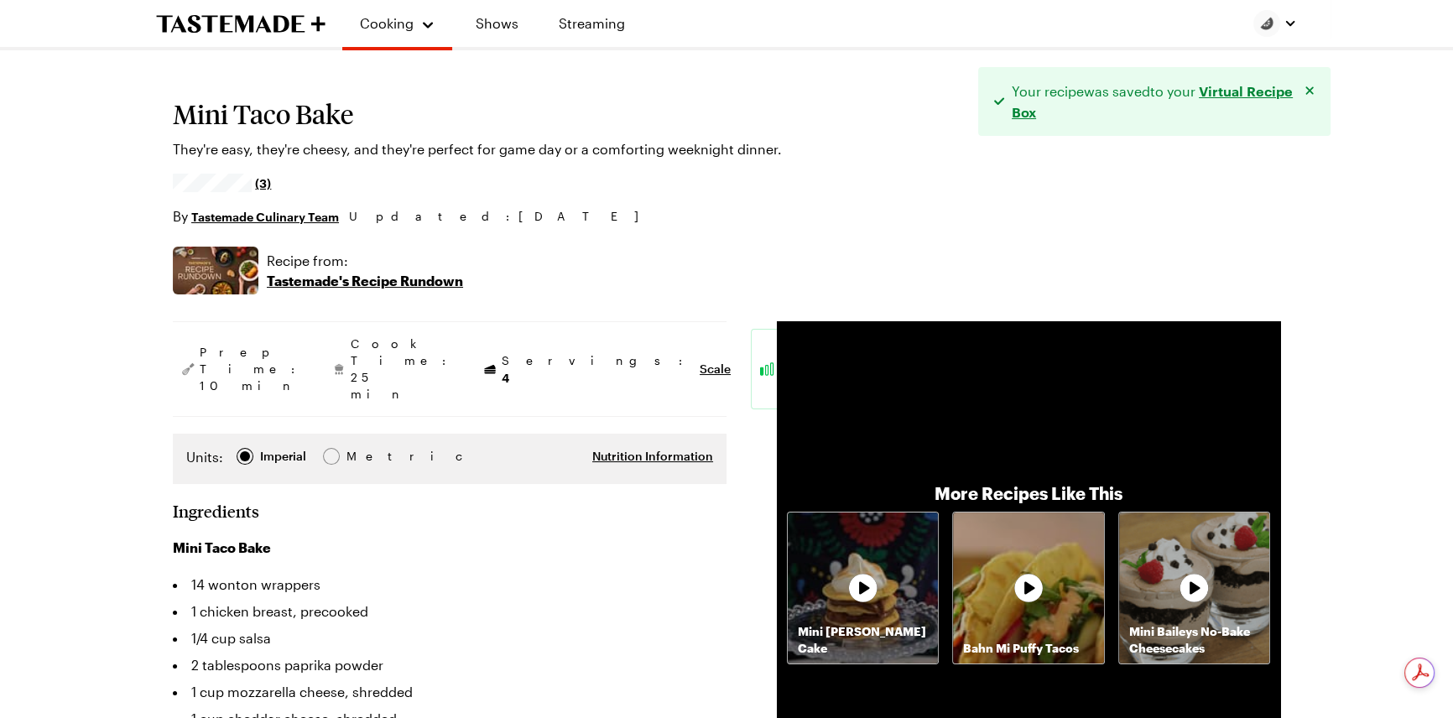
click at [1096, 121] on link "Virtual Recipe Box" at bounding box center [1152, 100] width 281 height 39
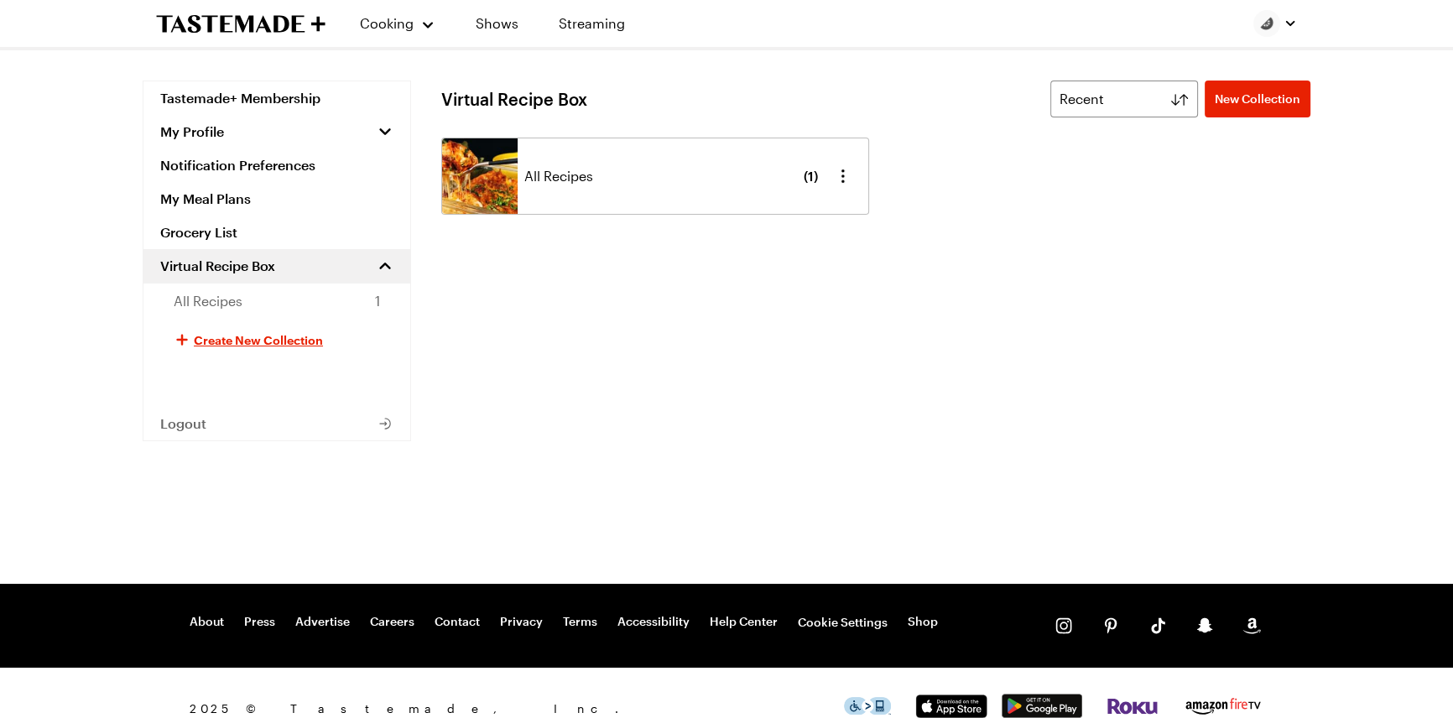
click at [593, 186] on span "All Recipes" at bounding box center [558, 176] width 69 height 20
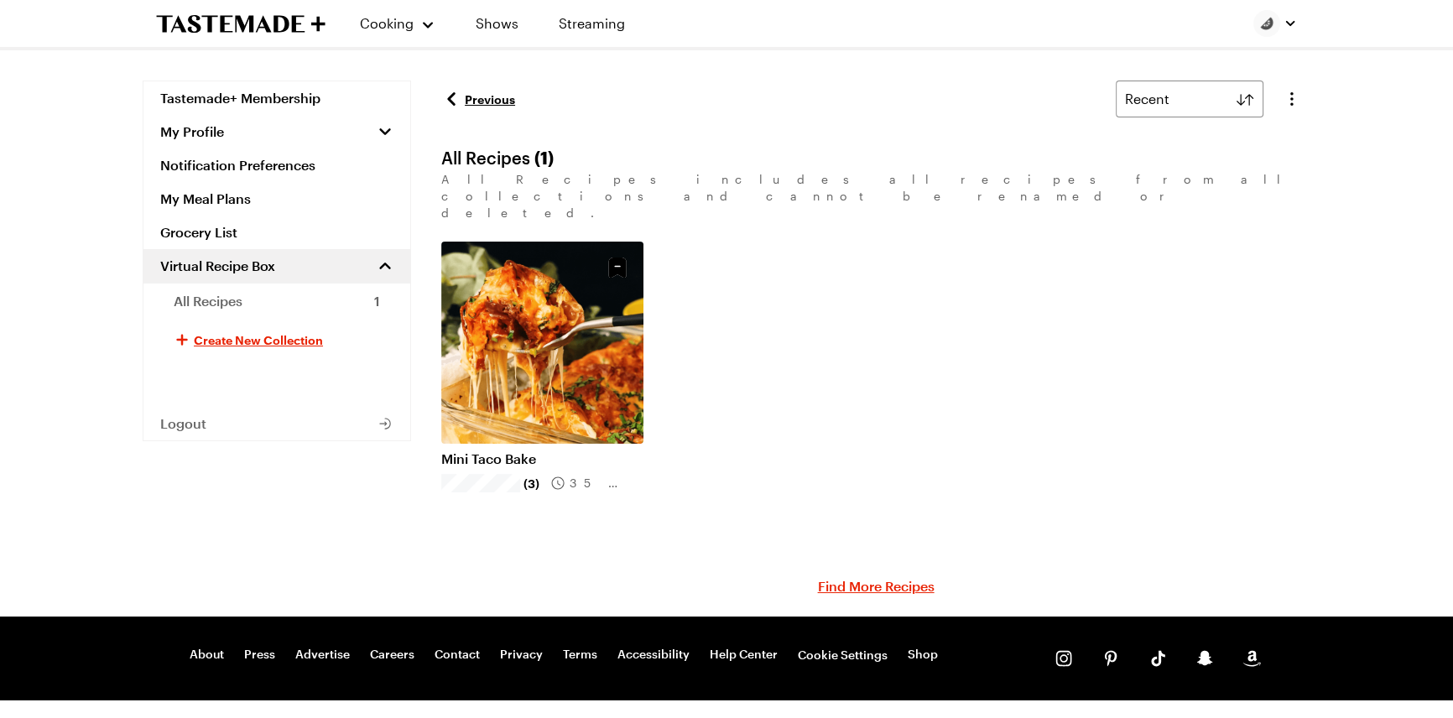
click at [554, 168] on h1 "All Recipes ( 1 )" at bounding box center [497, 158] width 112 height 20
click at [611, 450] on link "Mini Taco Bake" at bounding box center [542, 458] width 202 height 17
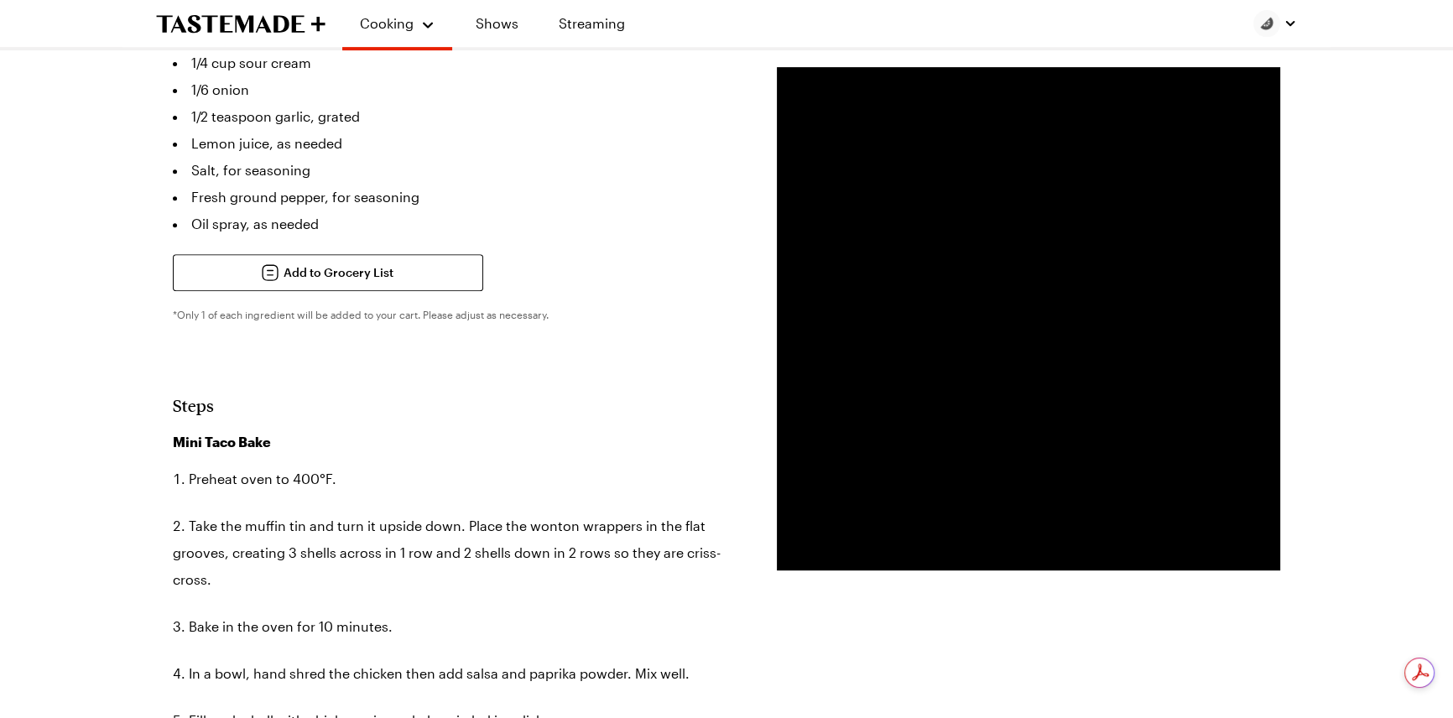
scroll to position [991, 0]
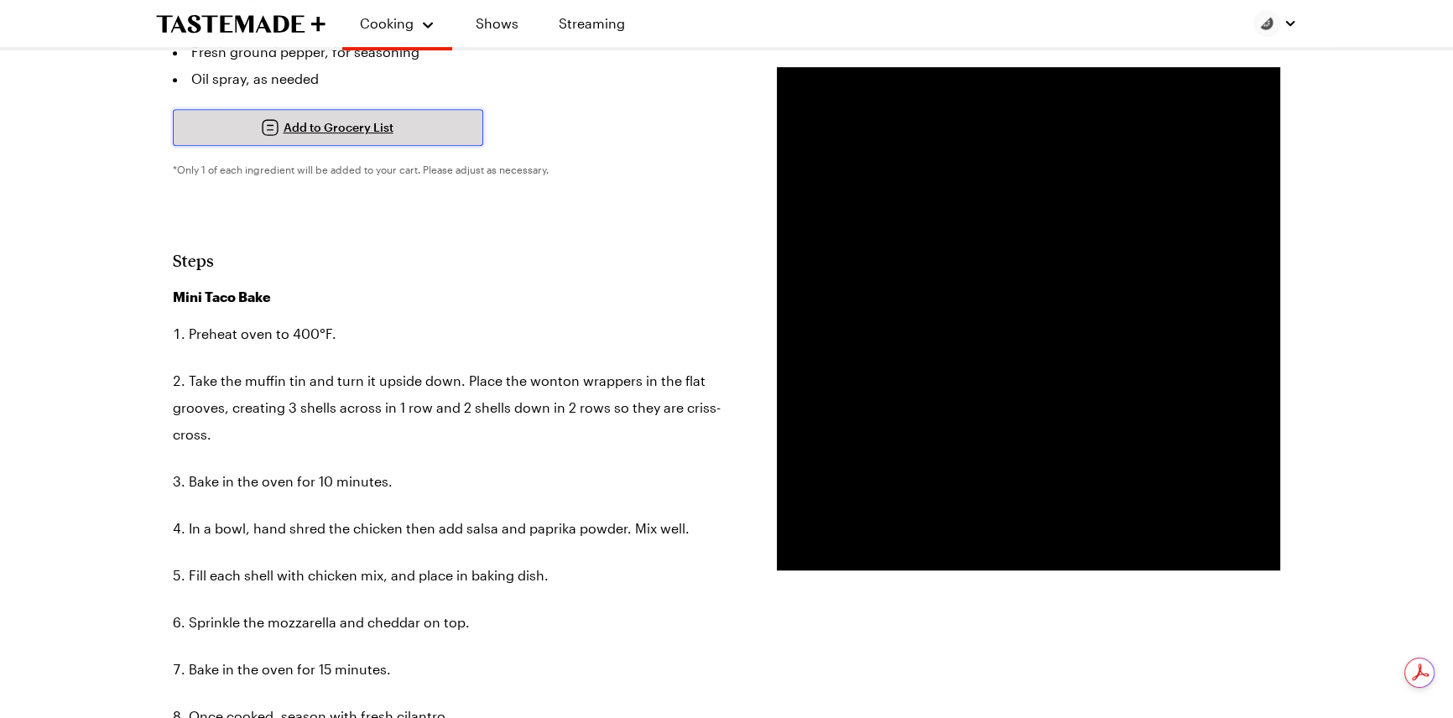
click at [314, 136] on span "Add to Grocery List" at bounding box center [339, 127] width 110 height 17
type textarea "x"
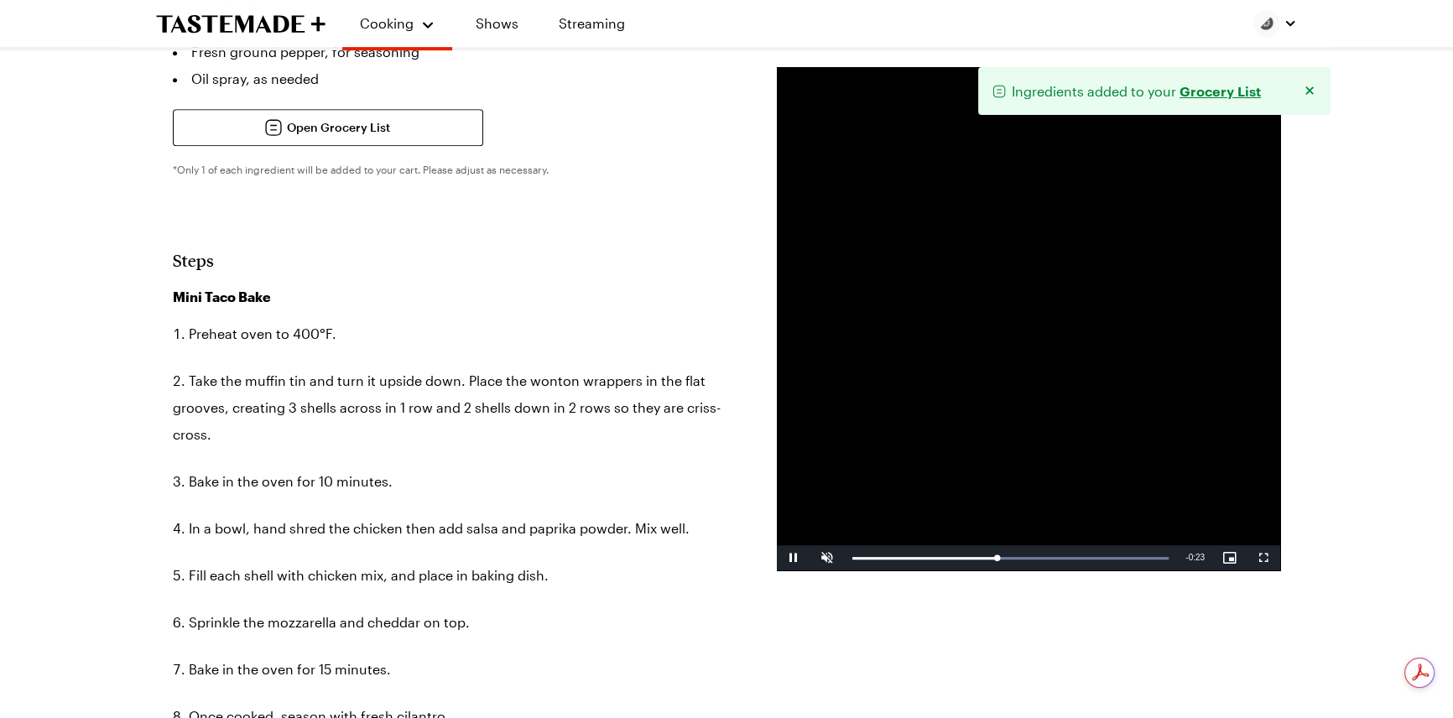
click at [1180, 100] on link "Grocery List" at bounding box center [1220, 90] width 81 height 18
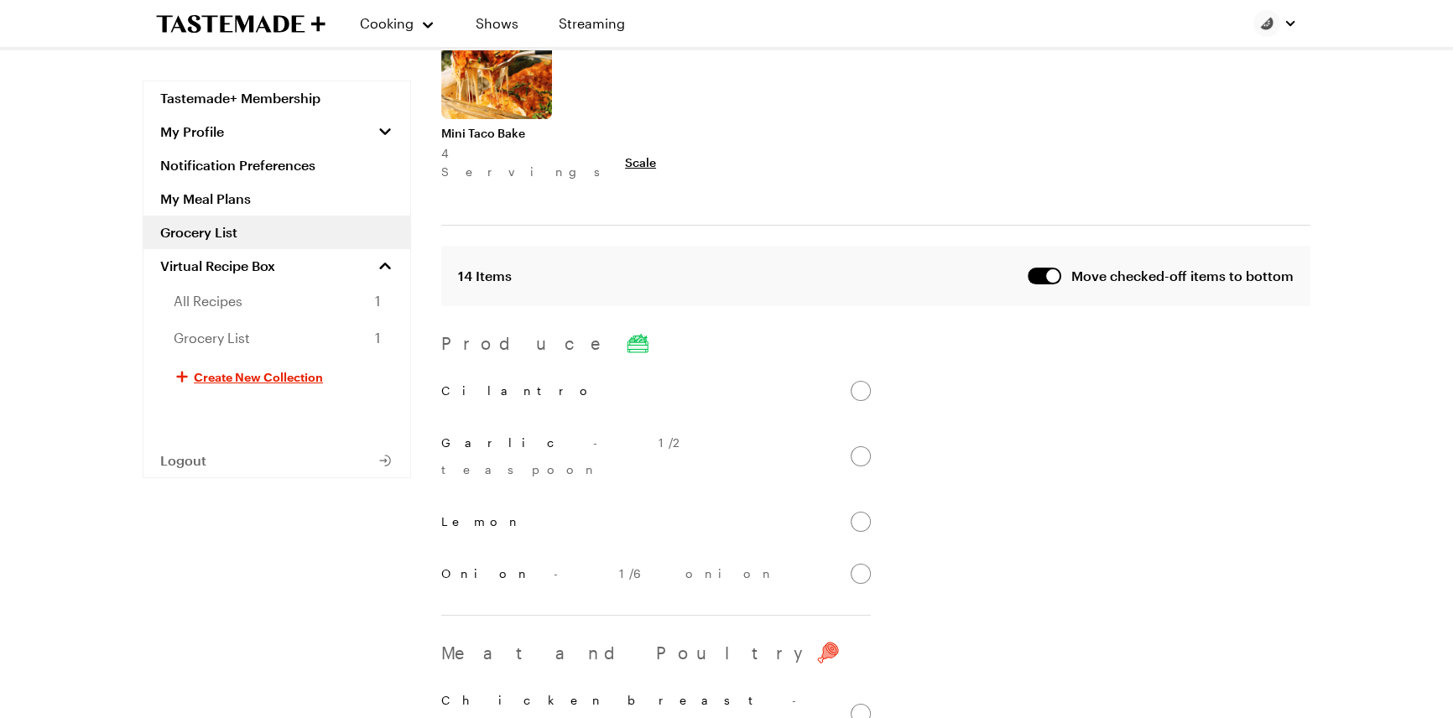
scroll to position [152, 0]
click at [871, 398] on input "Cilantro" at bounding box center [861, 388] width 20 height 20
checkbox input "false"
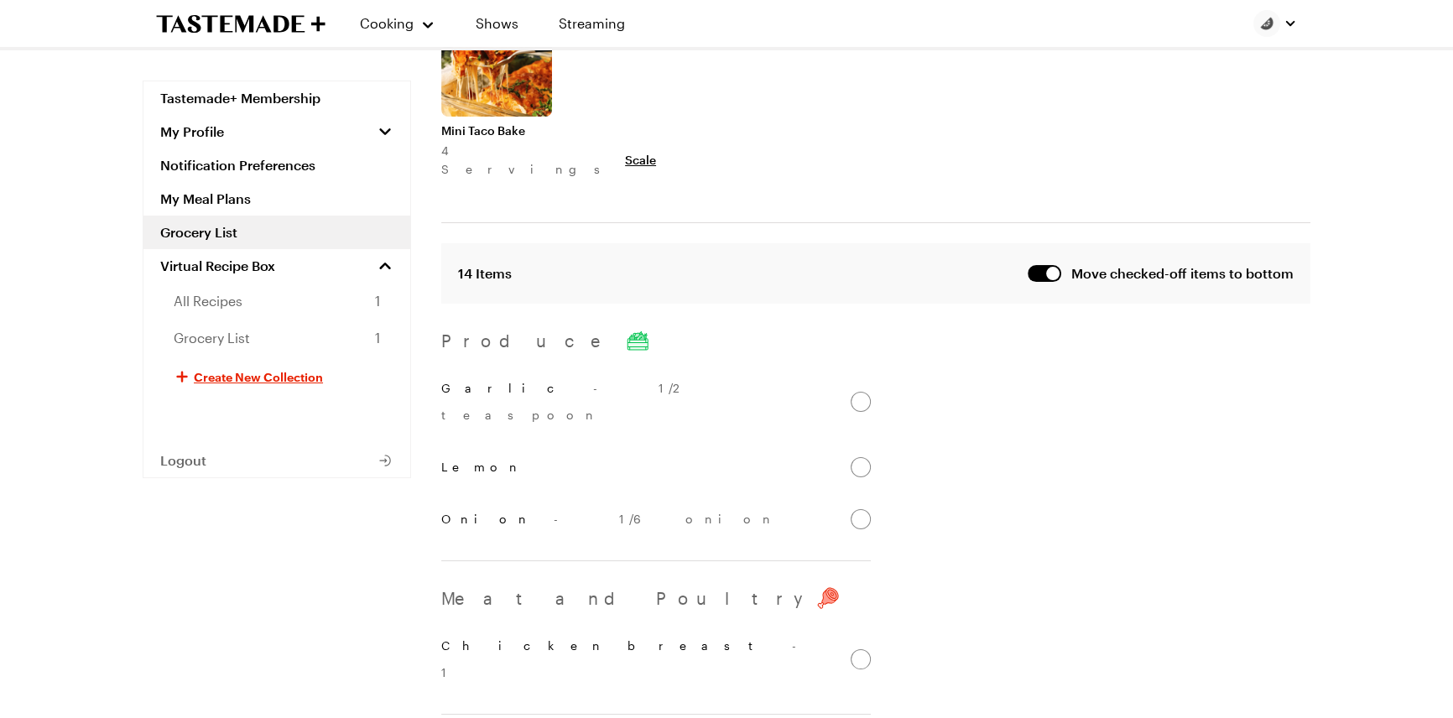
click at [871, 412] on input "Garlic - 1/2 teaspoon" at bounding box center [861, 402] width 20 height 20
checkbox input "false"
click at [871, 398] on input "Lemon" at bounding box center [861, 388] width 20 height 20
checkbox input "false"
click at [871, 398] on input "Onion - 1/6 onion" at bounding box center [861, 388] width 20 height 20
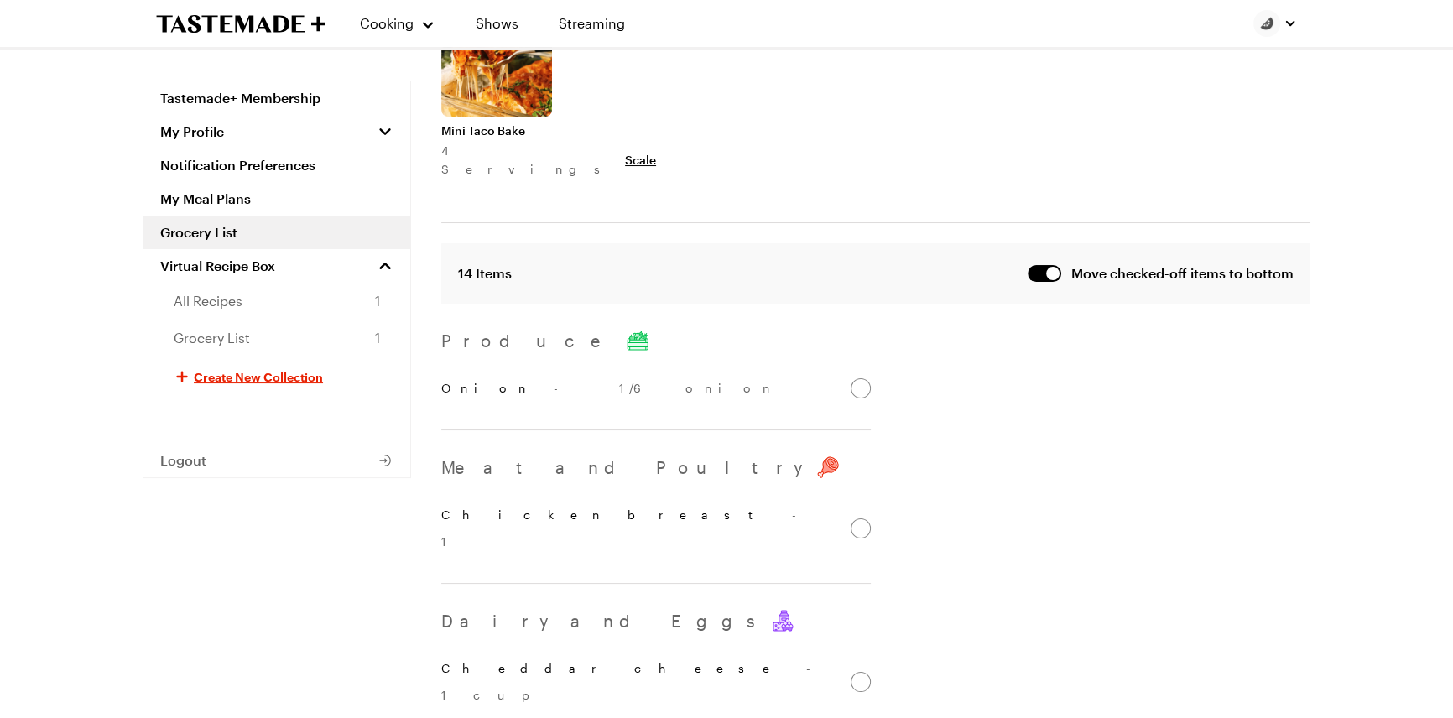
checkbox input "false"
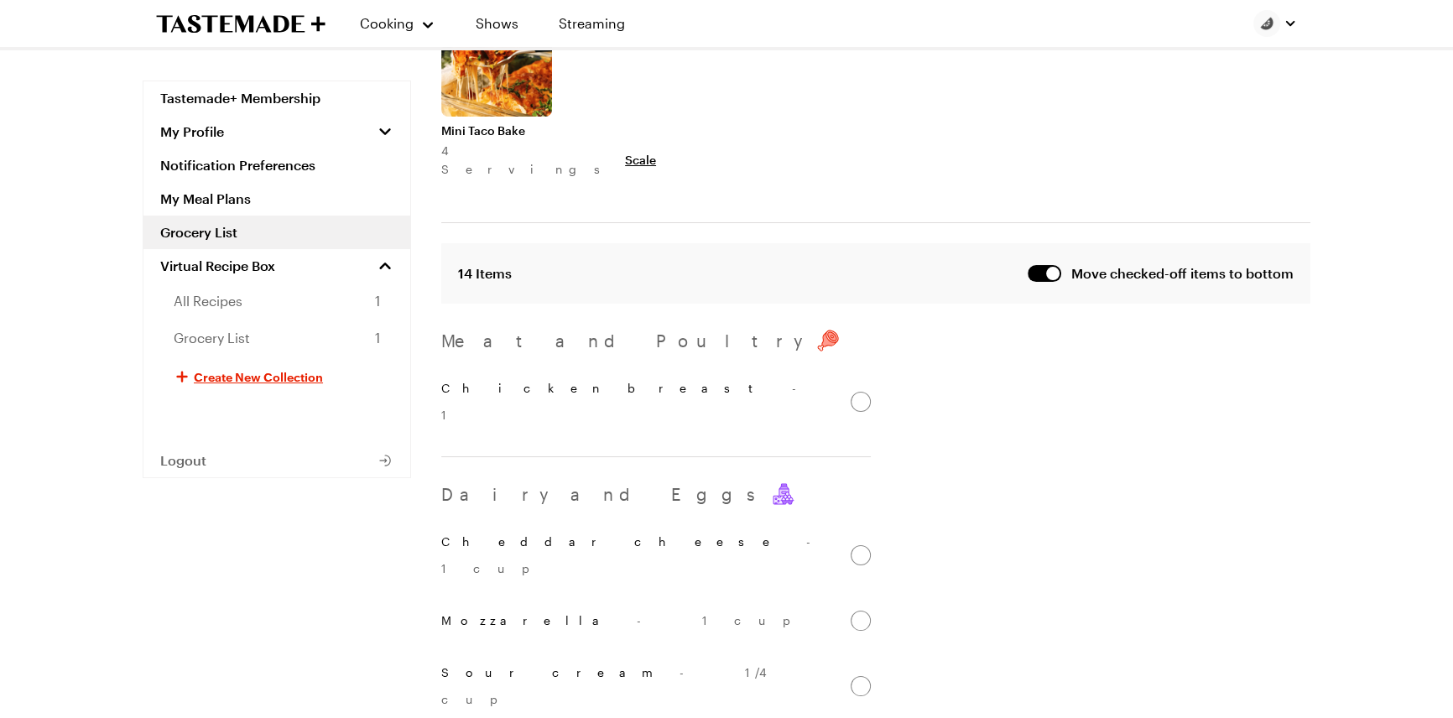
click at [871, 412] on input "Chicken breast - 1" at bounding box center [861, 402] width 20 height 20
checkbox input "false"
click at [871, 412] on input "Cheddar cheese - 1 cup" at bounding box center [861, 402] width 20 height 20
checkbox input "false"
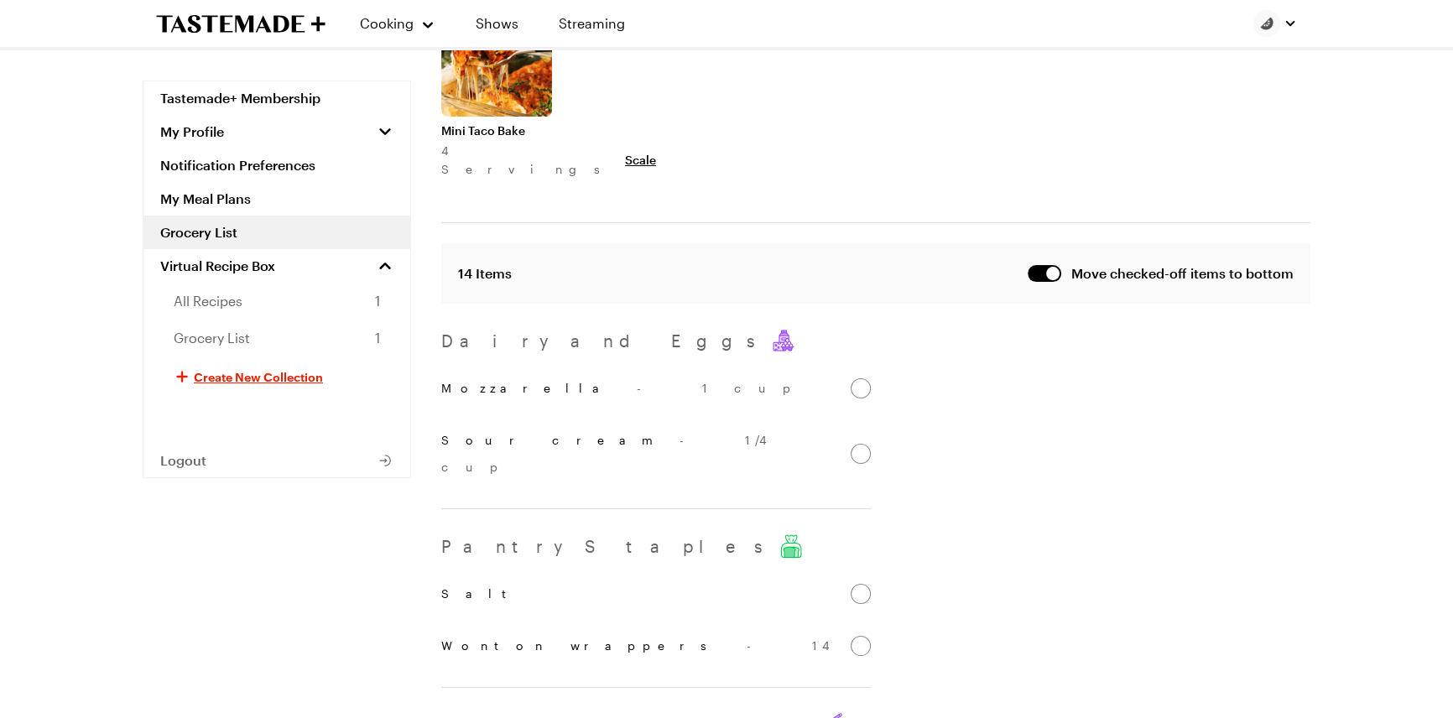
click at [871, 398] on input "Mozzarella - 1 cup" at bounding box center [861, 388] width 20 height 20
checkbox input "false"
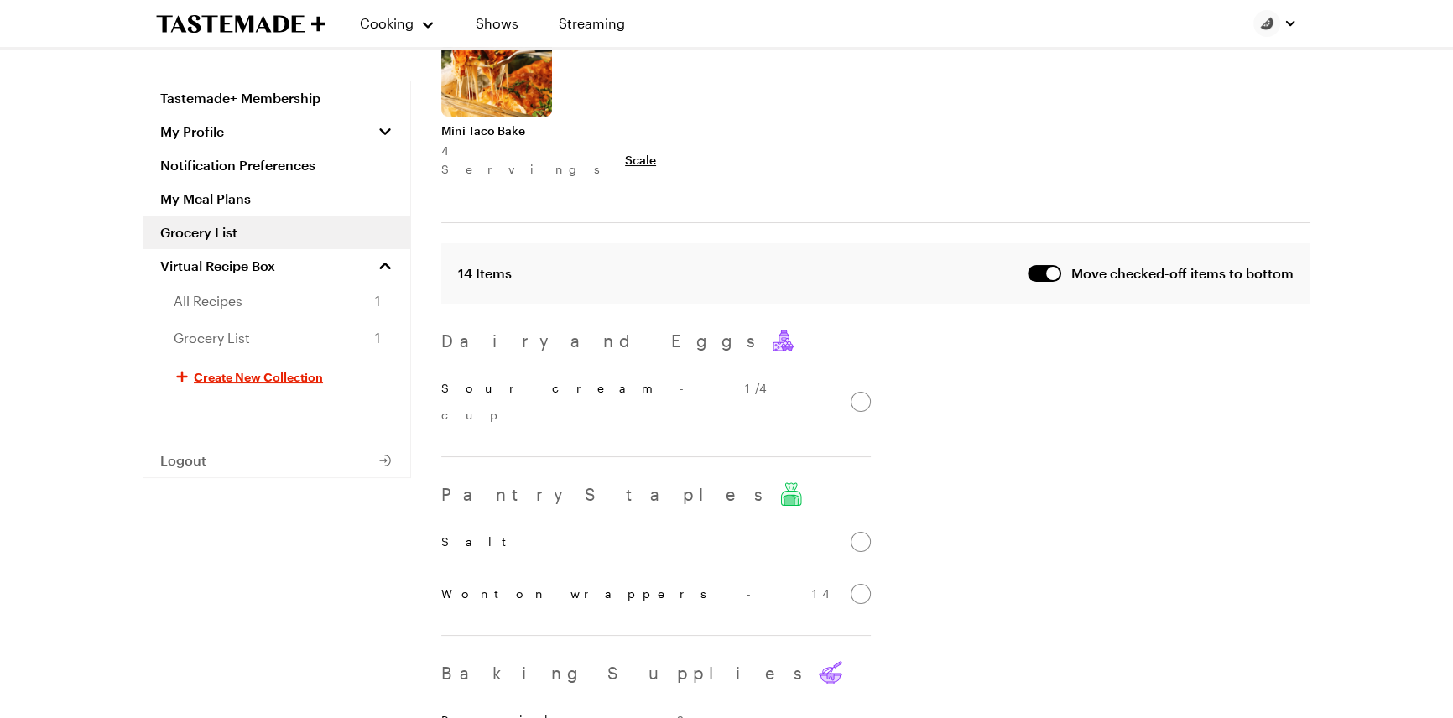
click at [871, 412] on input "Sour cream - 1/4 cup" at bounding box center [861, 402] width 20 height 20
checkbox input "false"
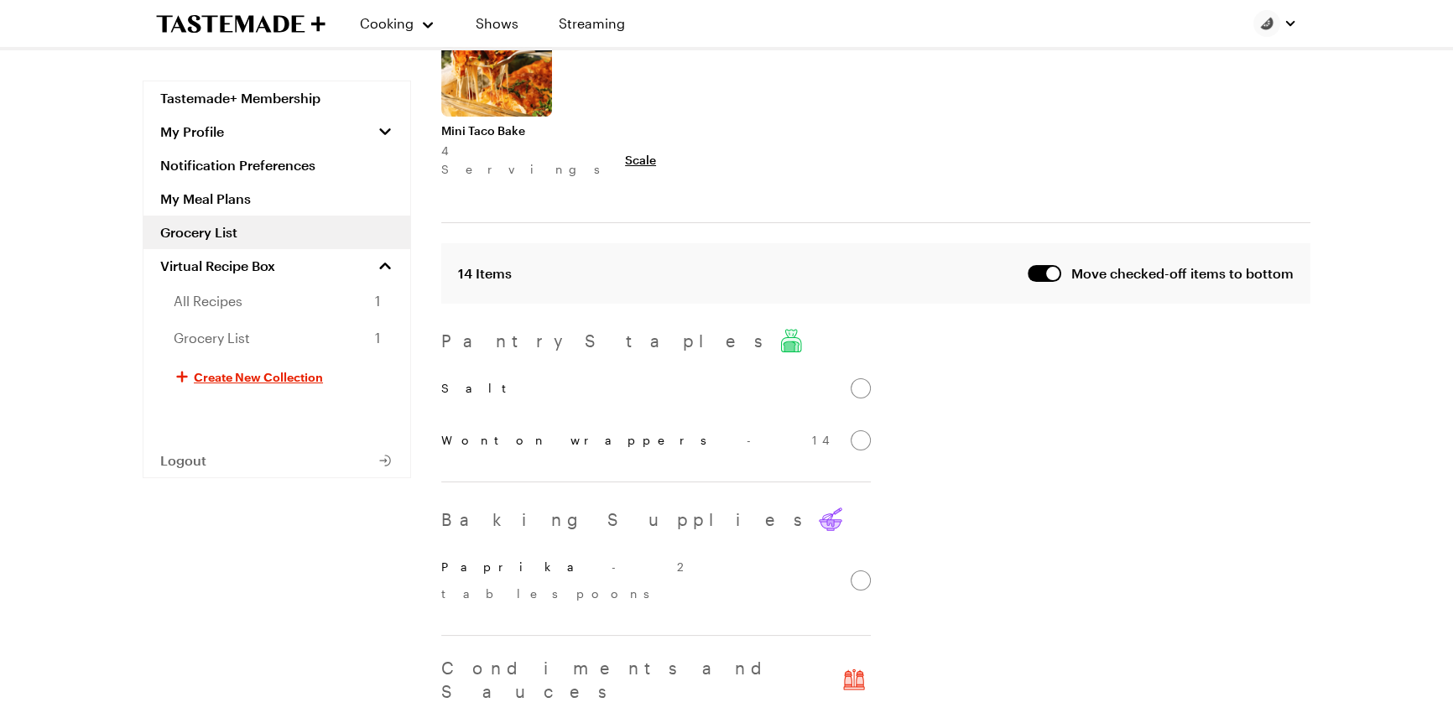
click at [871, 398] on input "Salt" at bounding box center [861, 388] width 20 height 20
checkbox input "false"
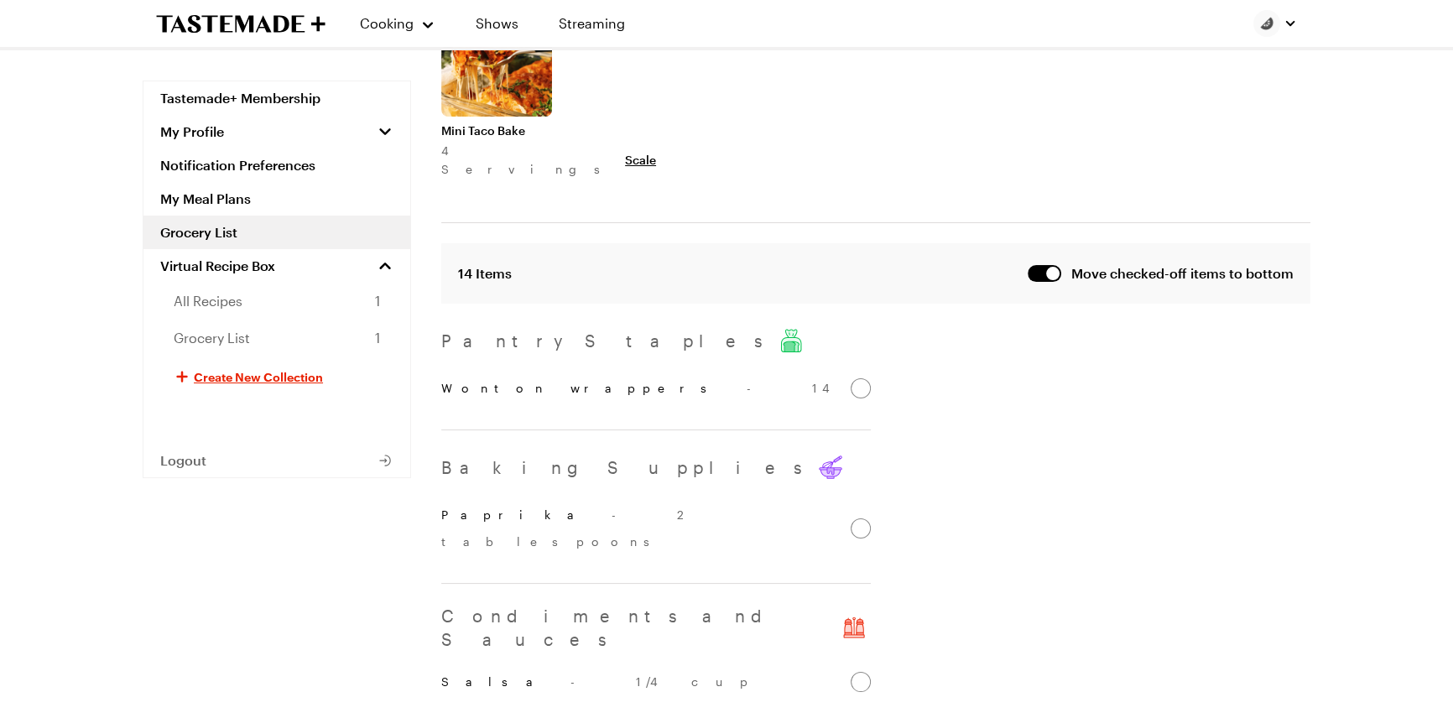
click at [871, 398] on input "Wonton wrappers - 14" at bounding box center [861, 388] width 20 height 20
checkbox input "false"
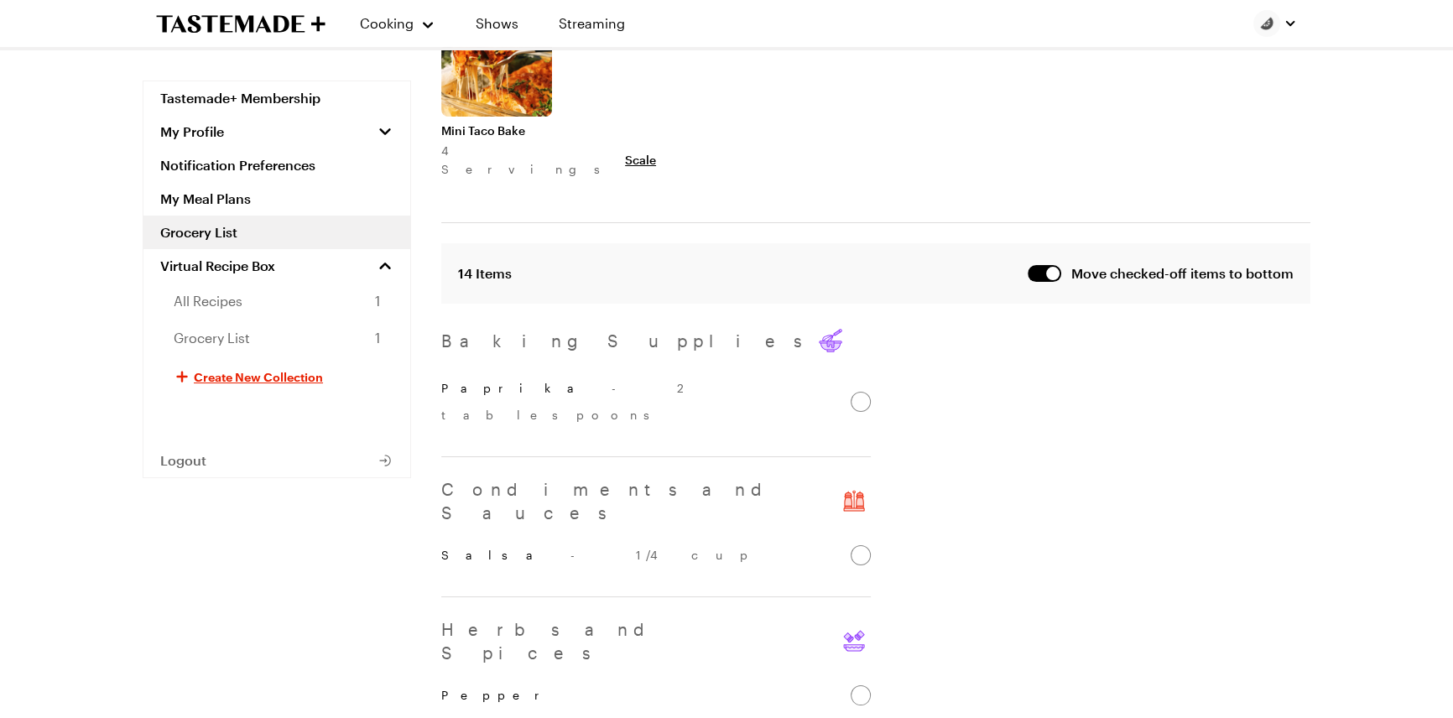
click at [871, 412] on input "Paprika - 2 tablespoons" at bounding box center [861, 402] width 20 height 20
checkbox input "false"
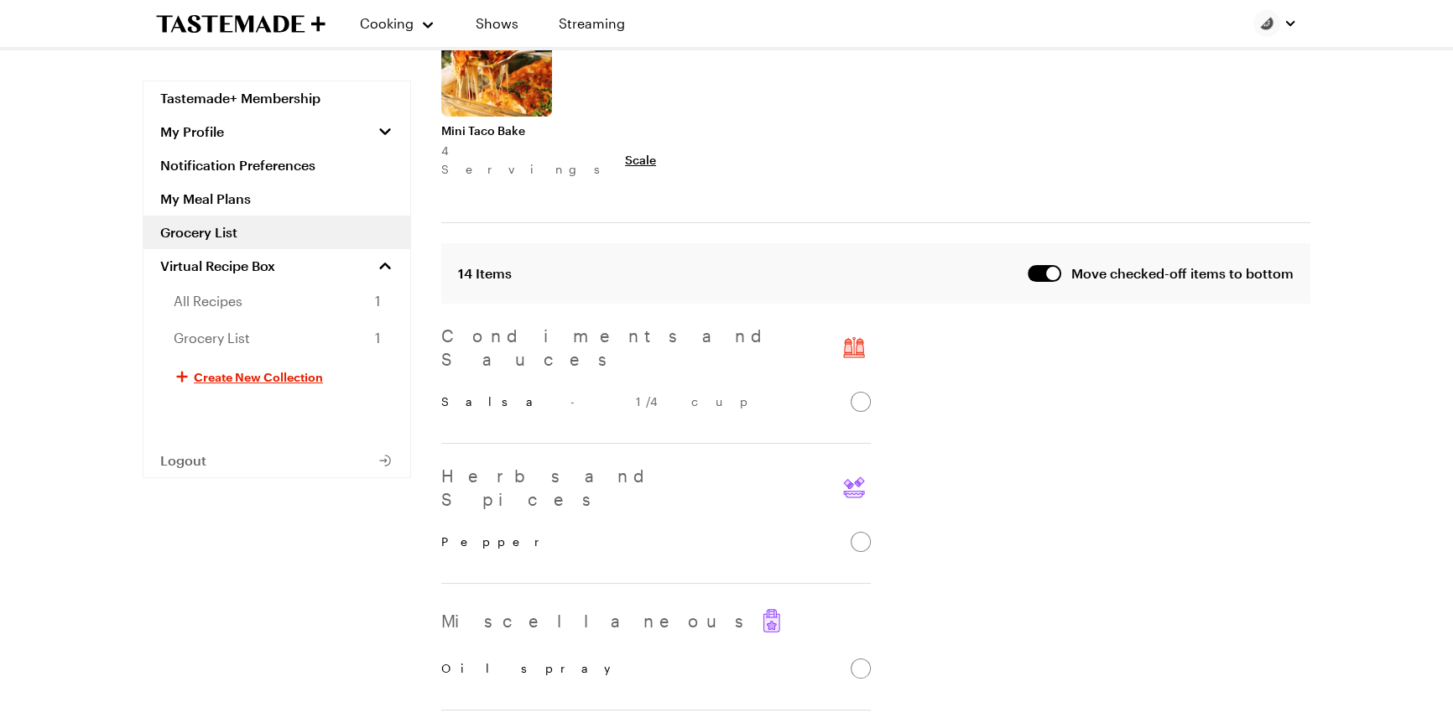
click at [871, 412] on input "Salsa - 1/4 cup" at bounding box center [861, 402] width 20 height 20
checkbox input "false"
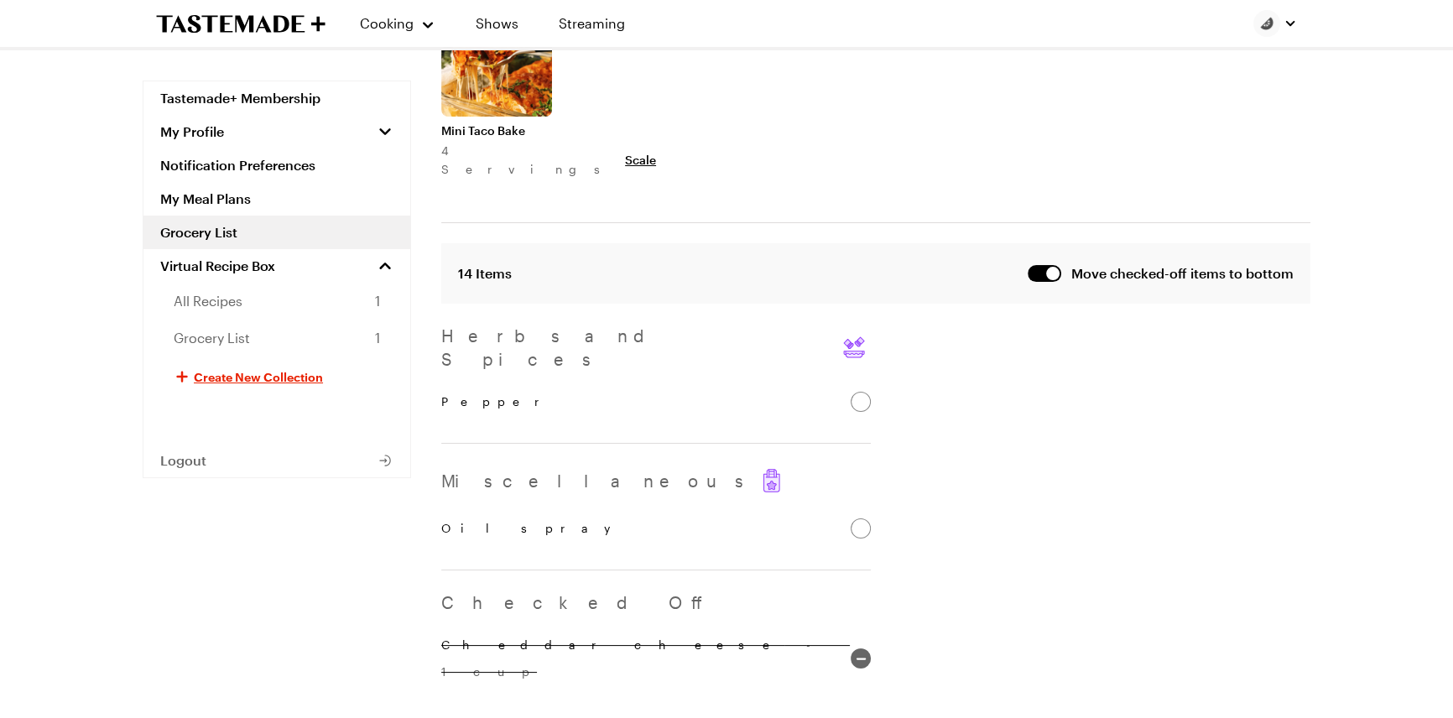
click at [871, 412] on input "Pepper" at bounding box center [861, 402] width 20 height 20
checkbox input "false"
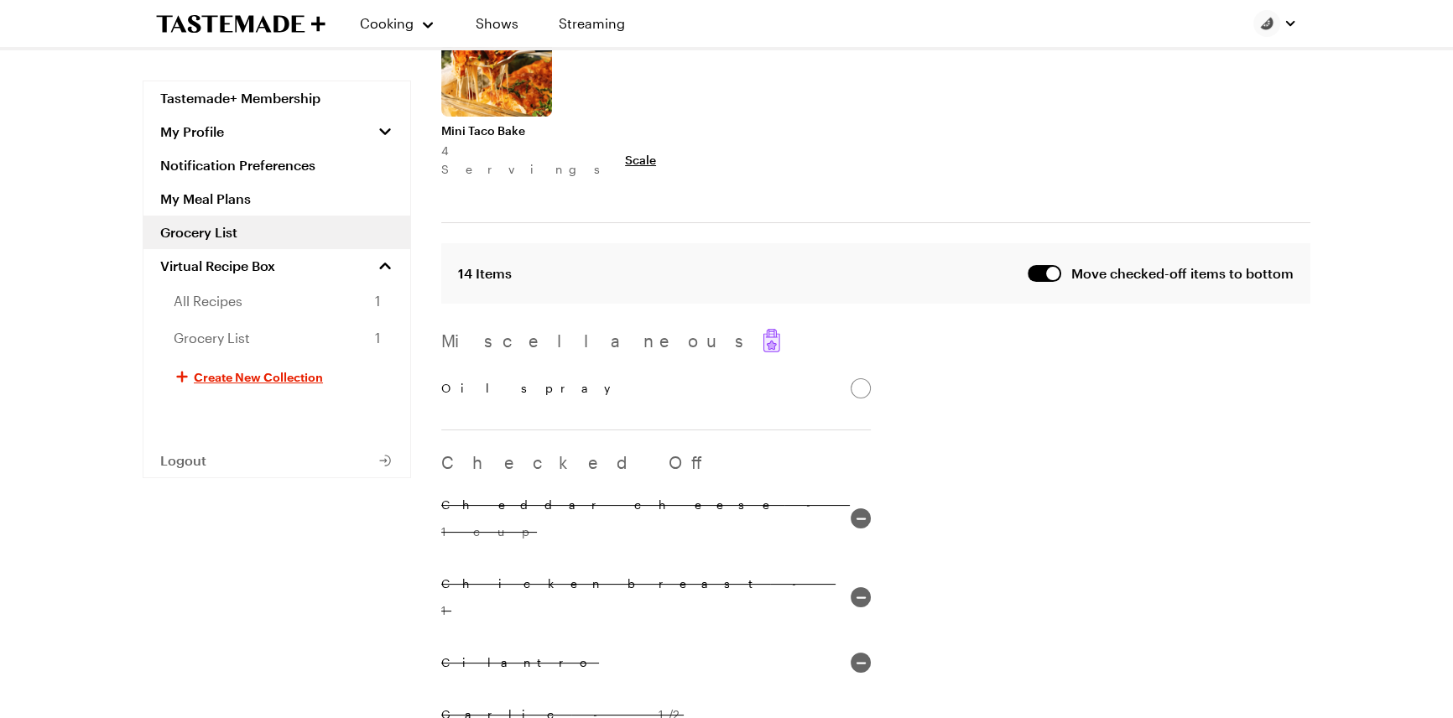
click at [871, 398] on input "Oil spray" at bounding box center [861, 388] width 20 height 20
checkbox input "false"
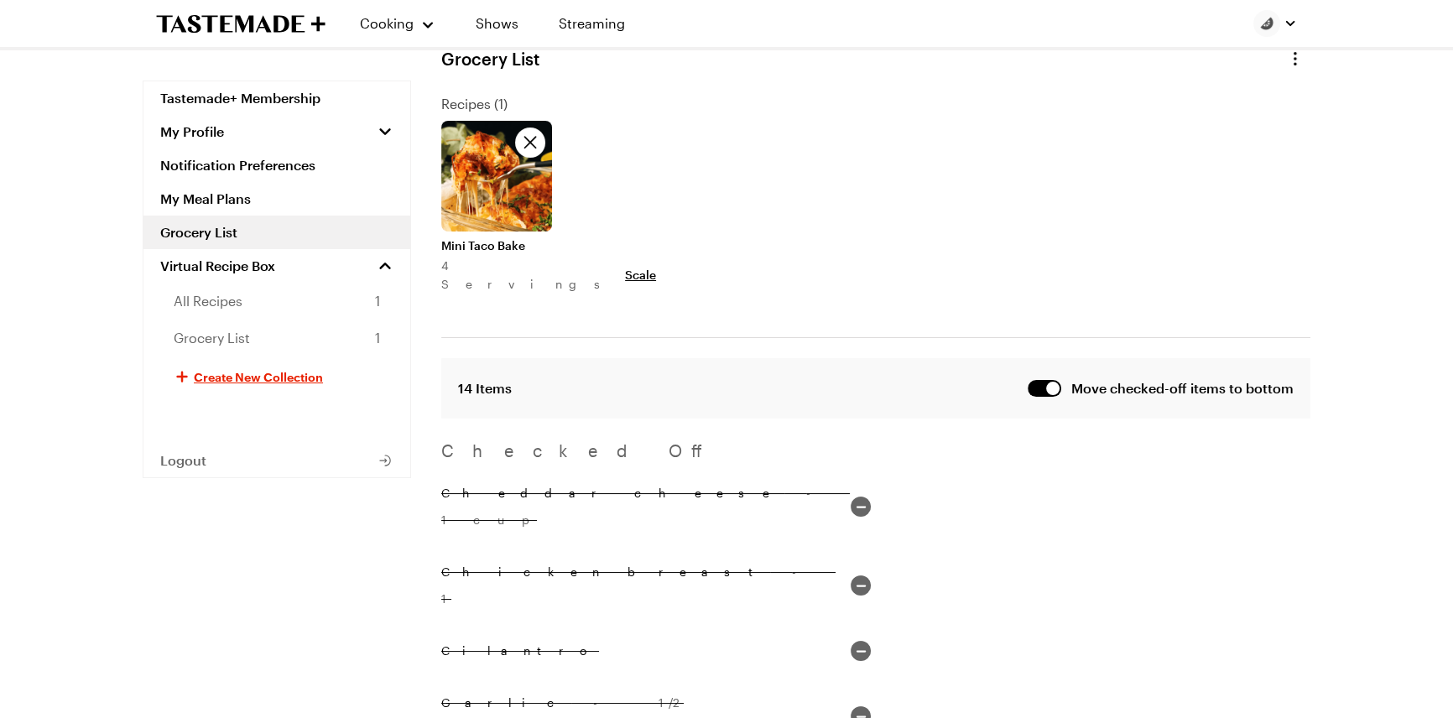
scroll to position [0, 0]
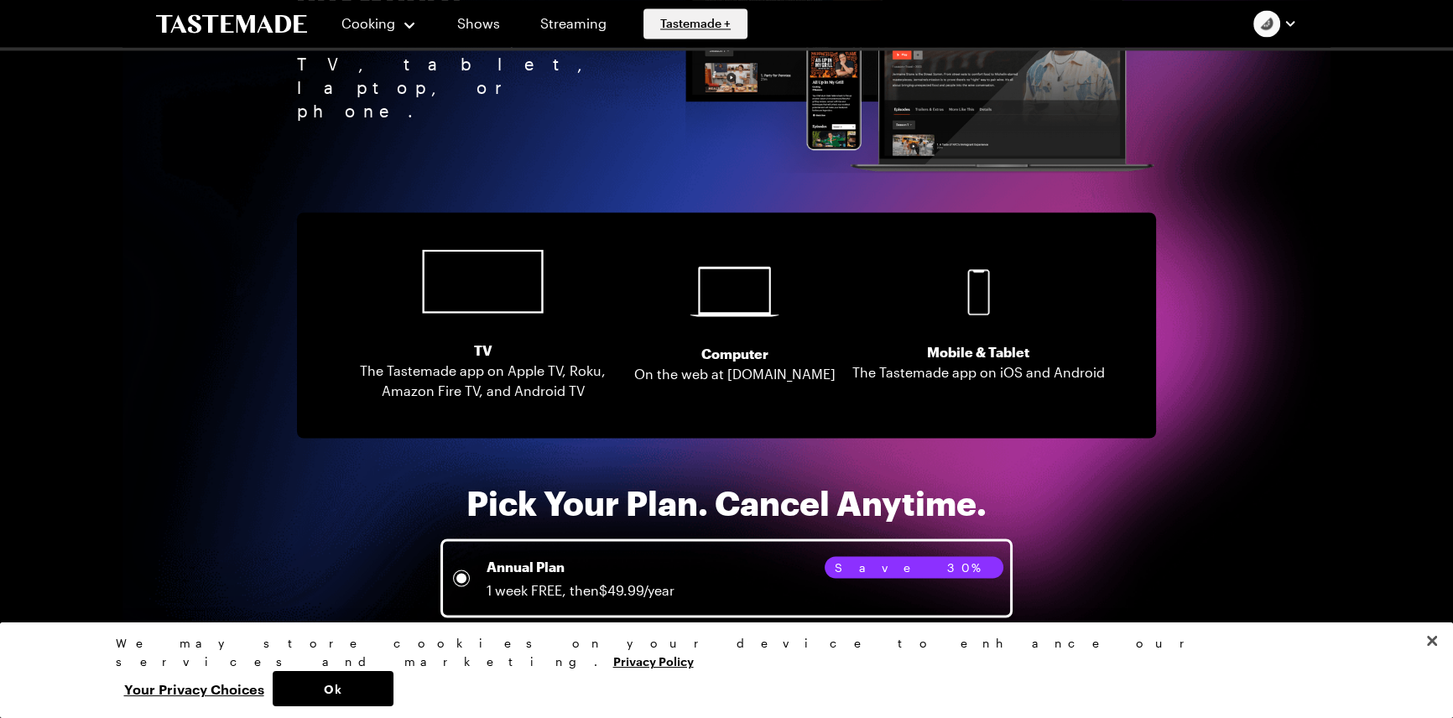
scroll to position [3356, 0]
